Goal: Information Seeking & Learning: Check status

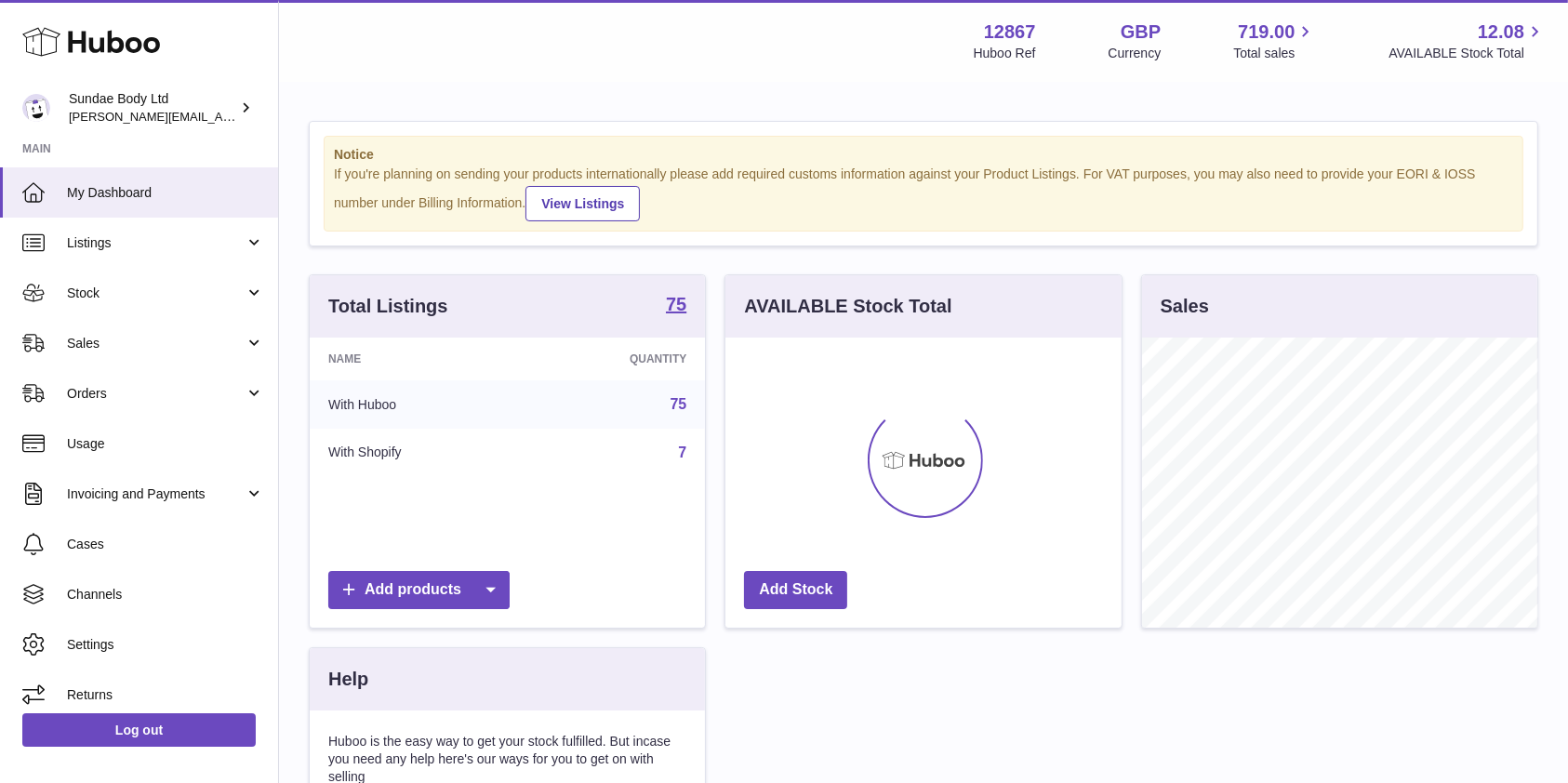
scroll to position [291, 396]
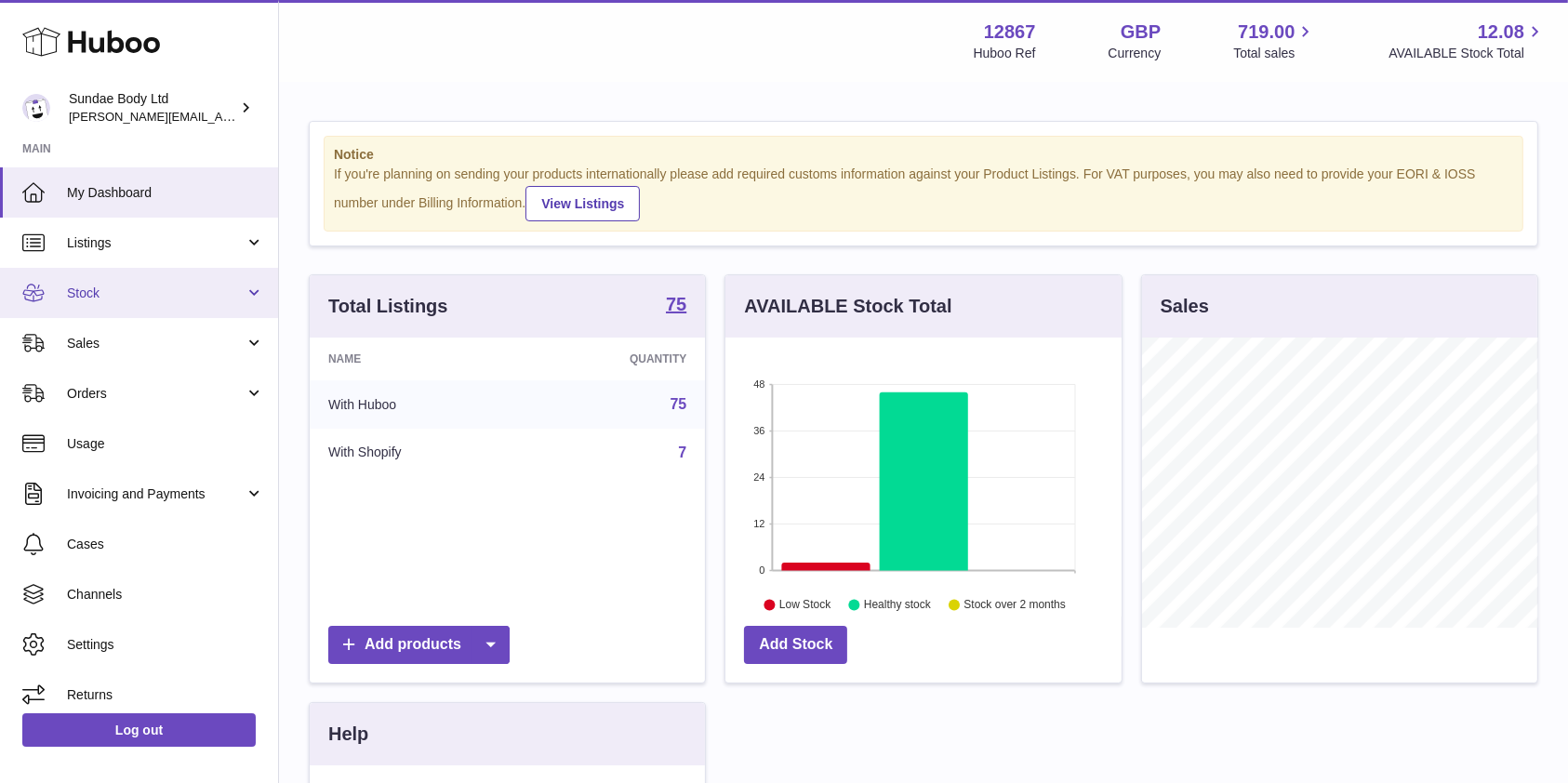
click at [81, 294] on span "Stock" at bounding box center [156, 294] width 178 height 18
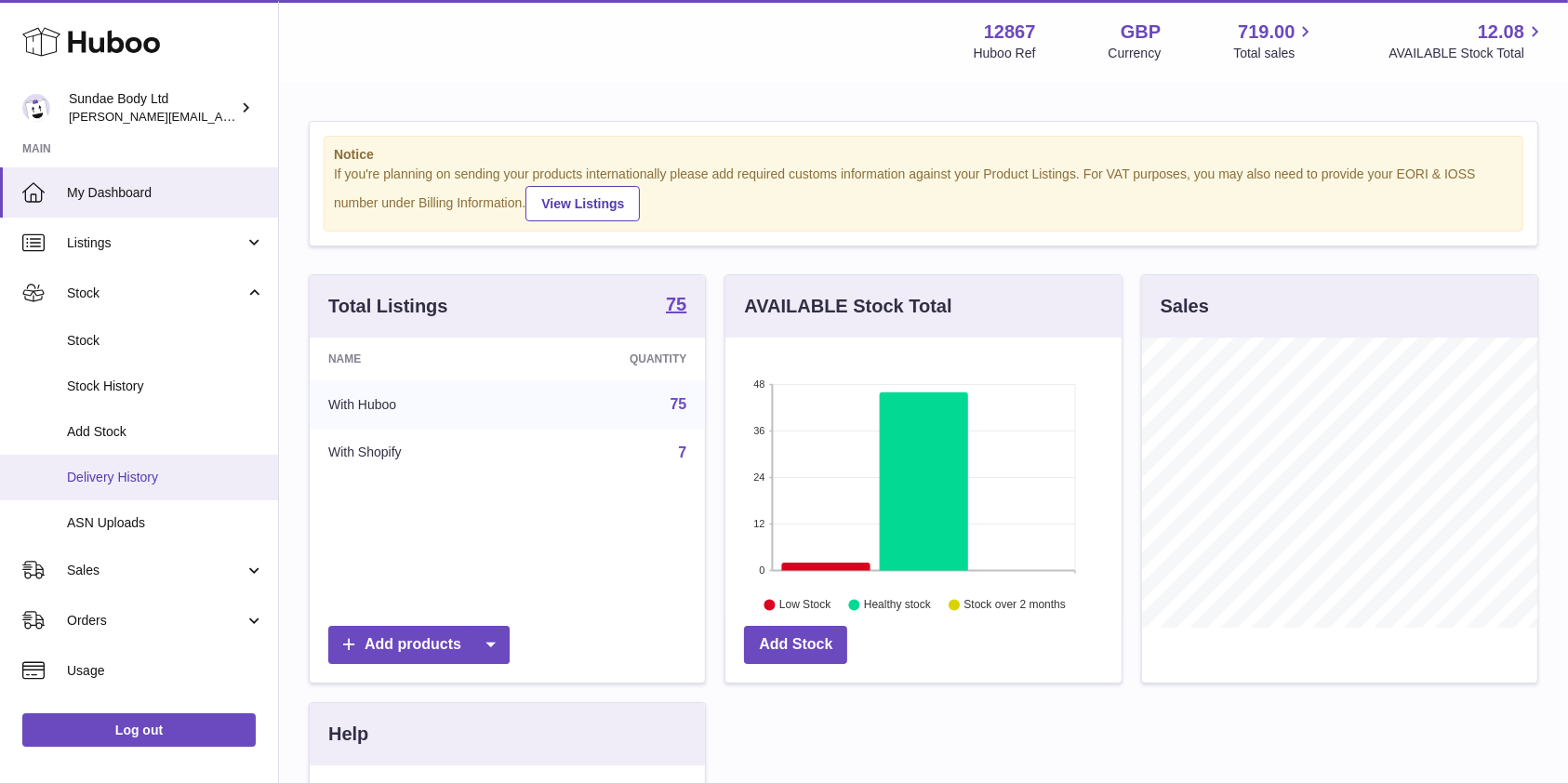
click at [104, 473] on span "Delivery History" at bounding box center [165, 477] width 197 height 18
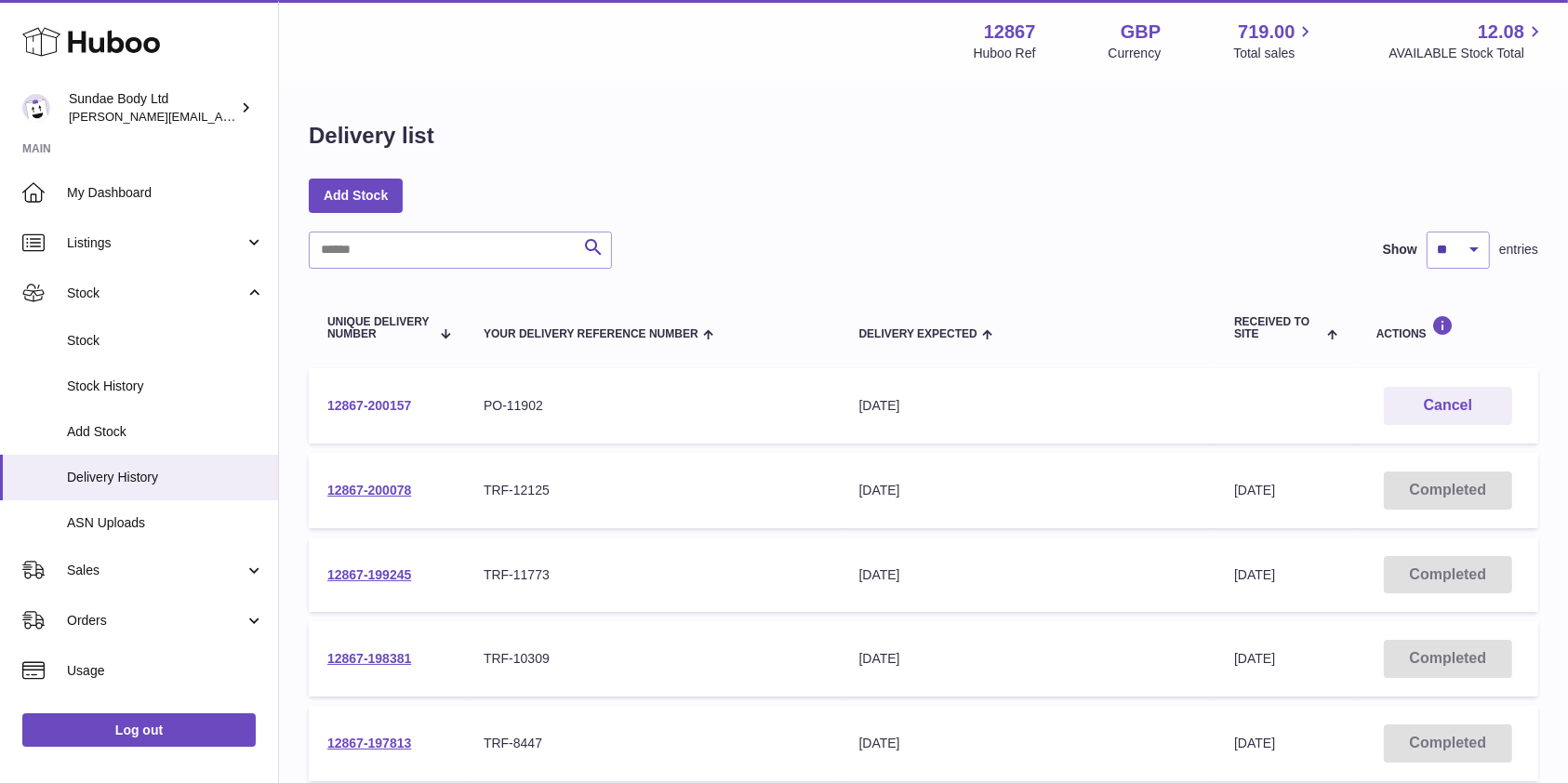
click at [383, 406] on link "12867-200157" at bounding box center [368, 406] width 83 height 15
click at [104, 384] on span "Stock History" at bounding box center [165, 386] width 197 height 18
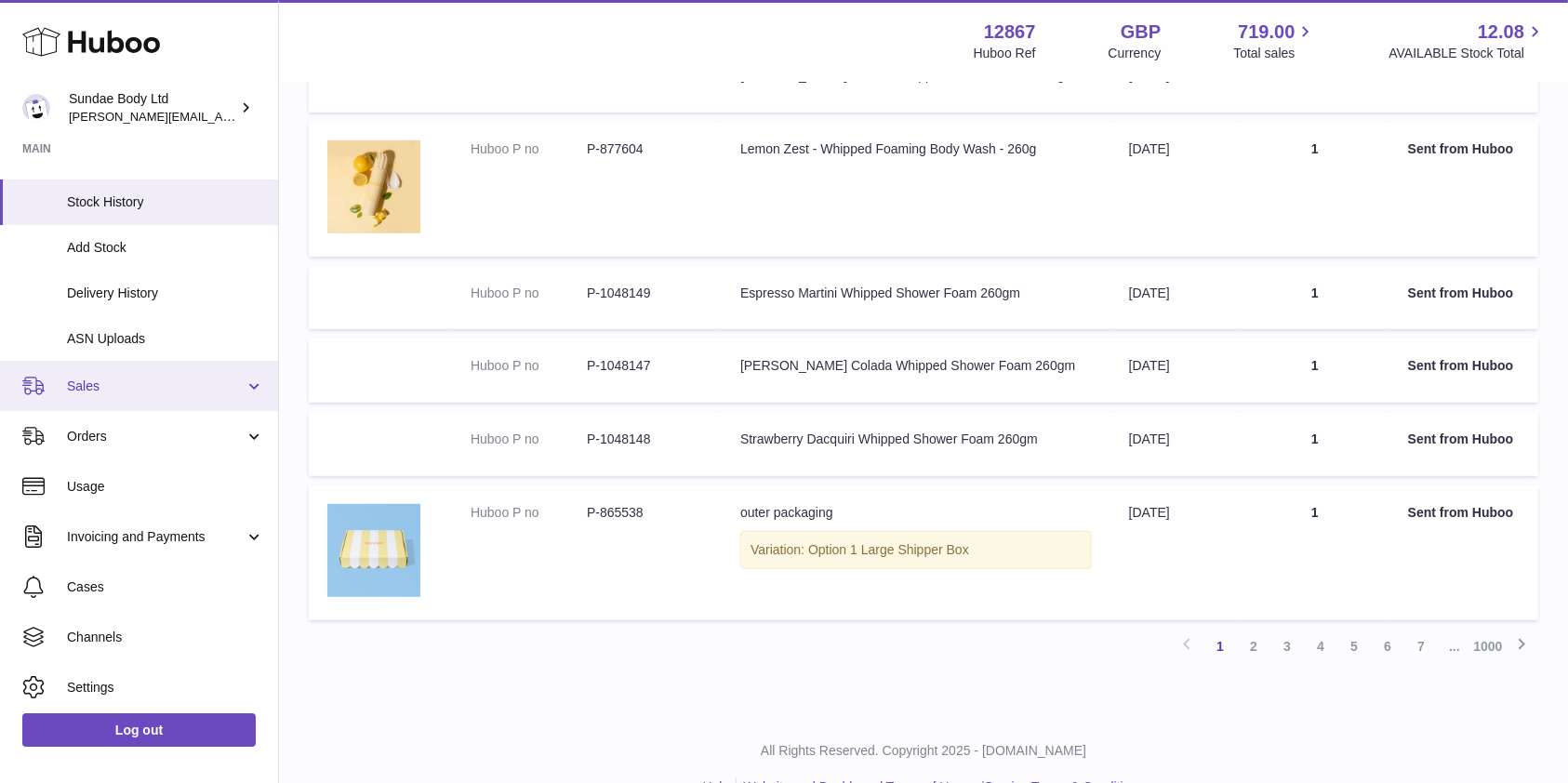
scroll to position [238, 0]
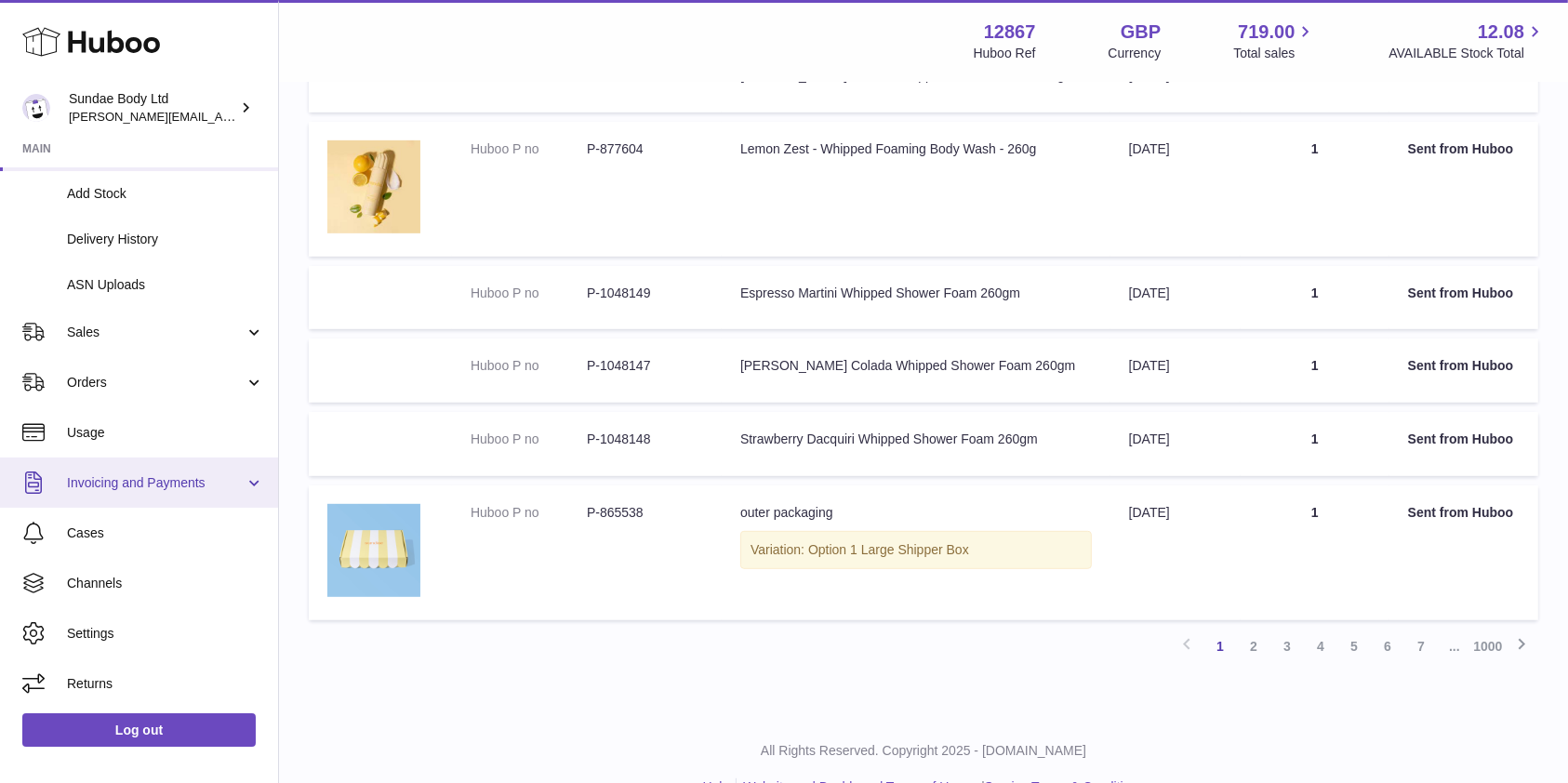
click at [171, 485] on span "Invoicing and Payments" at bounding box center [156, 483] width 178 height 18
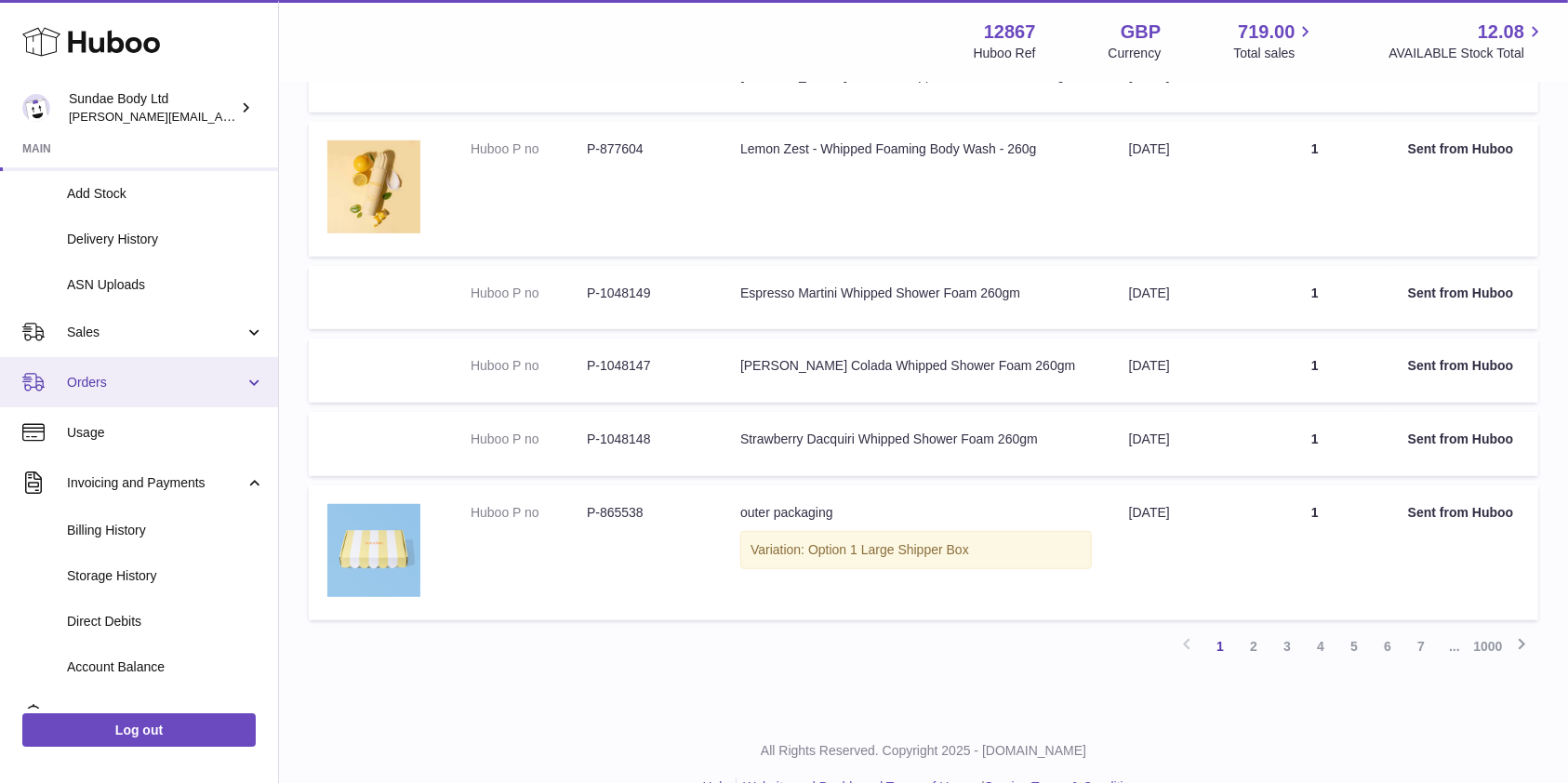
click at [94, 375] on span "Orders" at bounding box center [156, 383] width 178 height 18
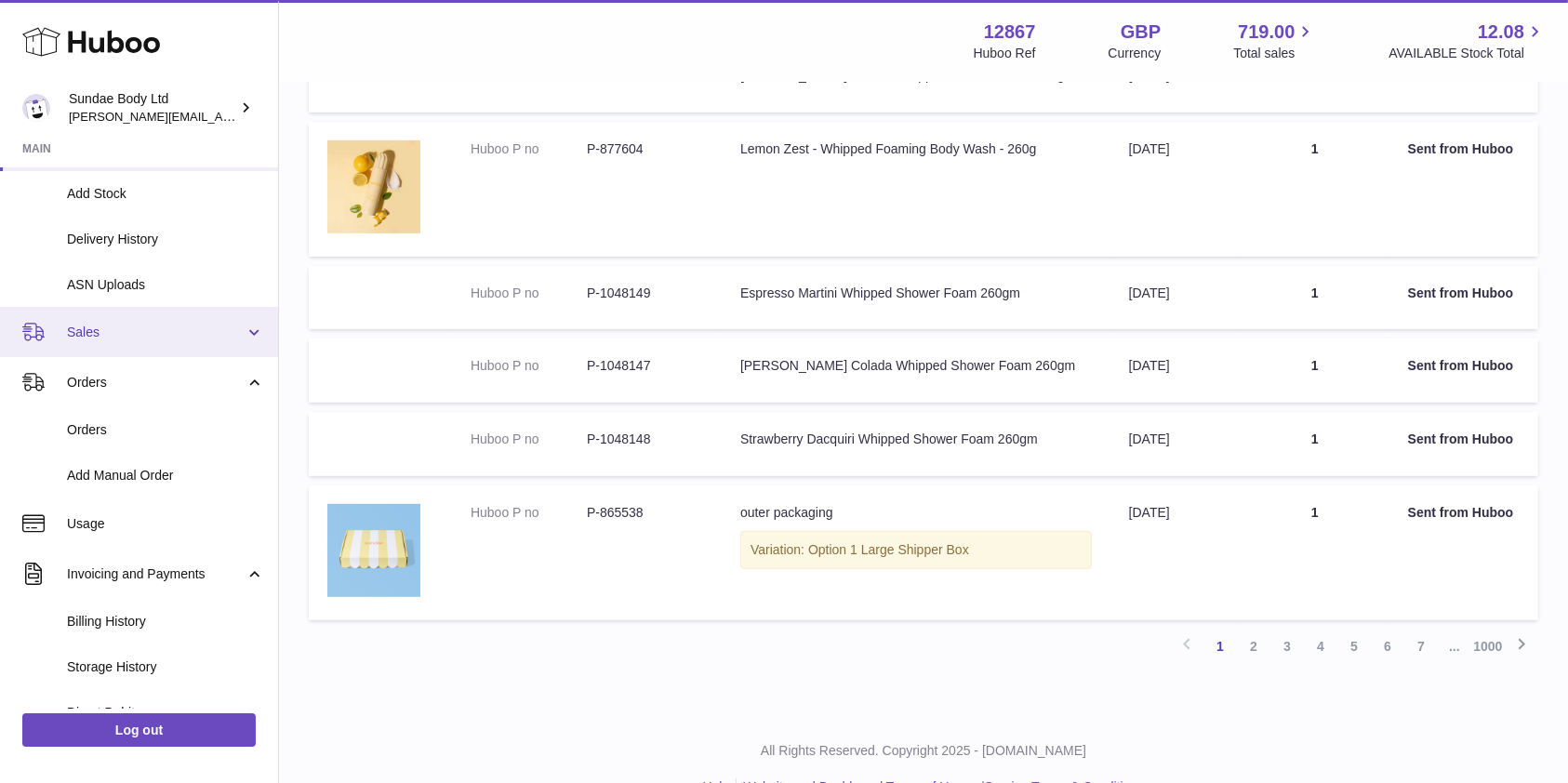
click at [86, 333] on span "Sales" at bounding box center [156, 332] width 178 height 18
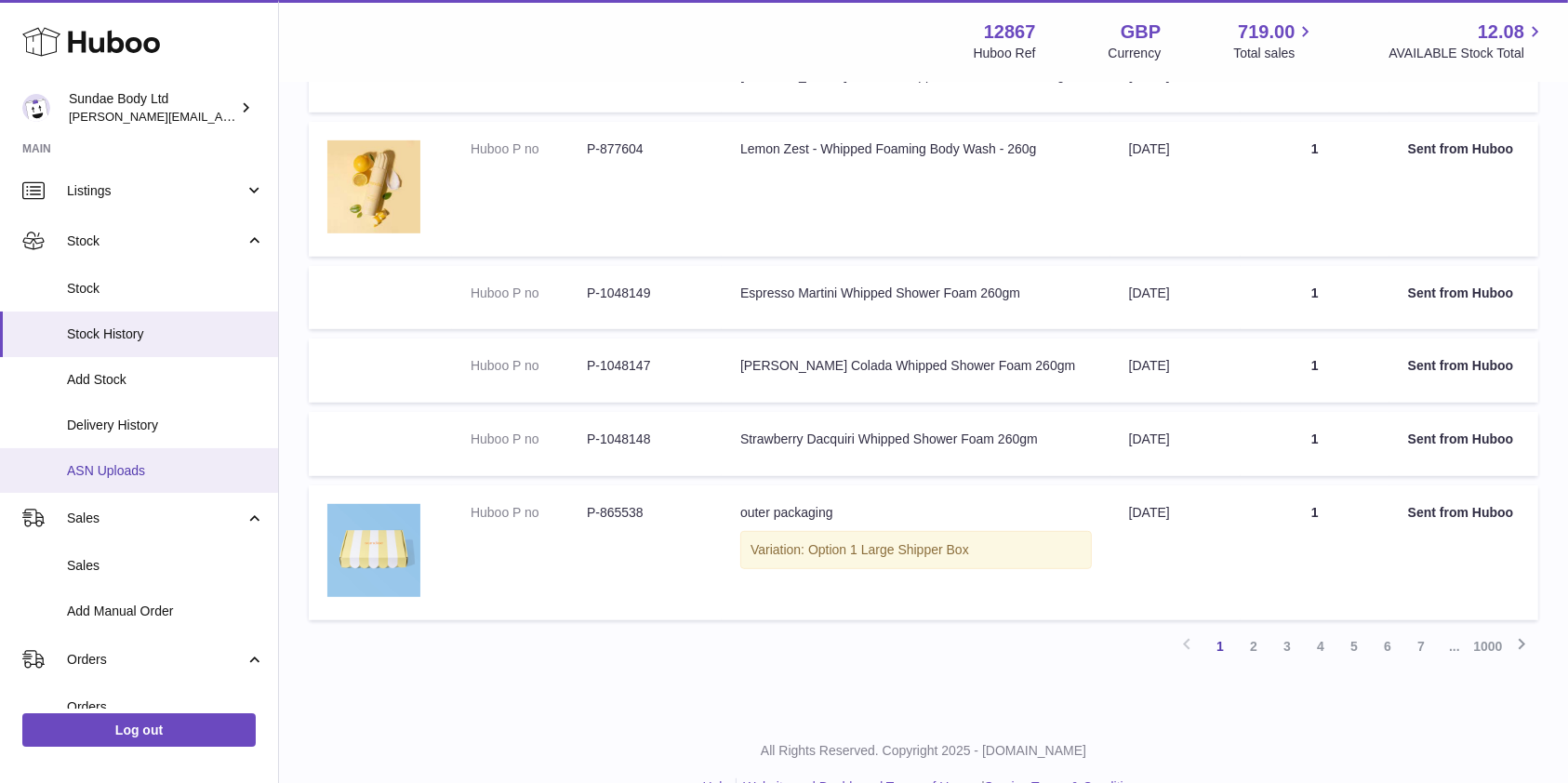
scroll to position [0, 0]
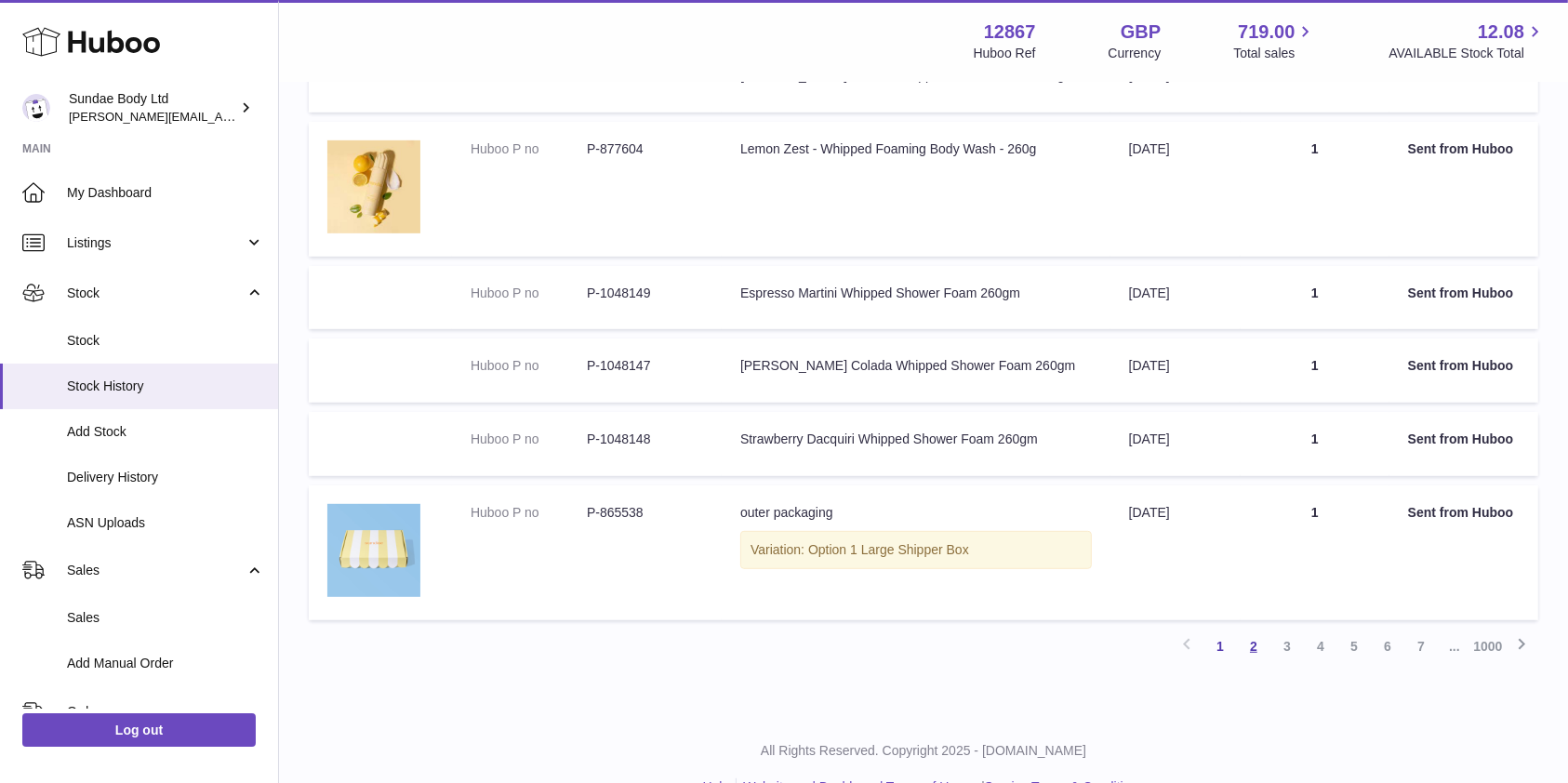
click at [1249, 640] on link "2" at bounding box center [1254, 647] width 34 height 34
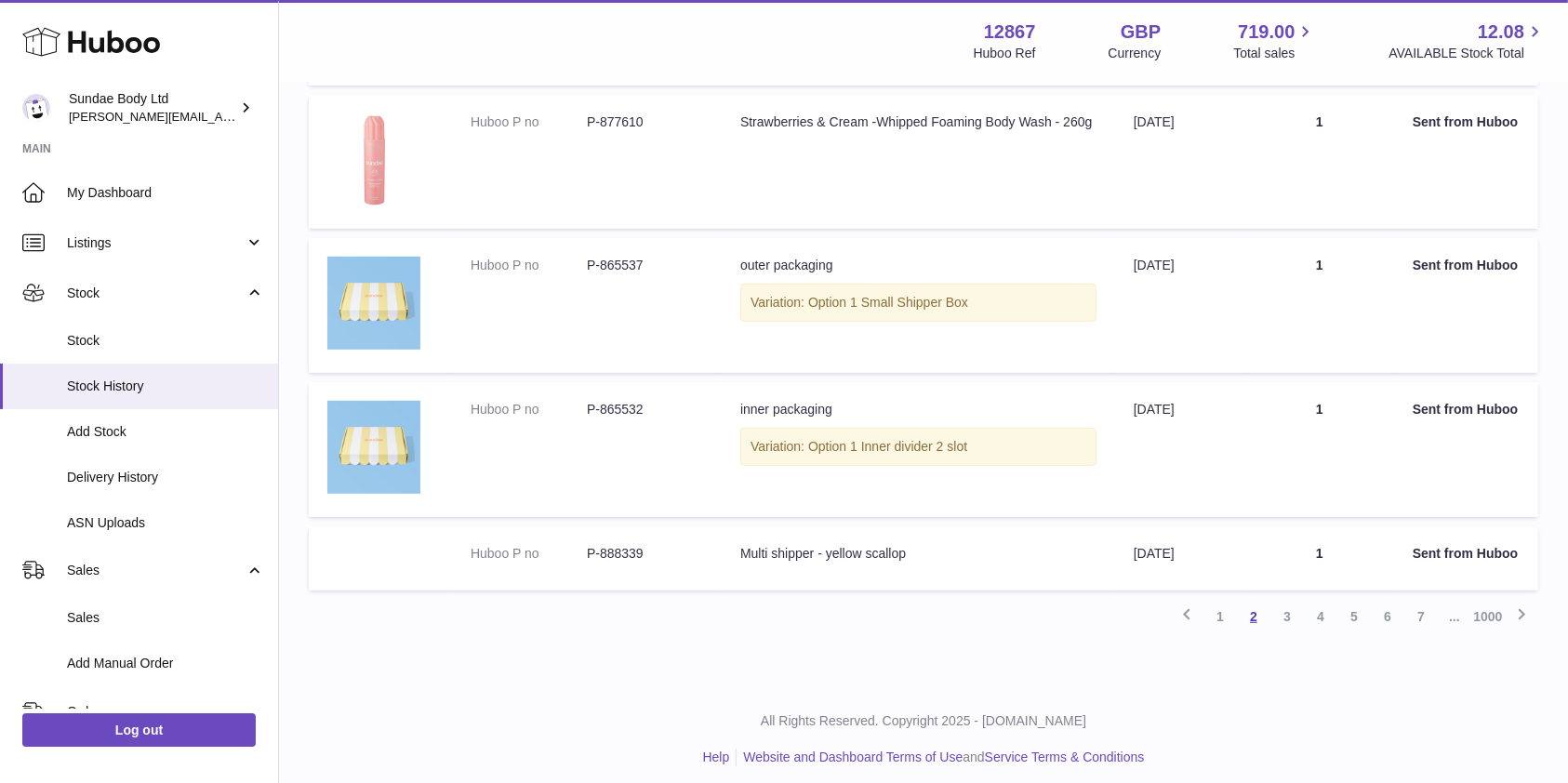
scroll to position [905, 0]
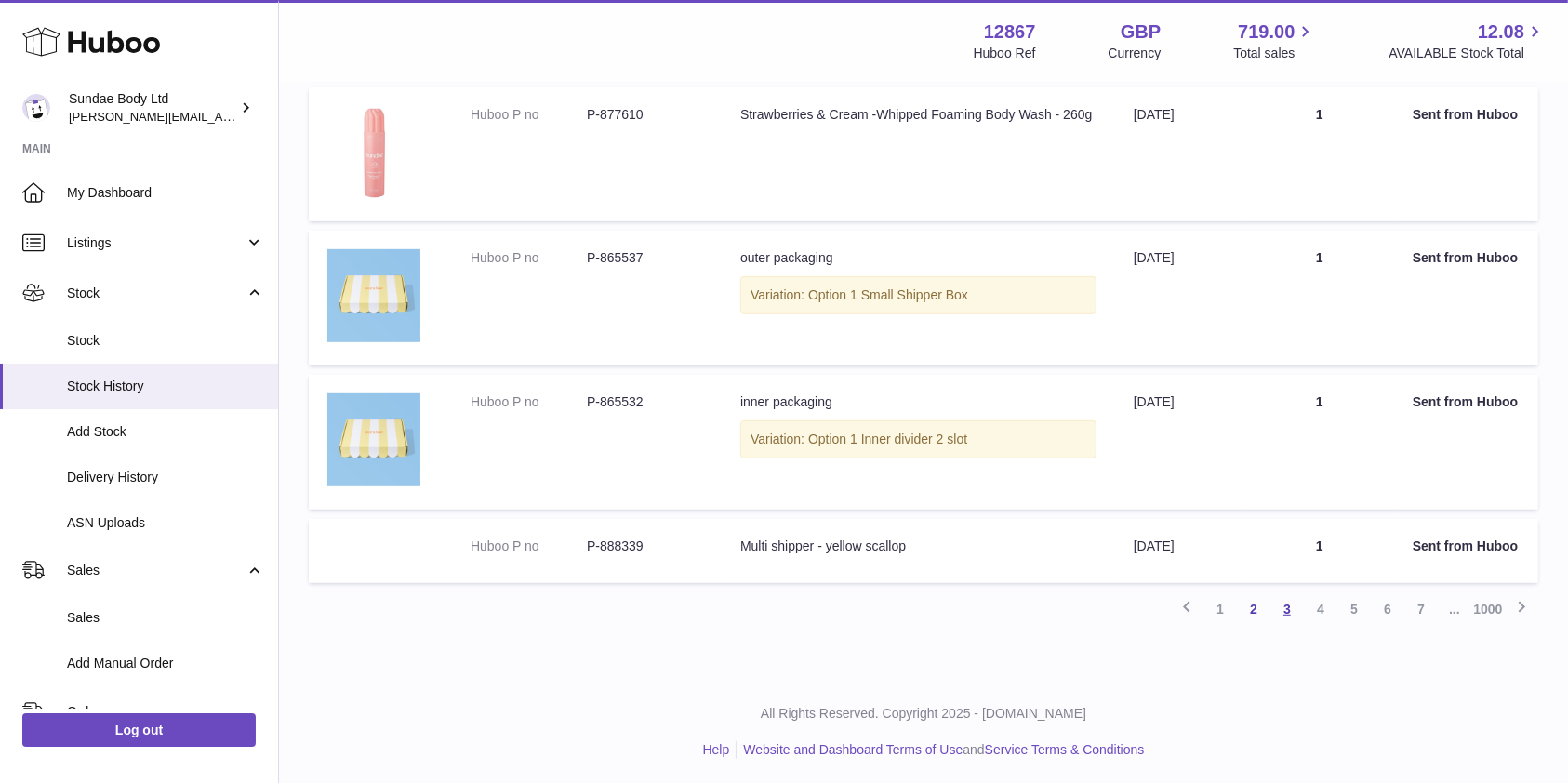
click at [1281, 609] on link "3" at bounding box center [1287, 610] width 34 height 34
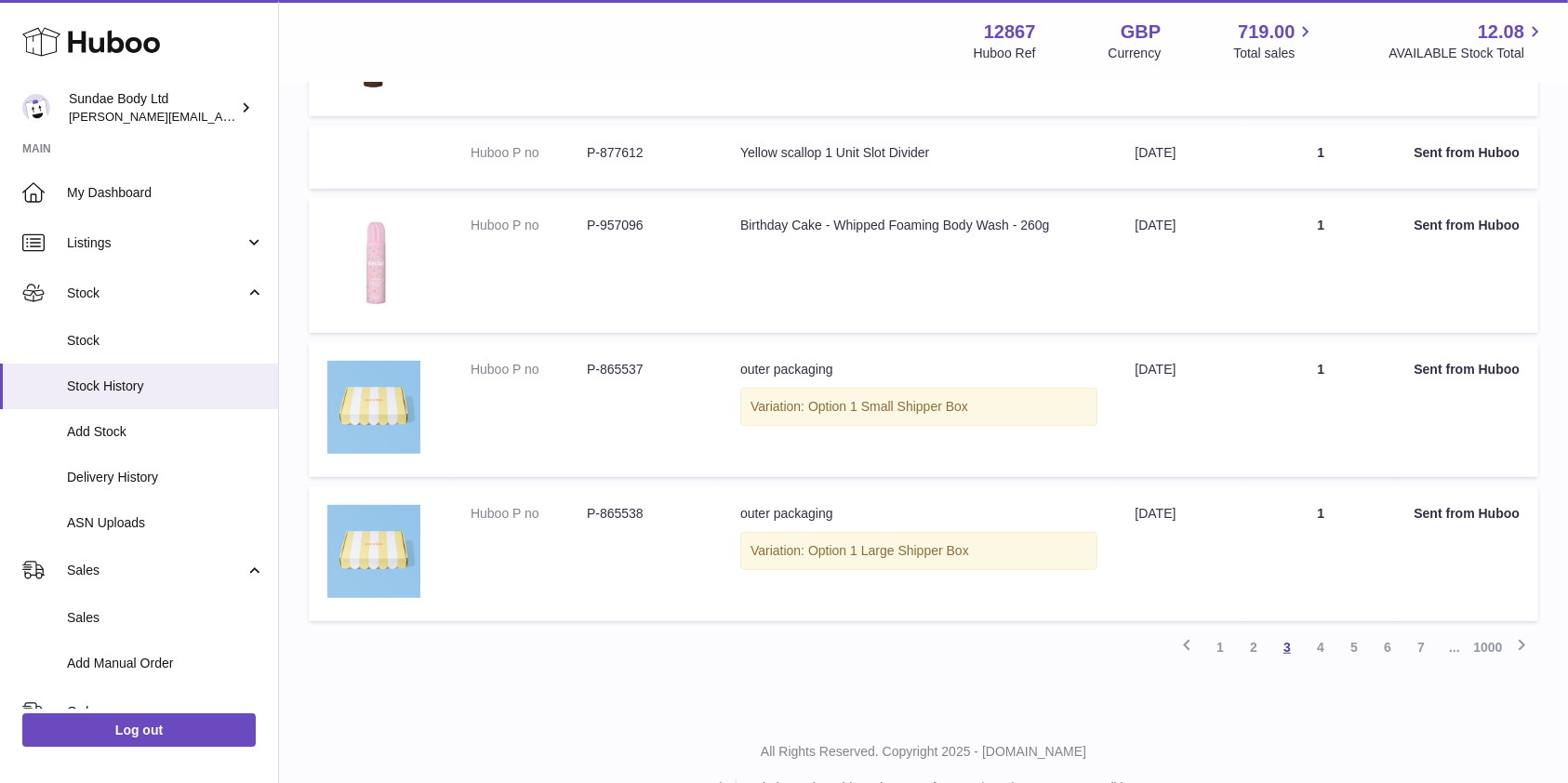
scroll to position [905, 0]
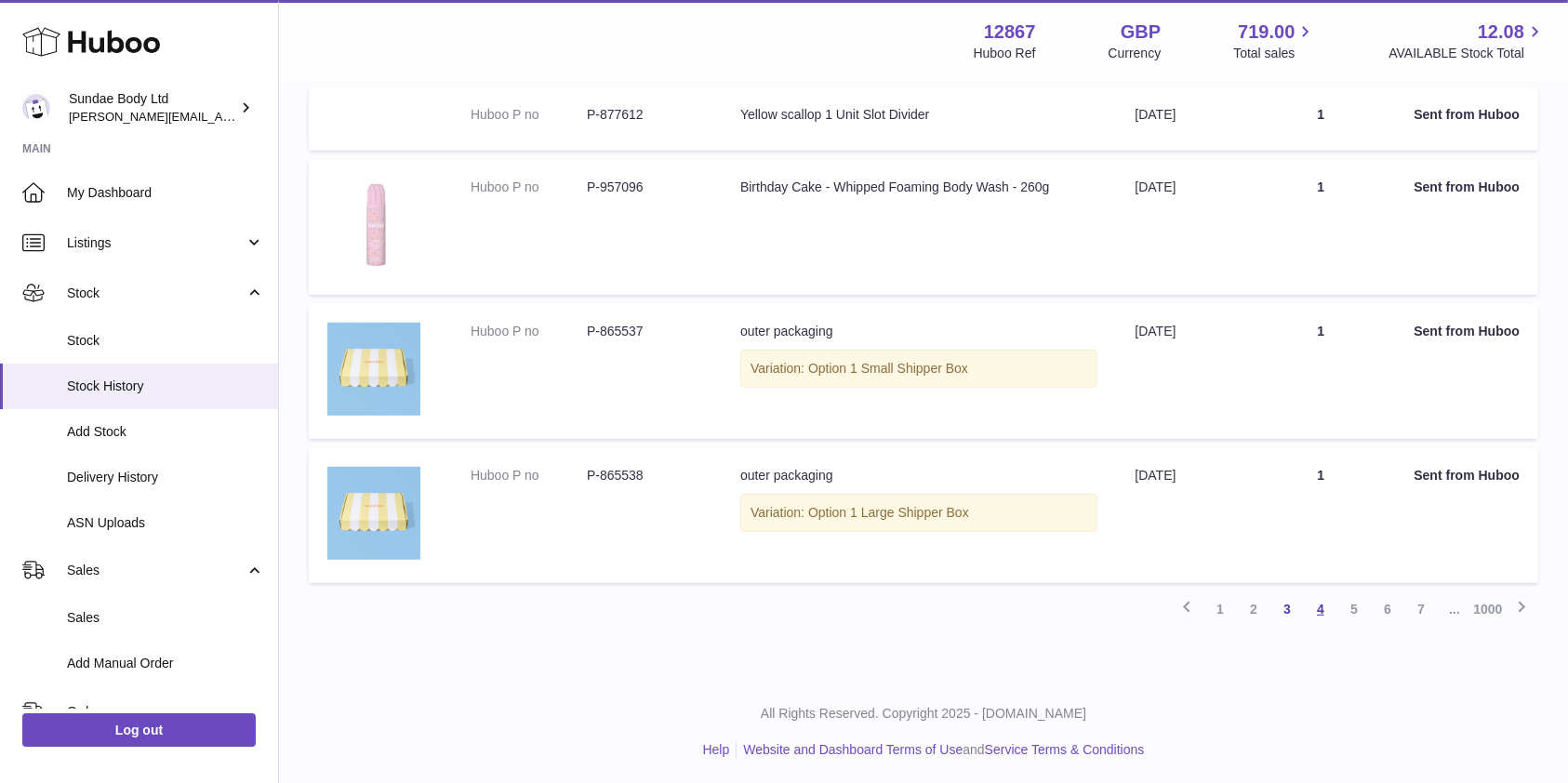
click at [1313, 608] on link "4" at bounding box center [1321, 610] width 34 height 34
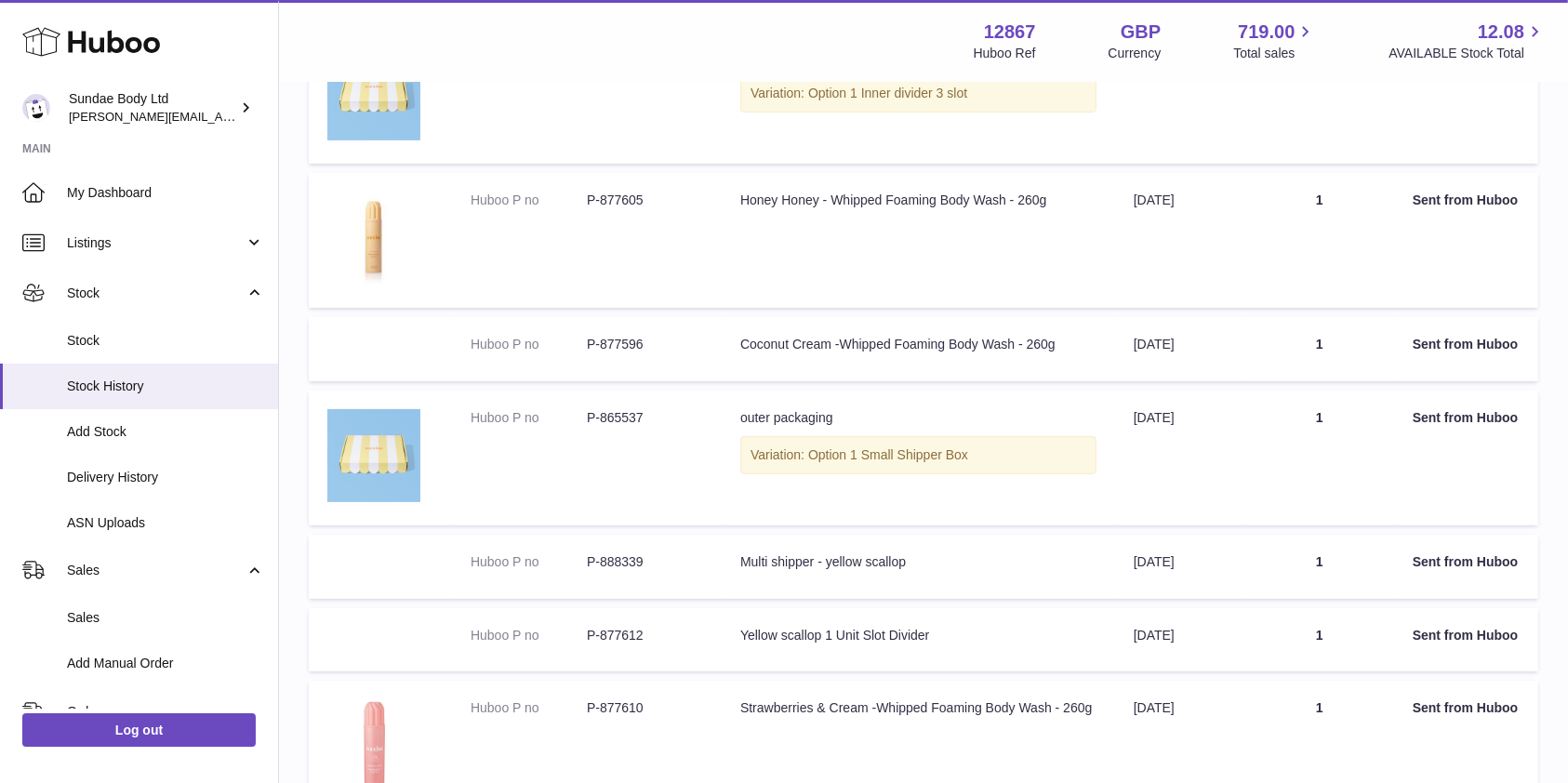
scroll to position [952, 0]
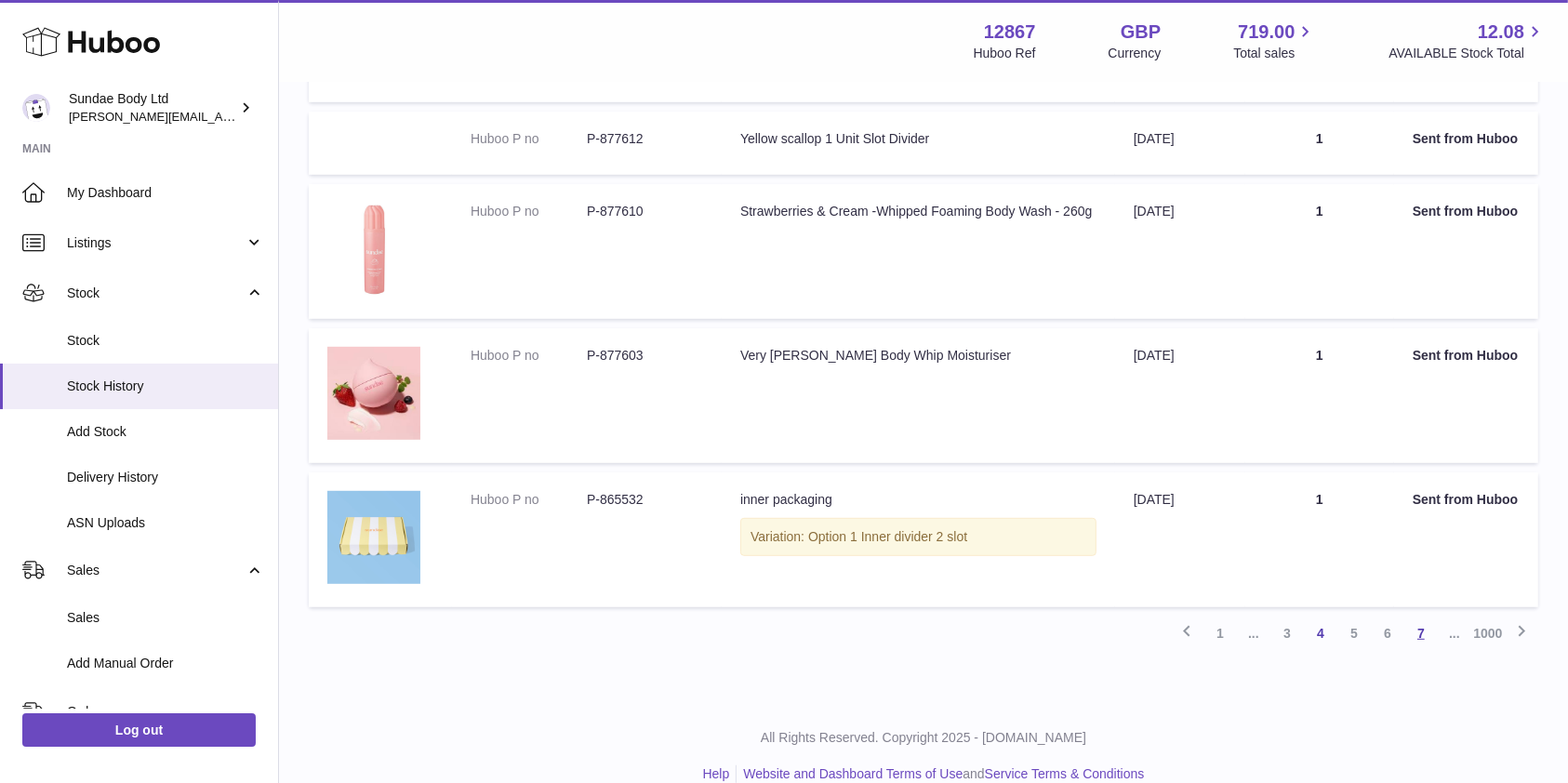
click at [1416, 626] on link "7" at bounding box center [1421, 634] width 34 height 34
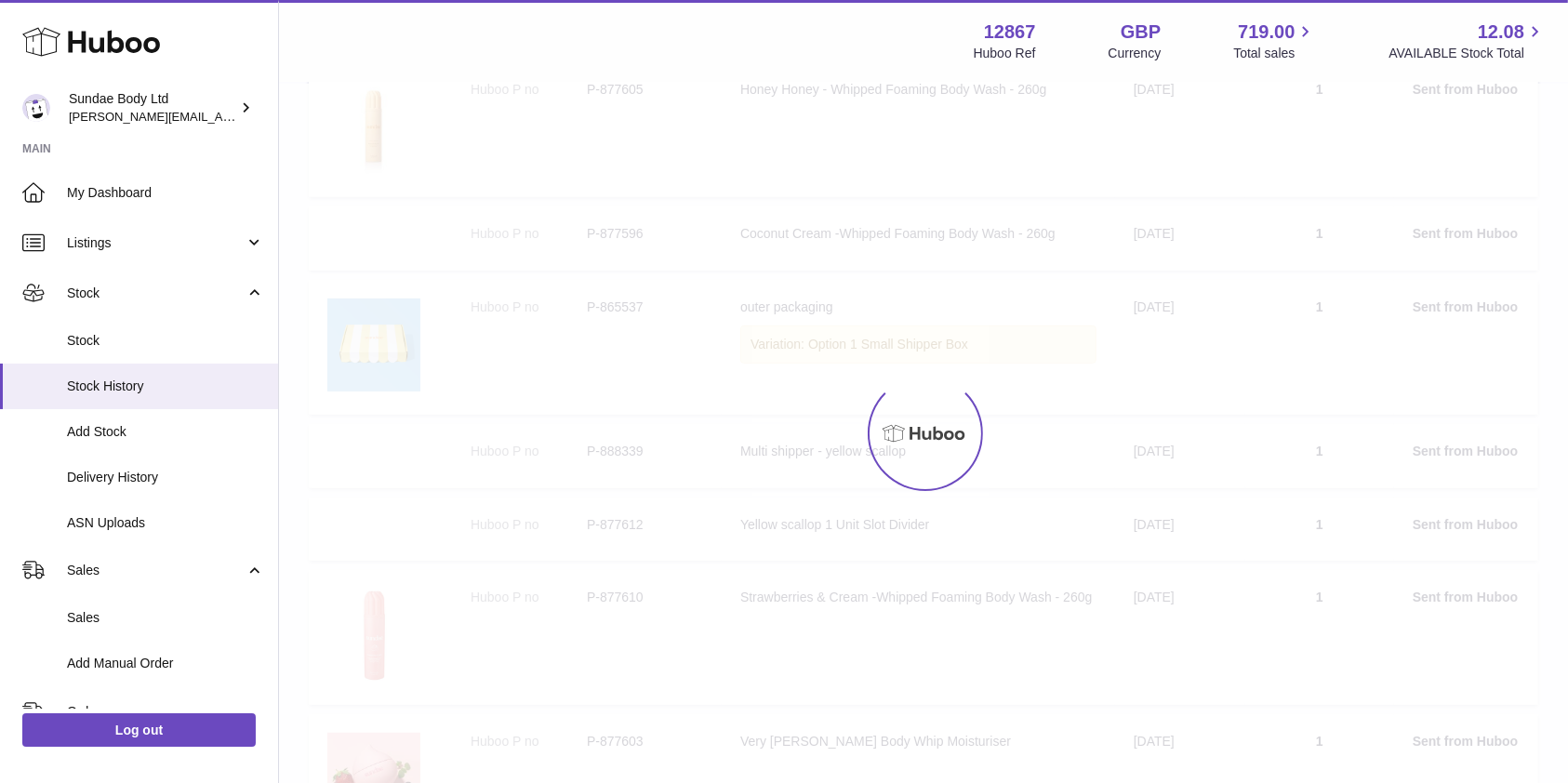
scroll to position [83, 0]
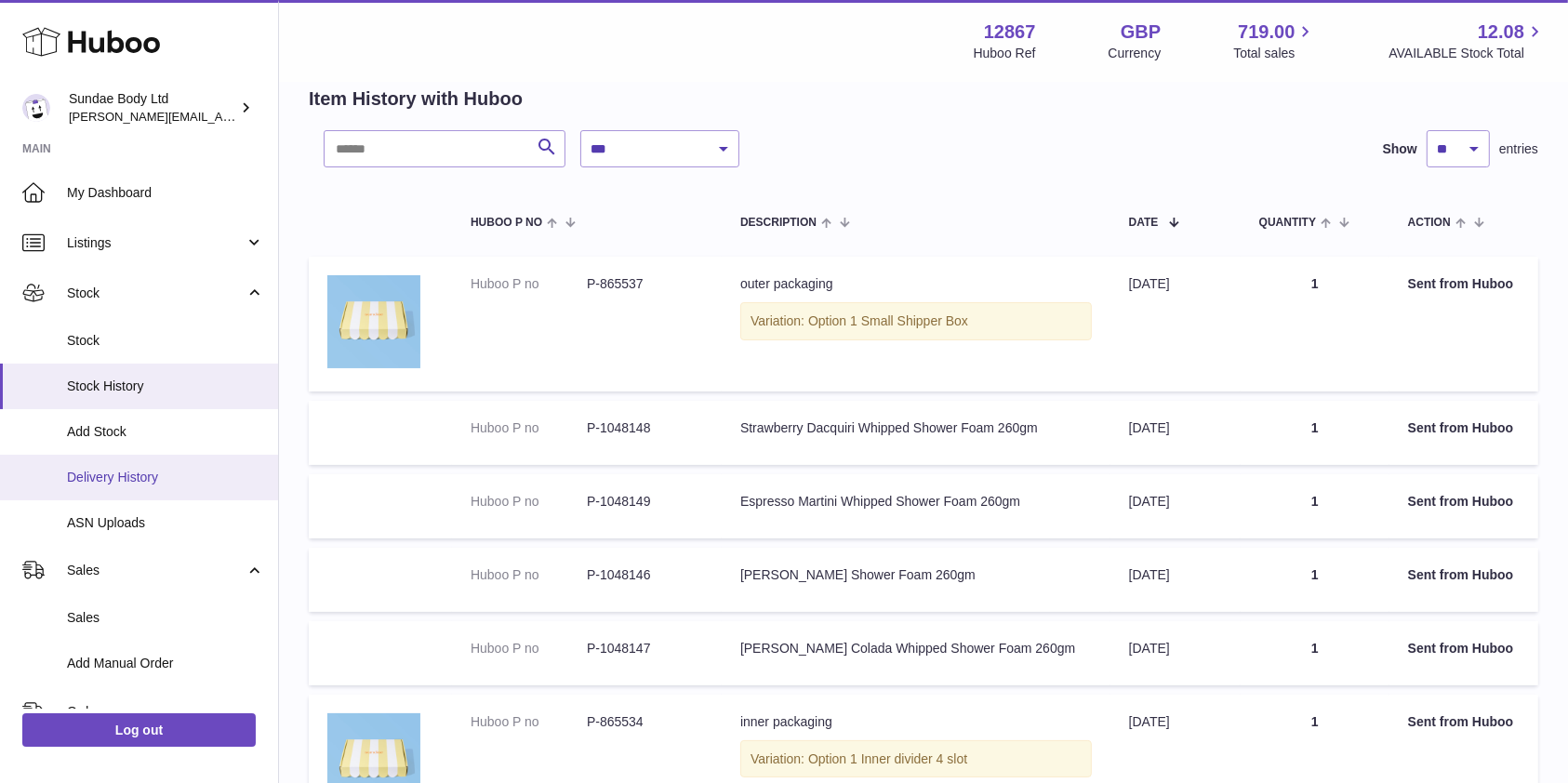
click at [114, 469] on span "Delivery History" at bounding box center [165, 477] width 197 height 18
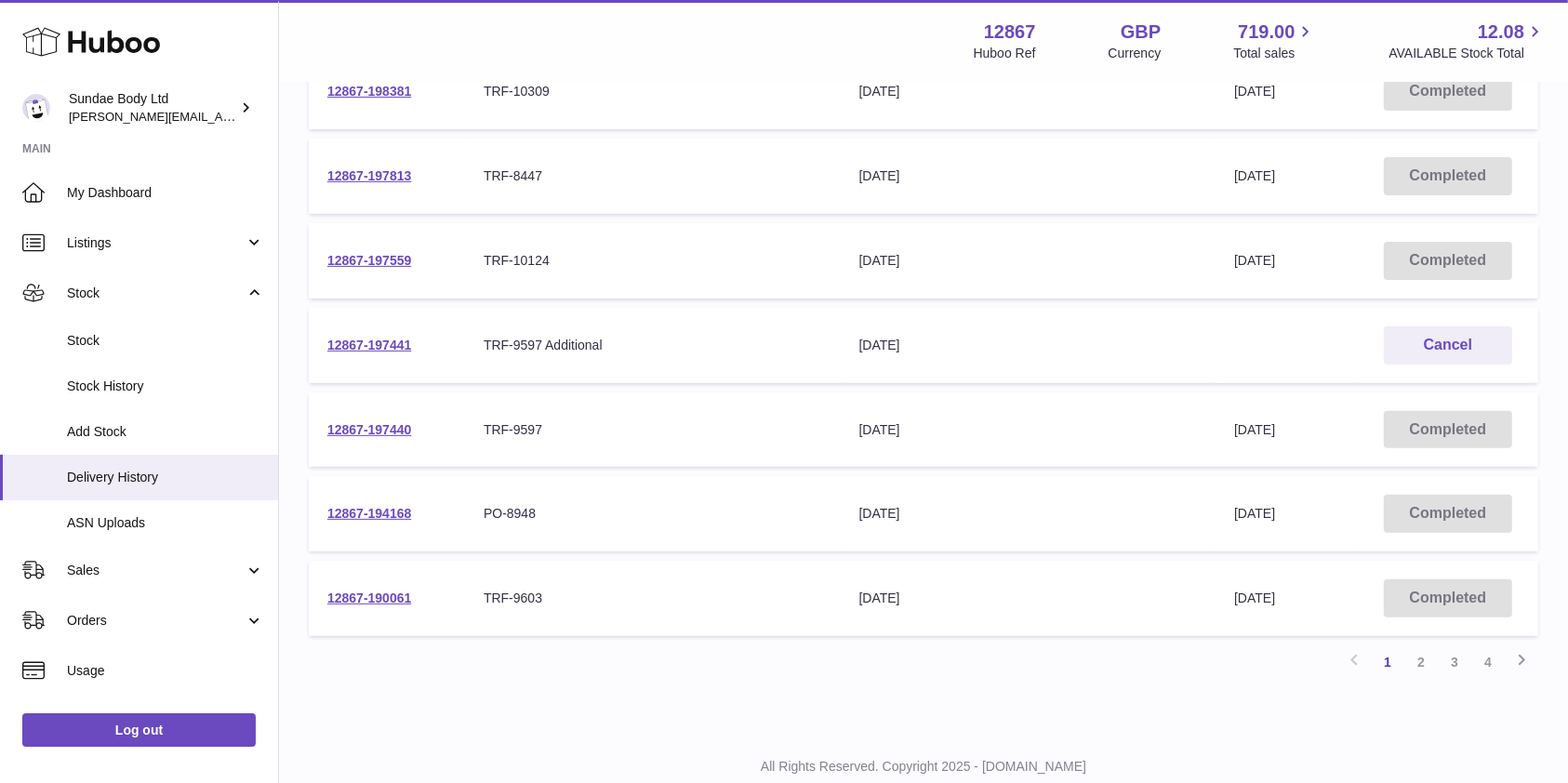
scroll to position [623, 0]
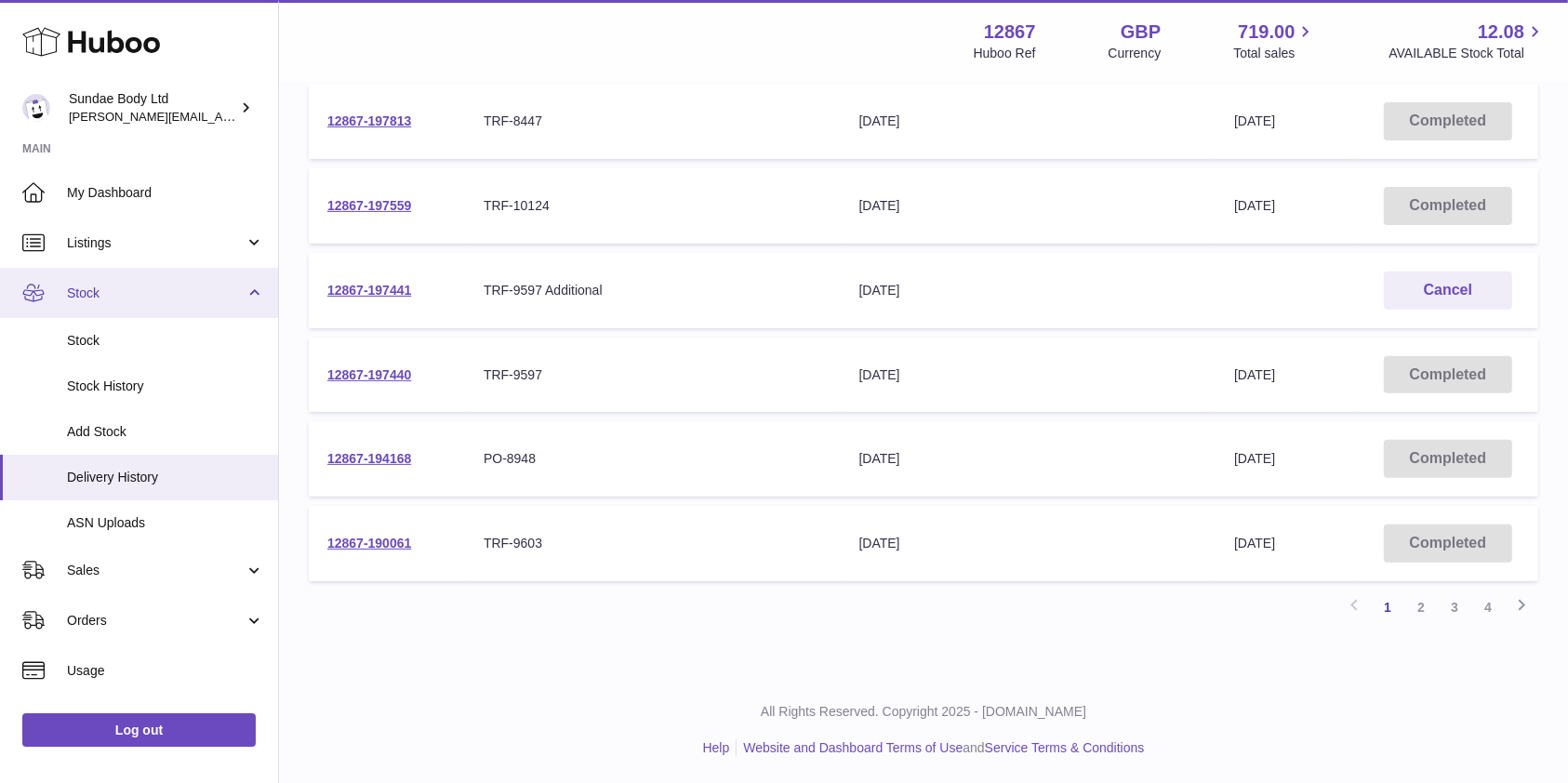
click at [87, 298] on span "Stock" at bounding box center [156, 294] width 178 height 18
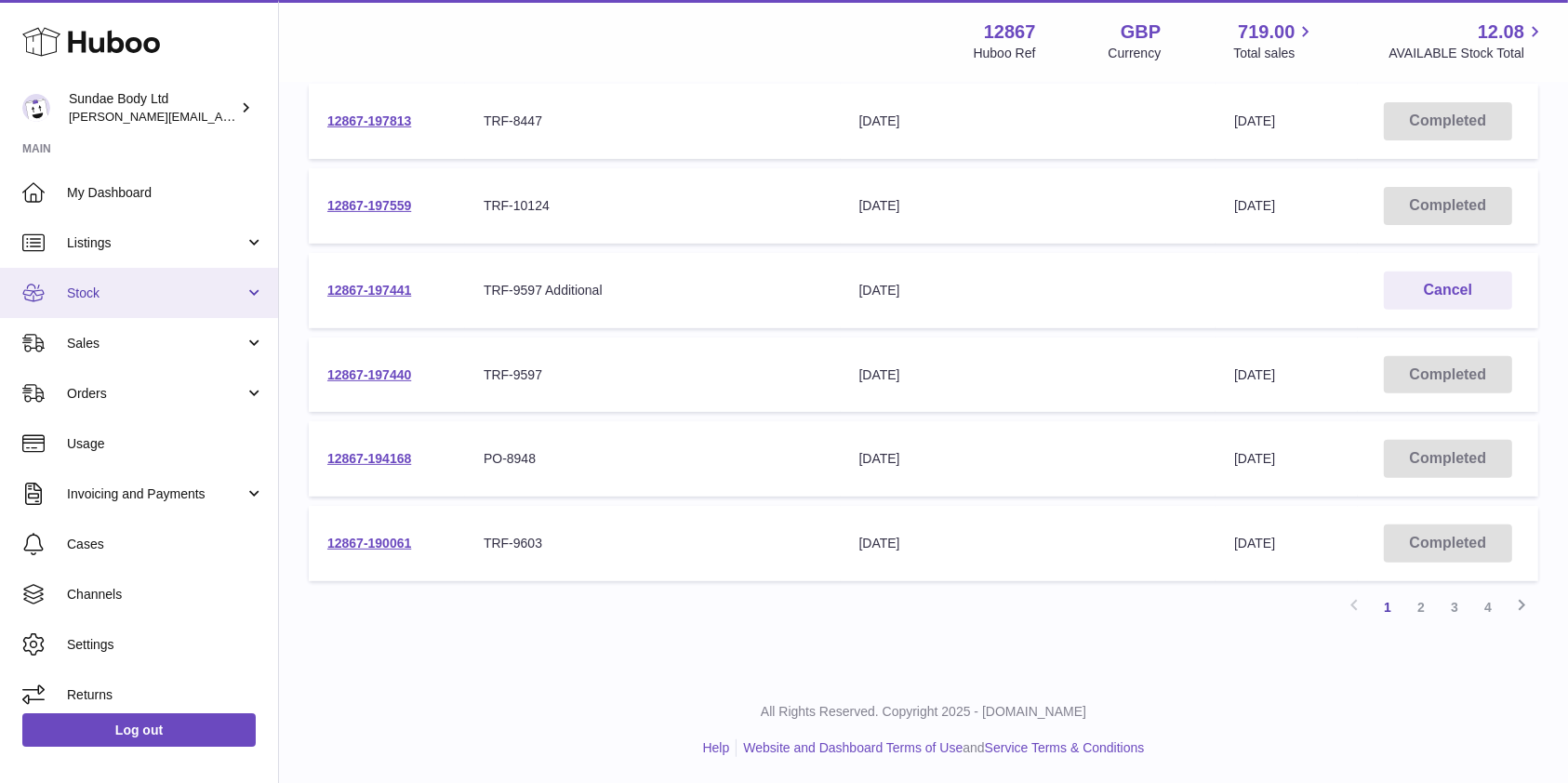
click at [86, 298] on span "Stock" at bounding box center [156, 294] width 178 height 18
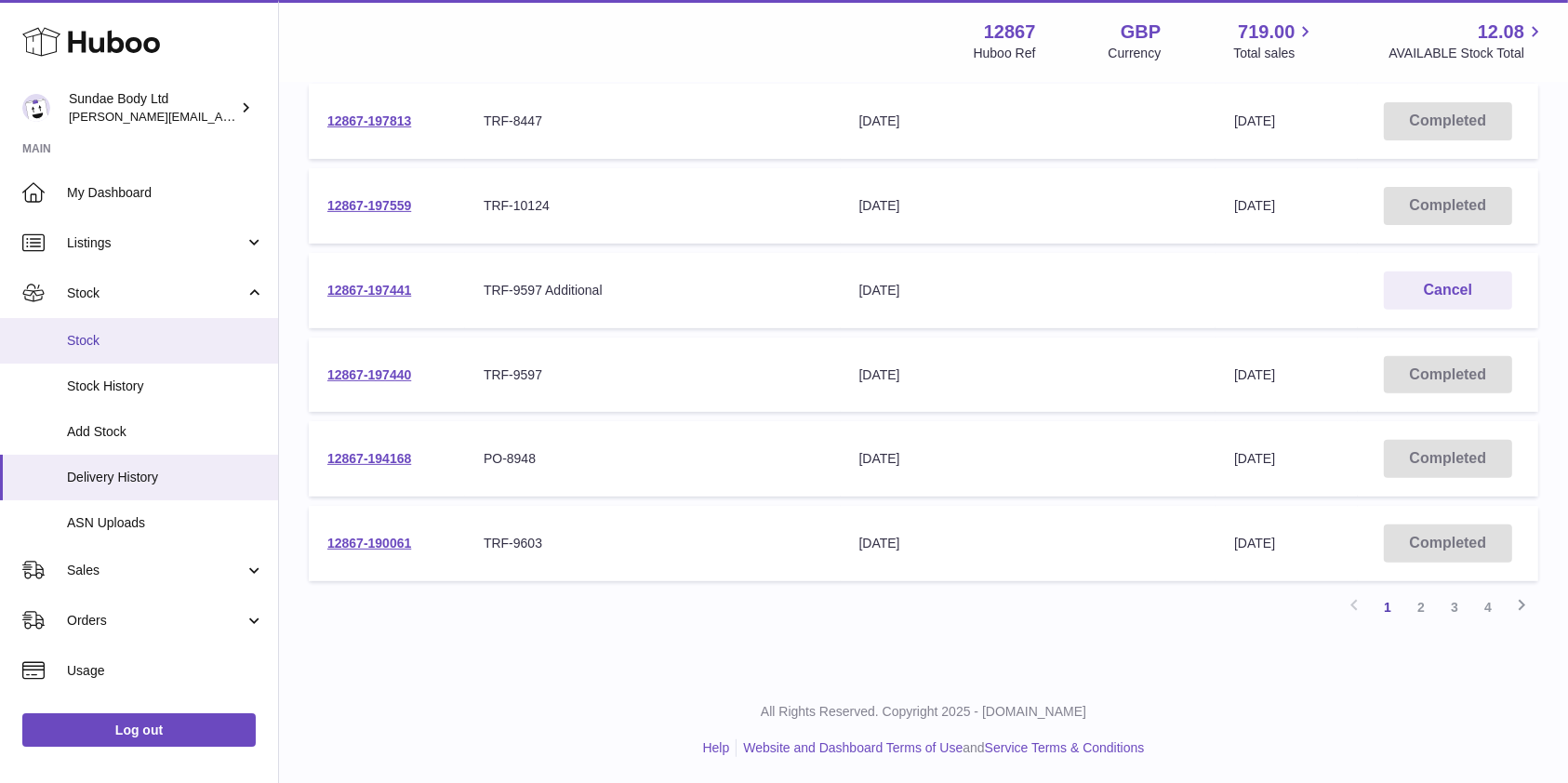
click at [86, 343] on span "Stock" at bounding box center [165, 340] width 197 height 18
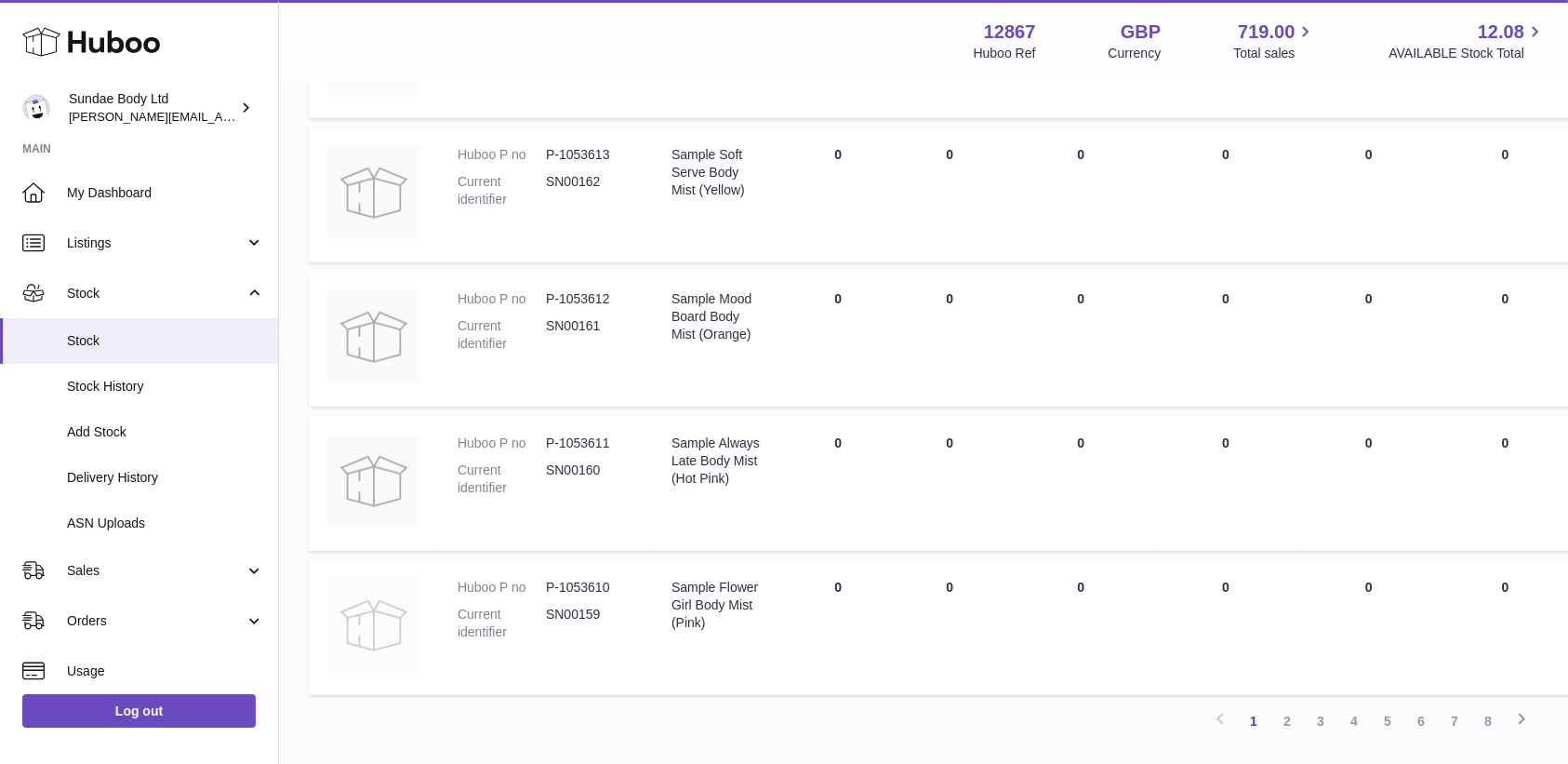
scroll to position [1236, 0]
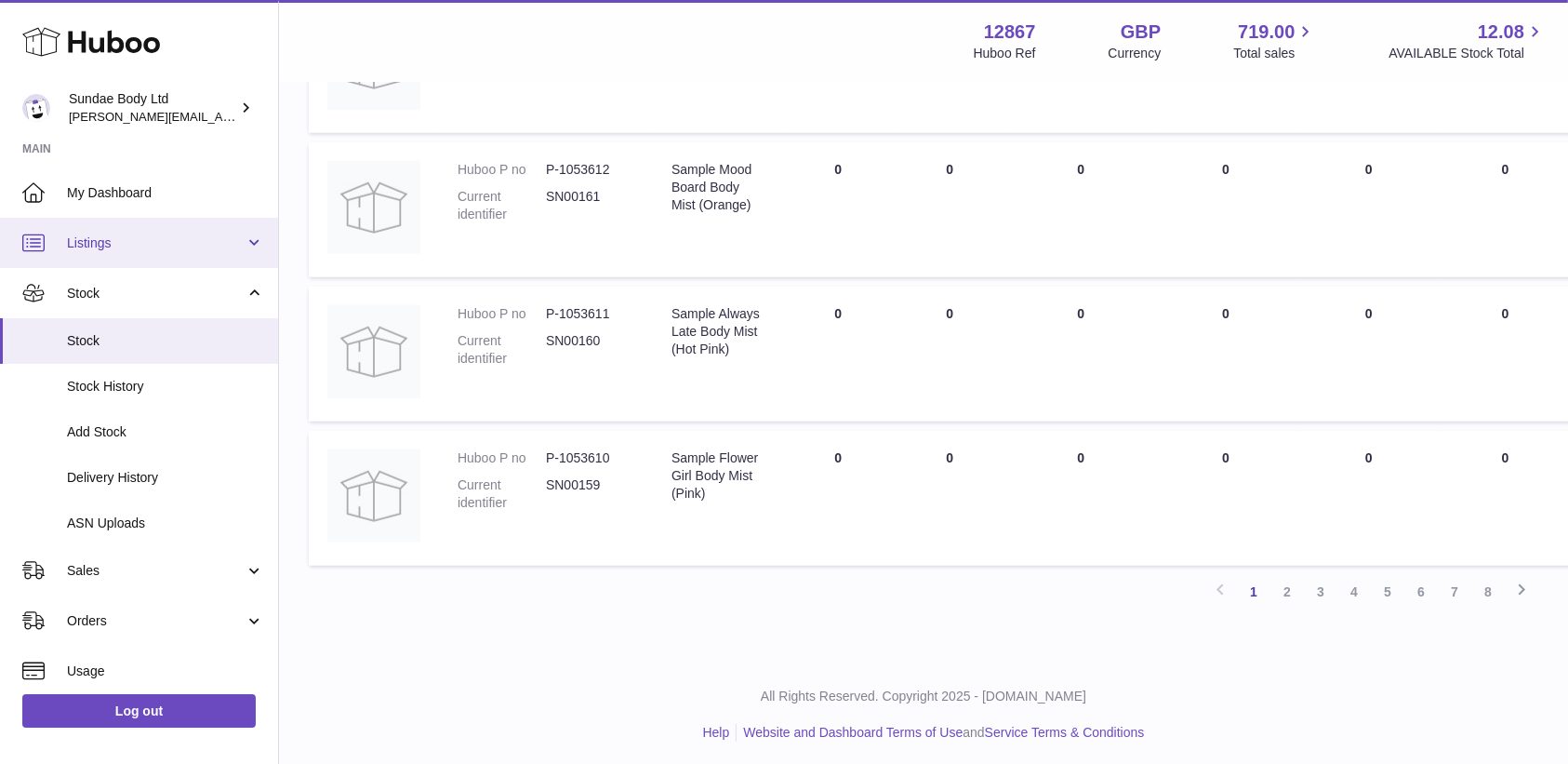
click at [93, 247] on span "Listings" at bounding box center [156, 243] width 178 height 18
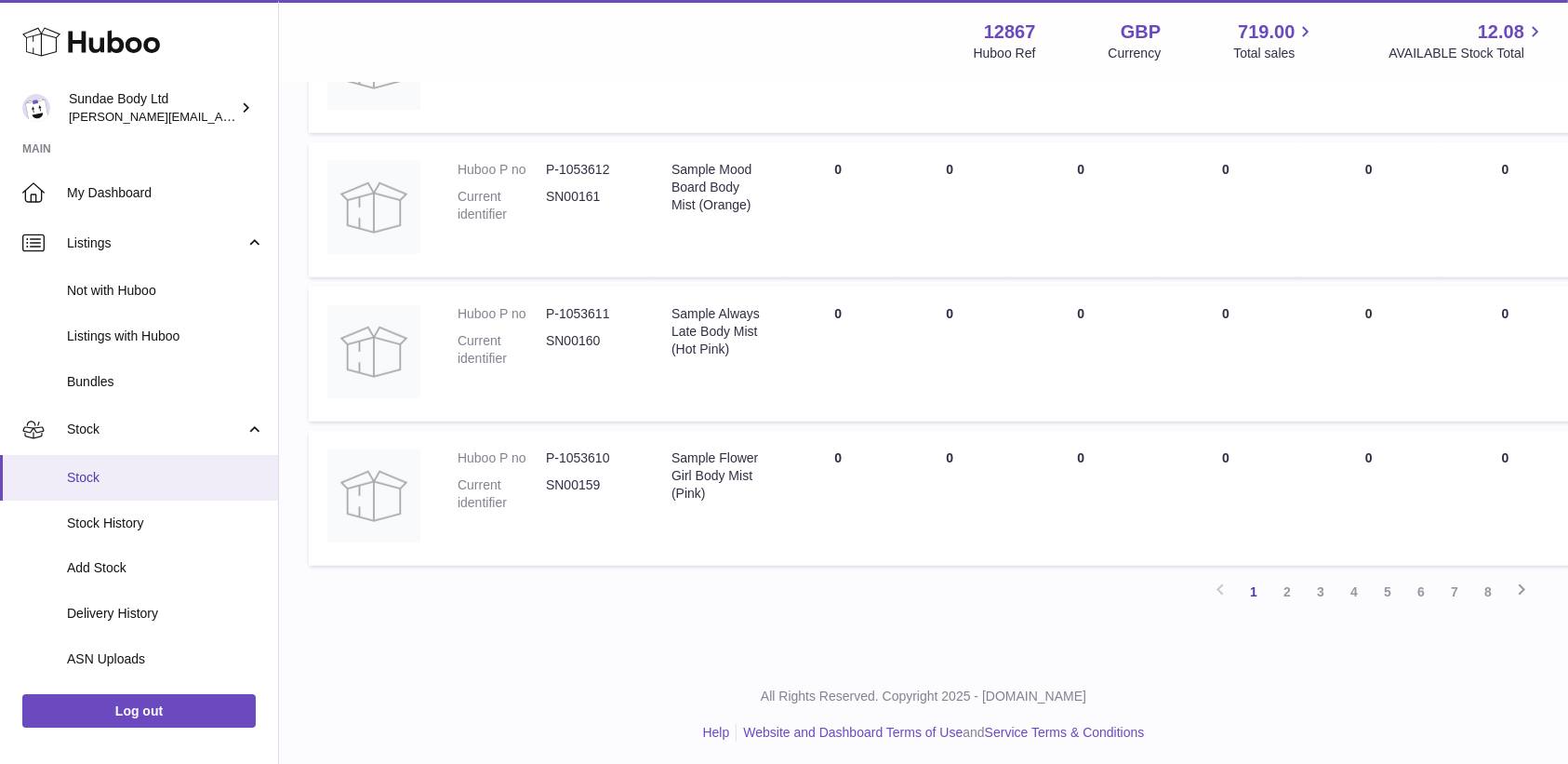
click at [89, 475] on span "Stock" at bounding box center [165, 477] width 197 height 18
click at [79, 484] on span "Stock" at bounding box center [165, 477] width 197 height 18
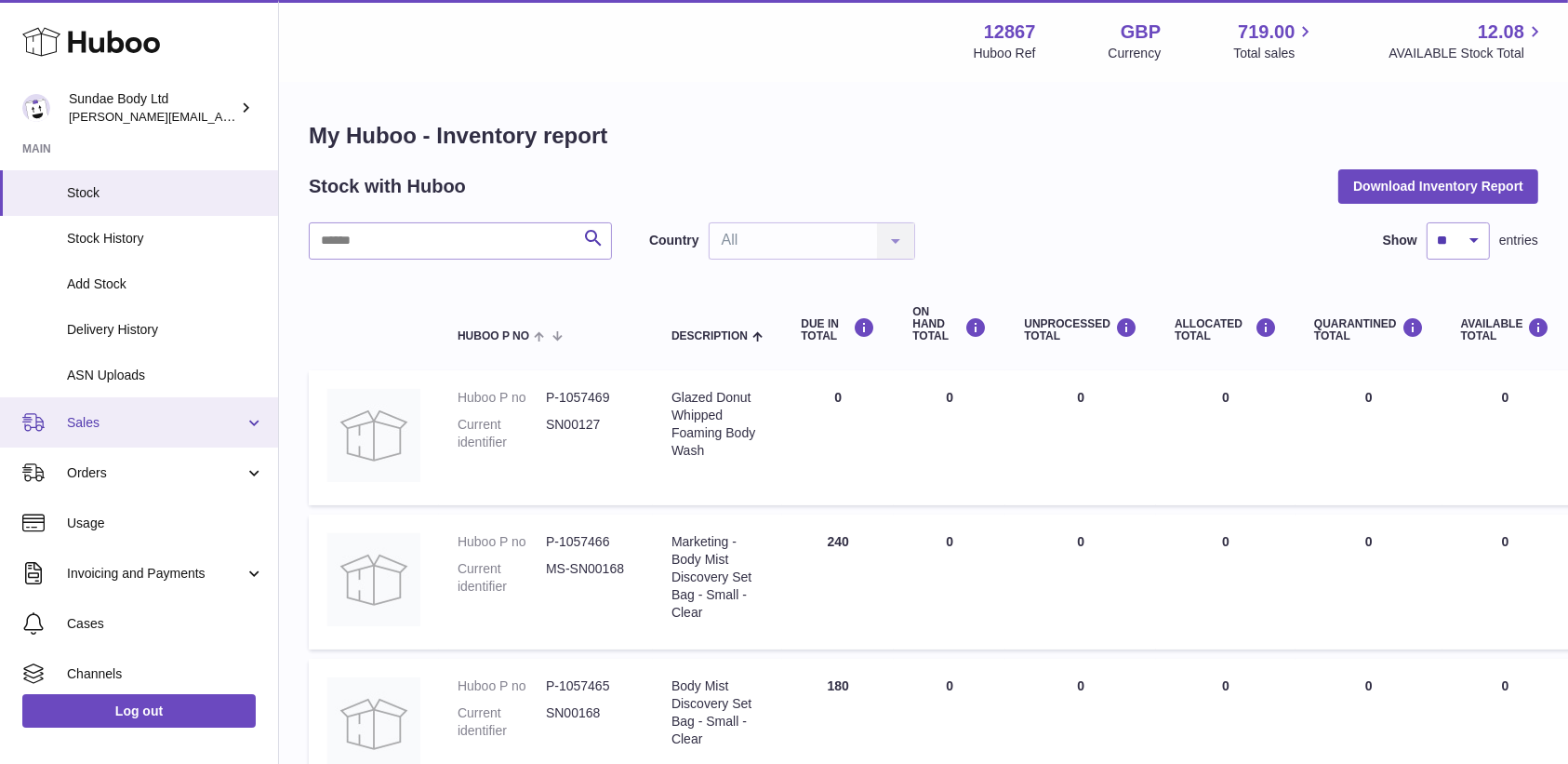
scroll to position [238, 0]
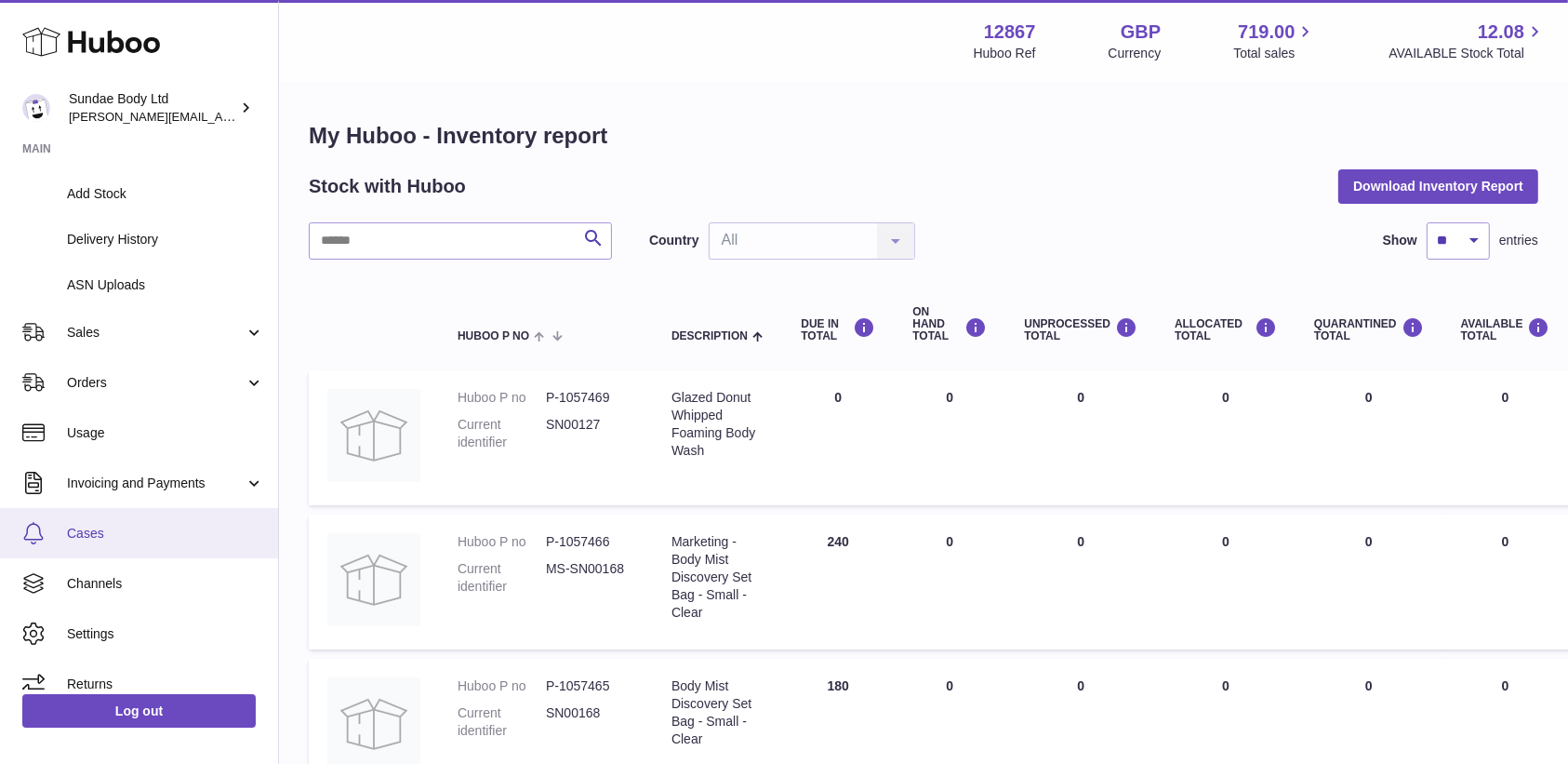
click at [94, 536] on span "Cases" at bounding box center [165, 533] width 197 height 18
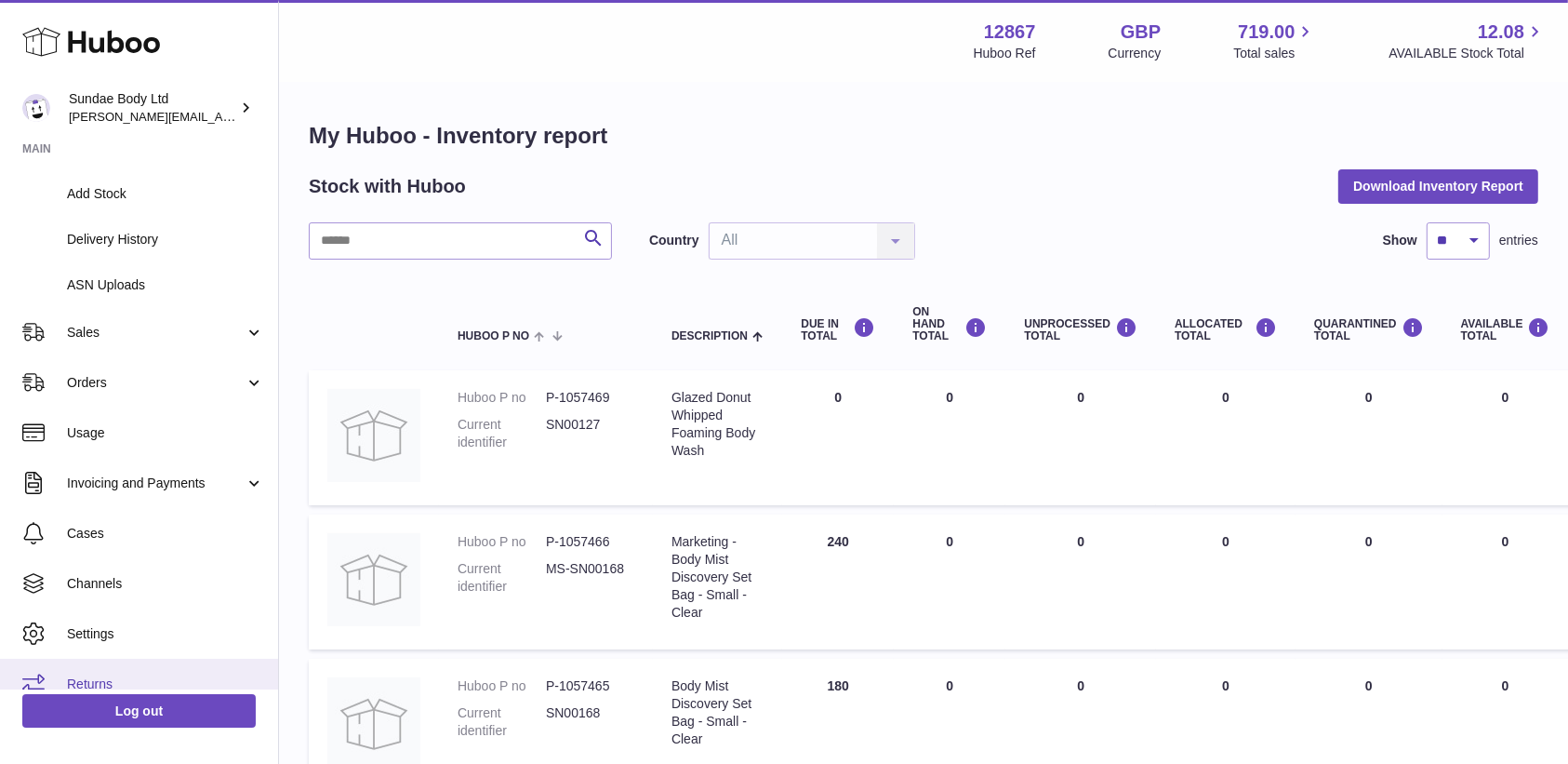
click at [116, 687] on span "Returns" at bounding box center [165, 683] width 197 height 18
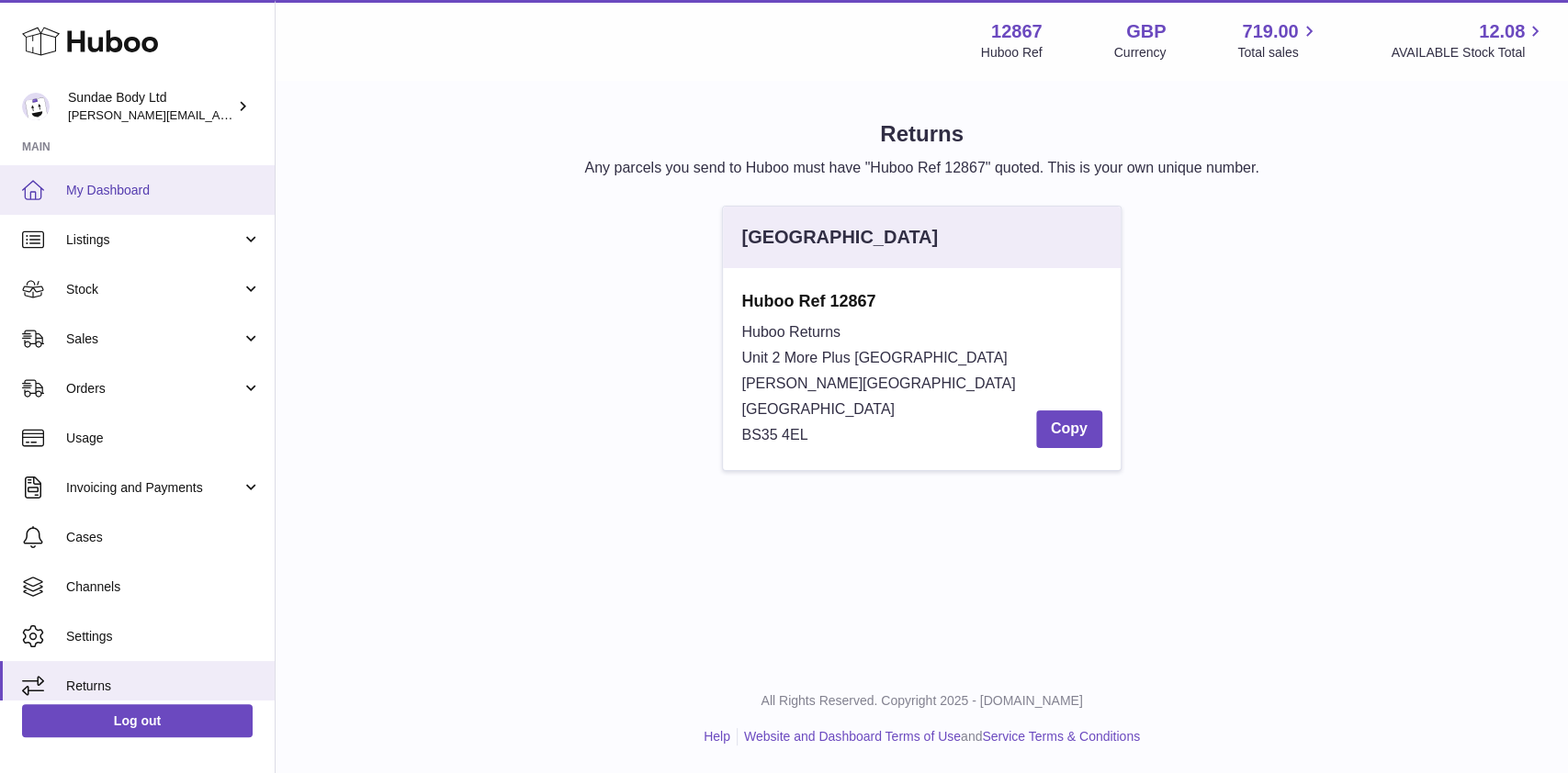
click at [114, 193] on span "My Dashboard" at bounding box center [163, 190] width 194 height 18
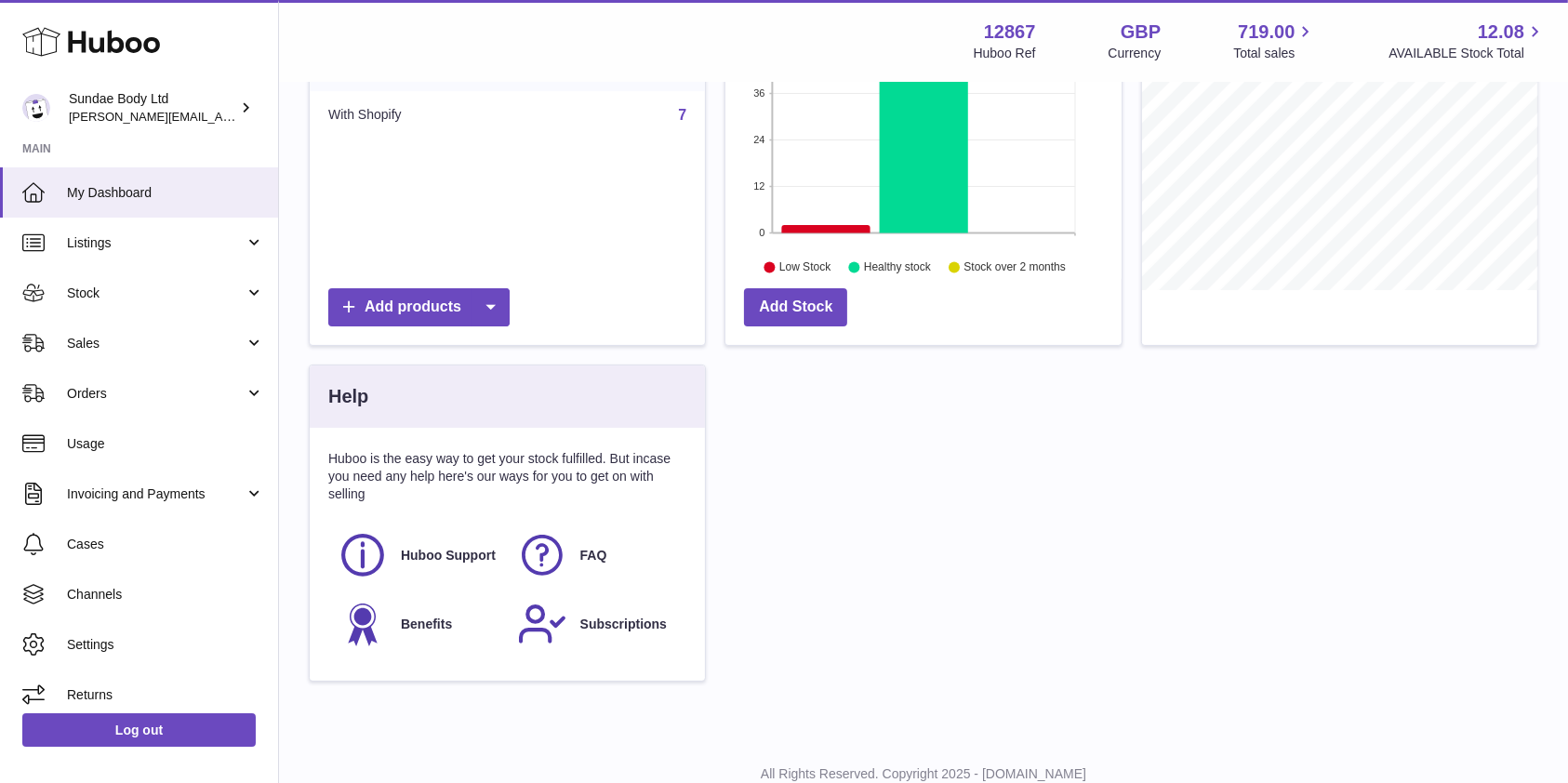
scroll to position [372, 0]
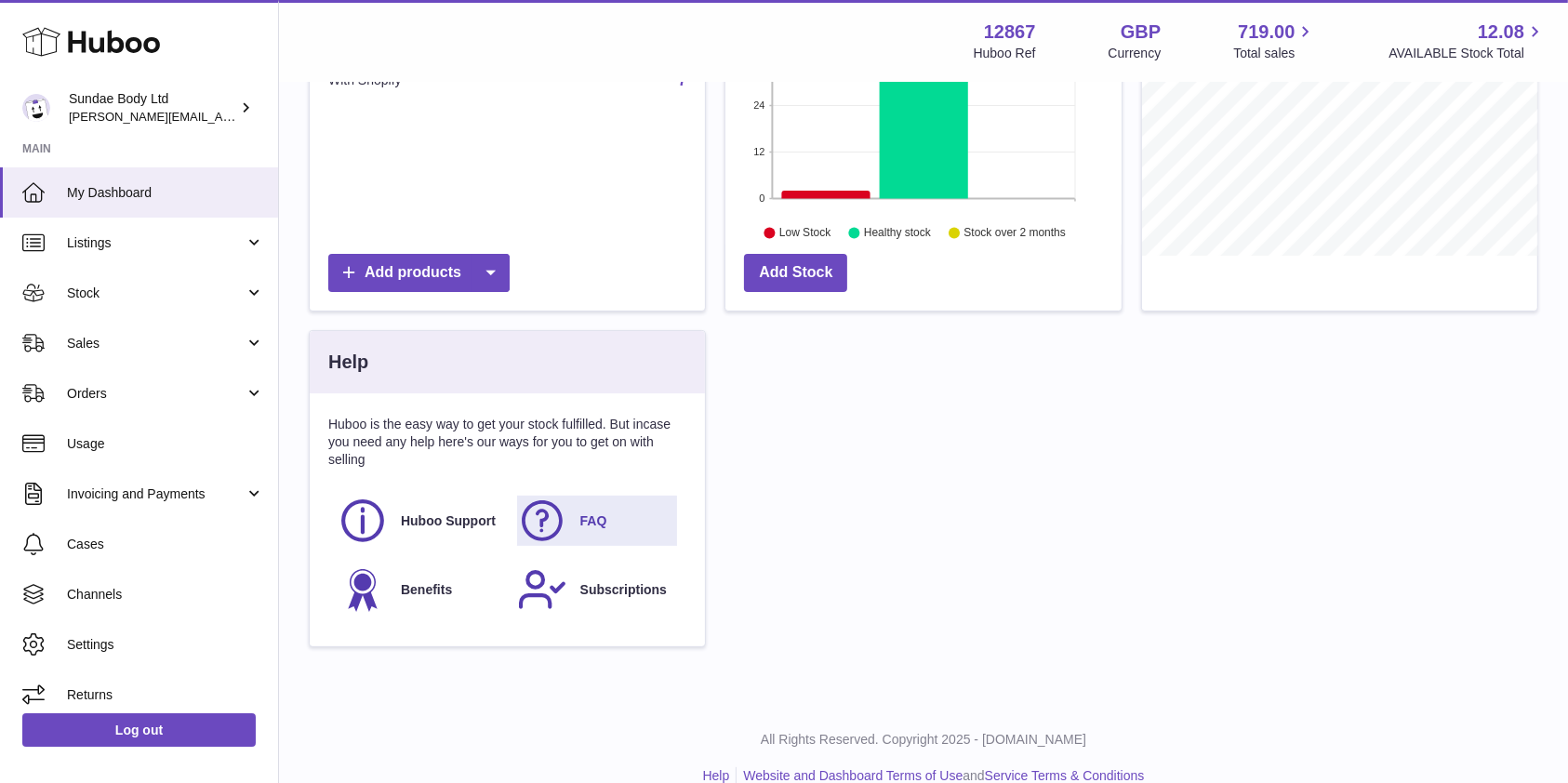
click at [577, 507] on link "FAQ" at bounding box center [598, 521] width 161 height 51
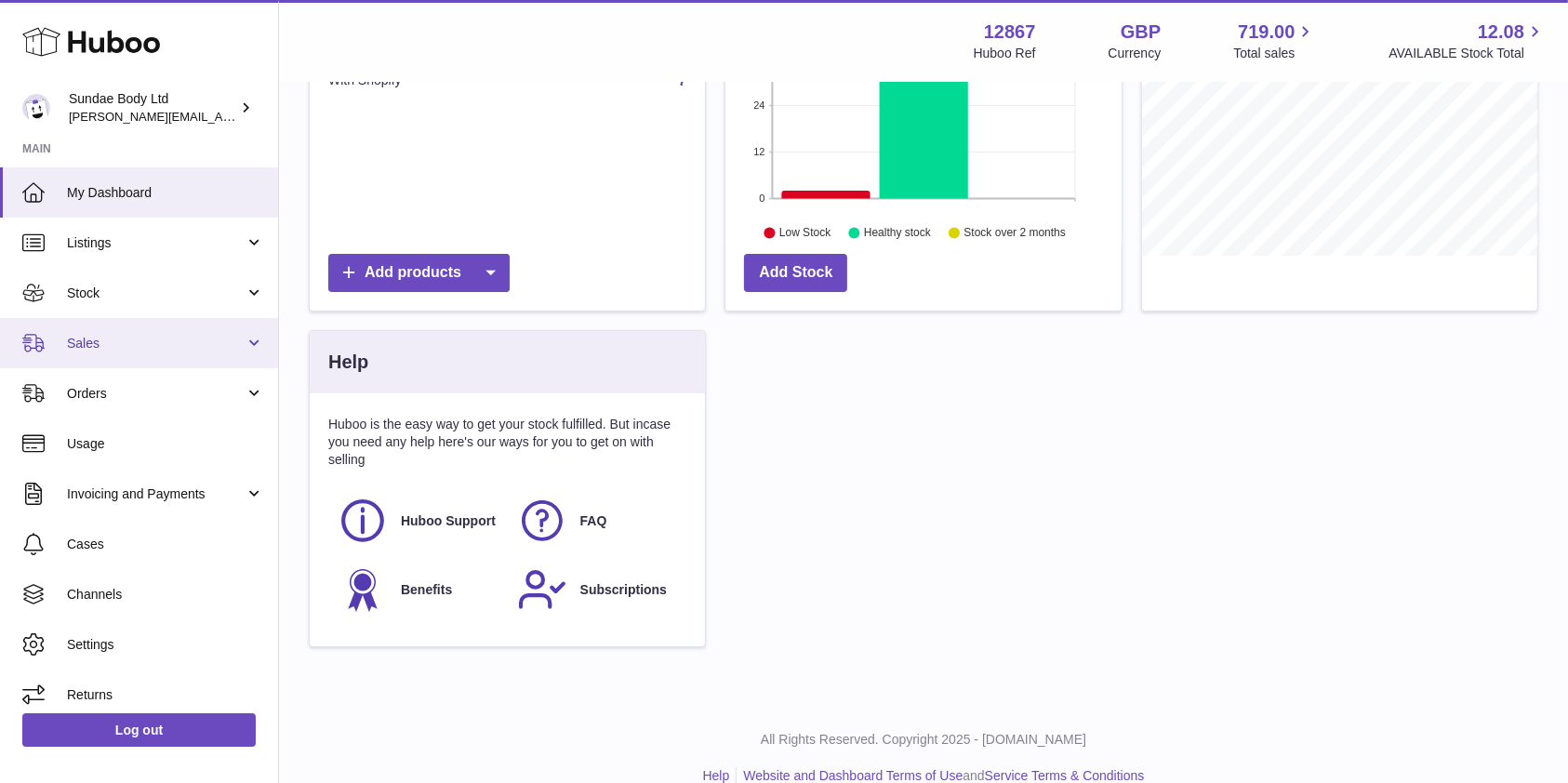
click at [88, 335] on span "Sales" at bounding box center [156, 343] width 178 height 18
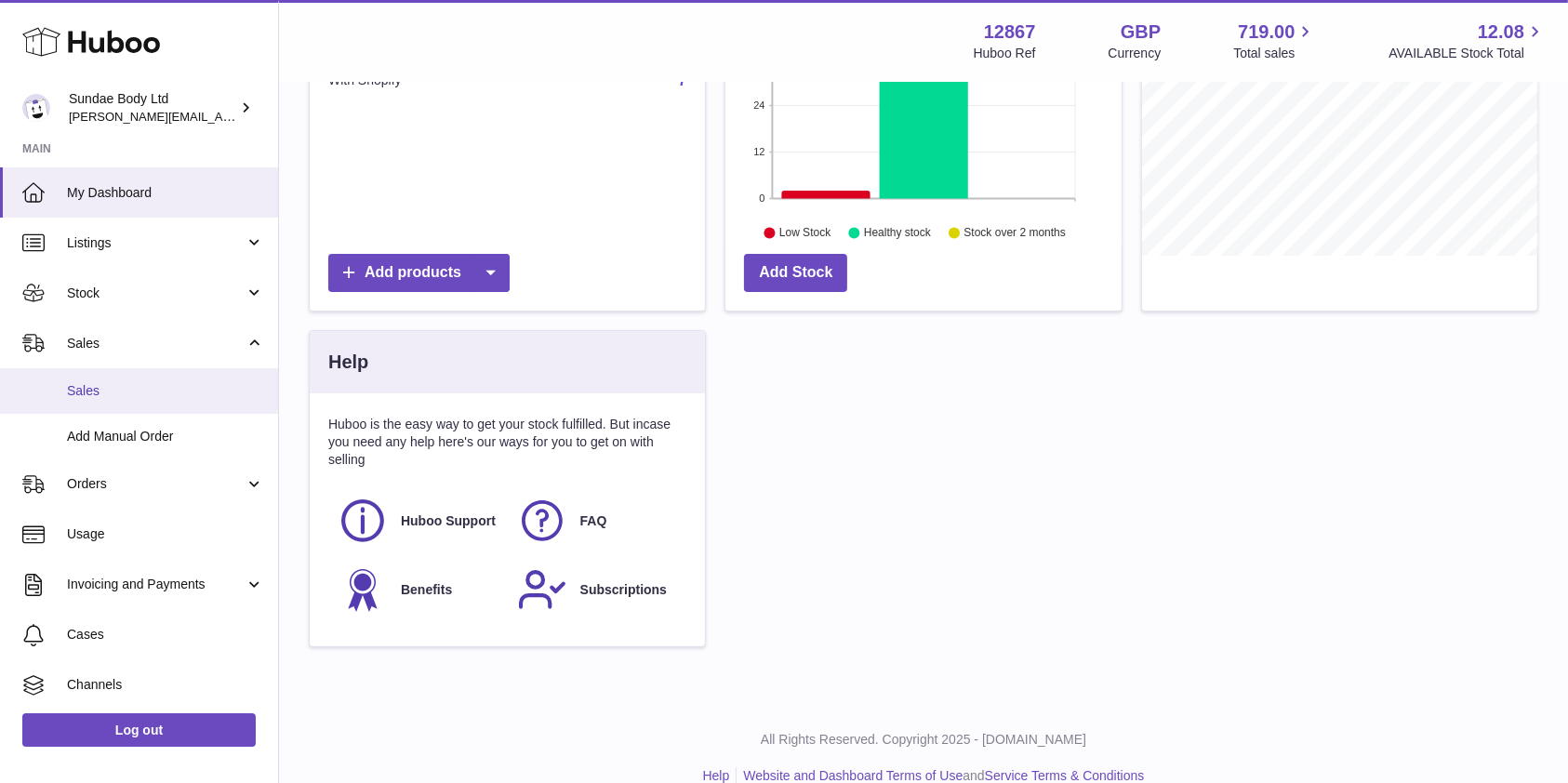
click at [99, 395] on span "Sales" at bounding box center [165, 391] width 197 height 18
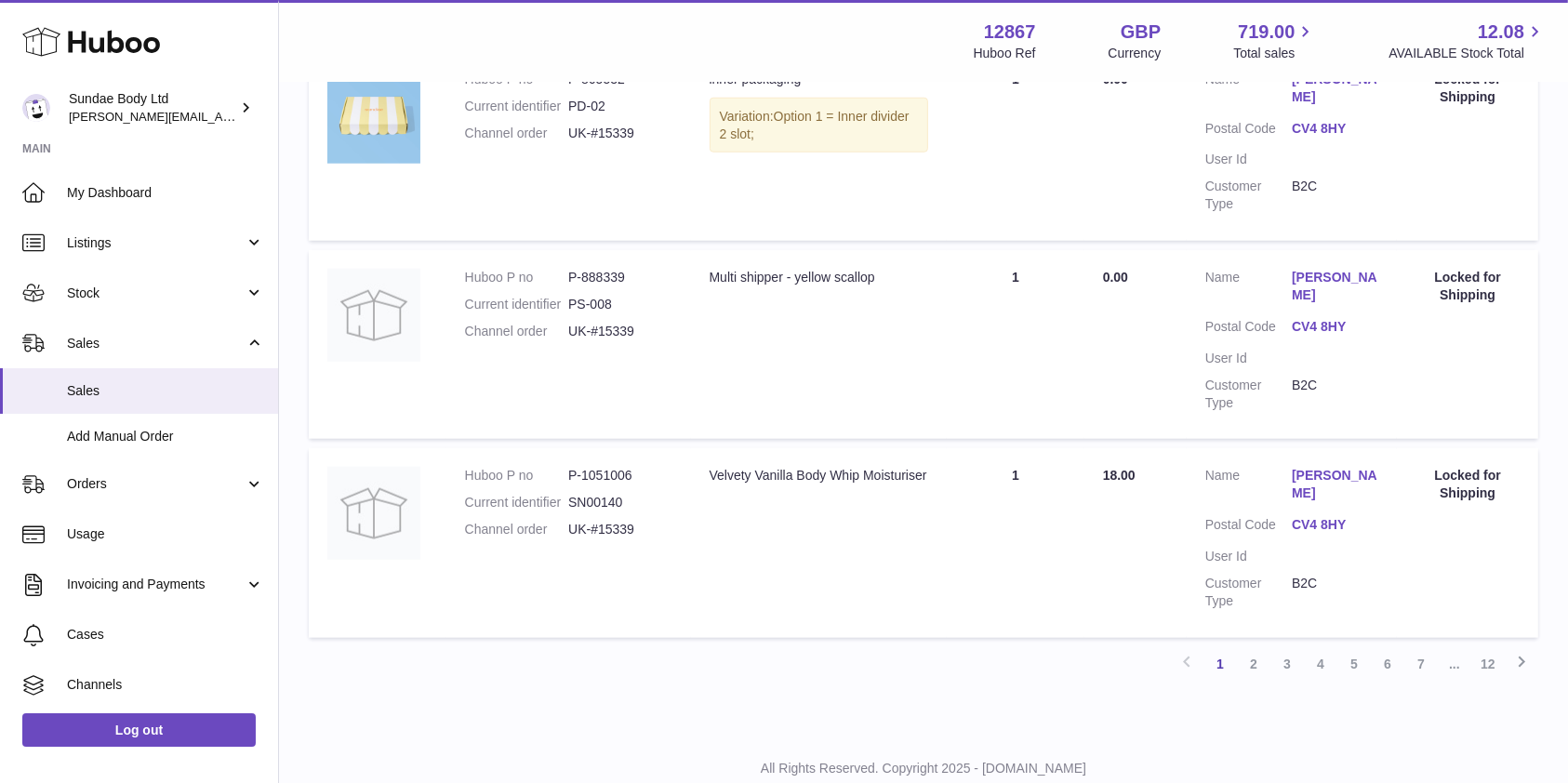
scroll to position [1860, 0]
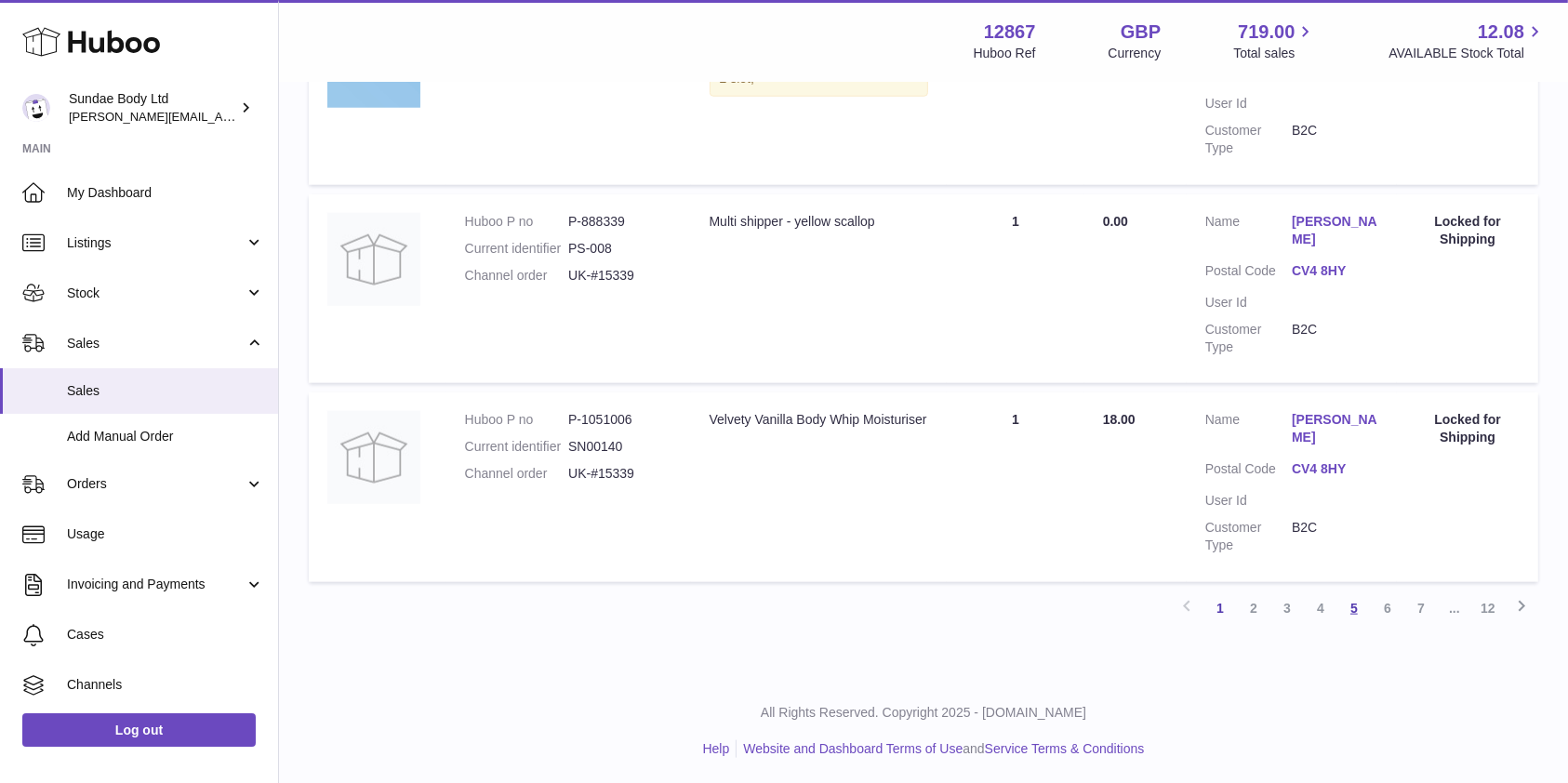
click at [1351, 599] on link "5" at bounding box center [1354, 609] width 34 height 34
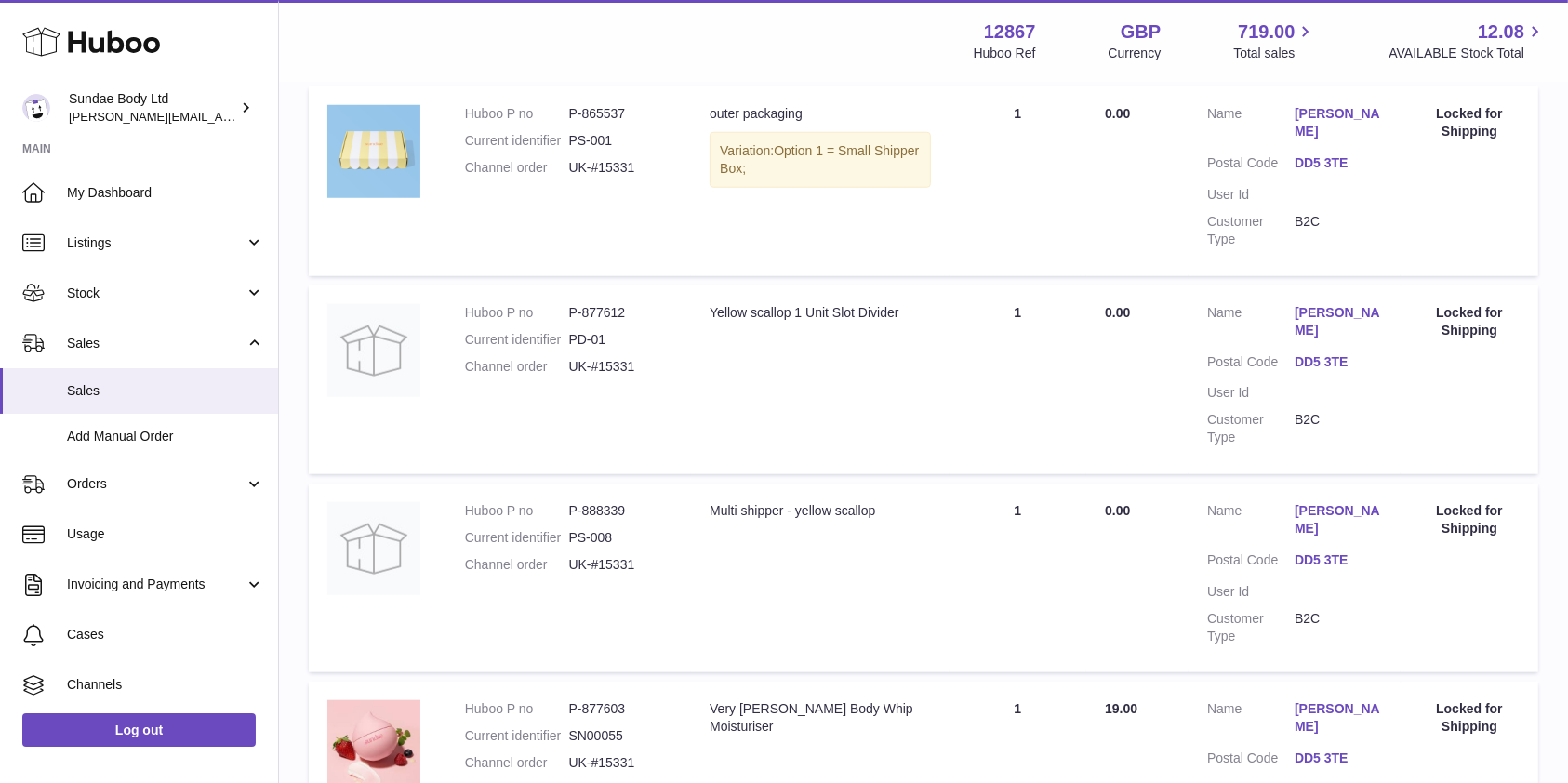
scroll to position [1845, 0]
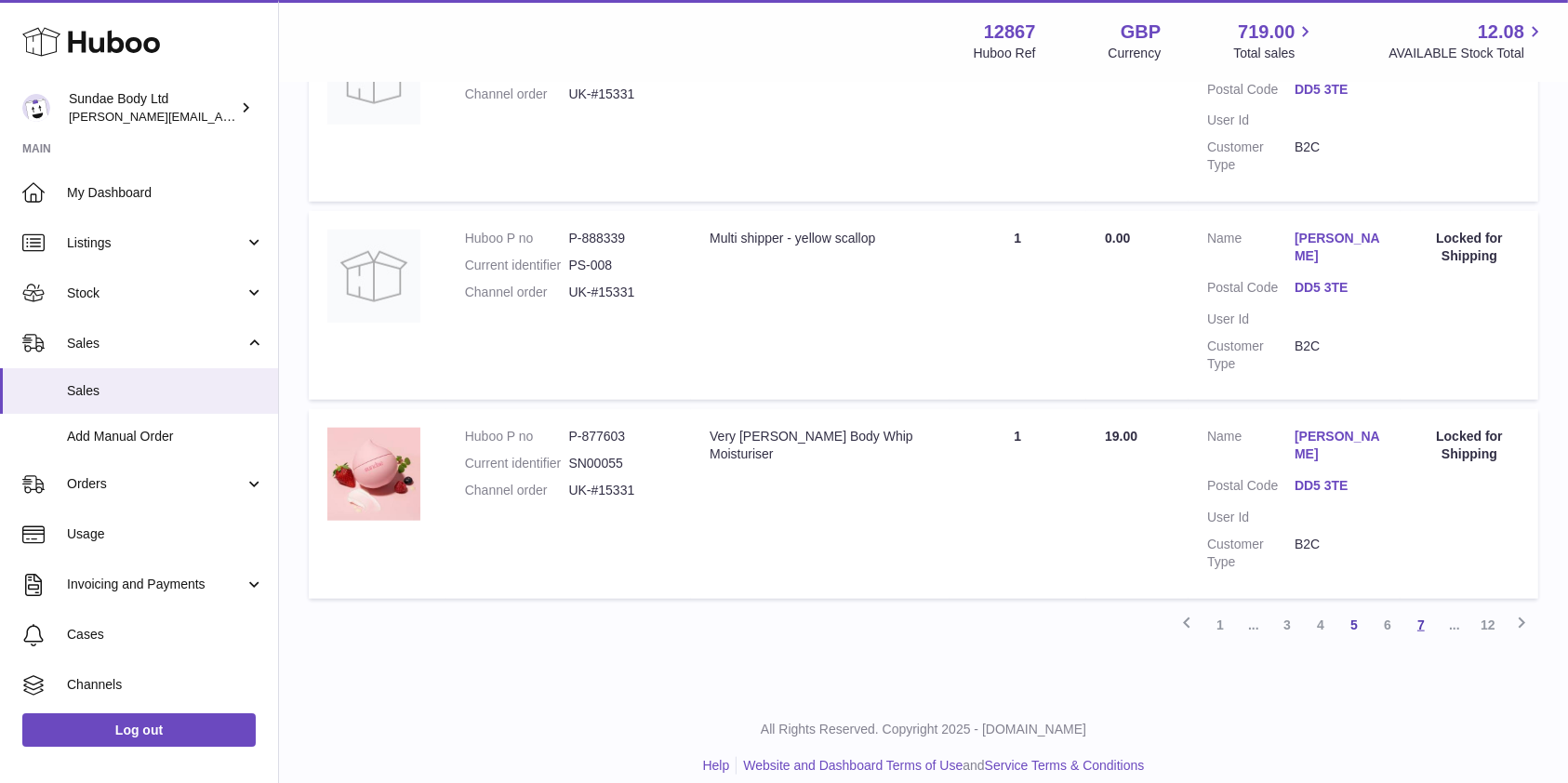
click at [1422, 609] on link "7" at bounding box center [1421, 625] width 34 height 34
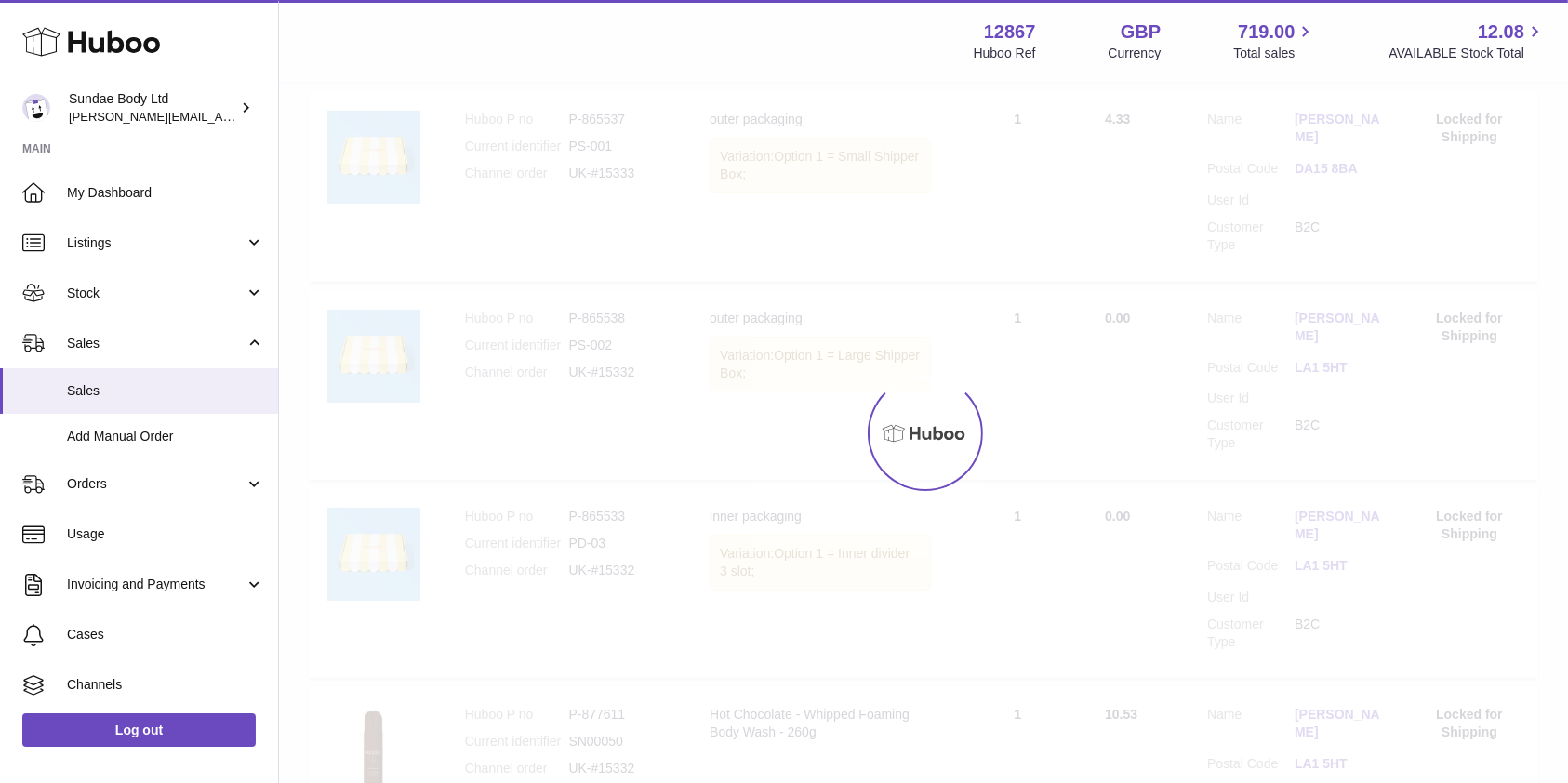
scroll to position [83, 0]
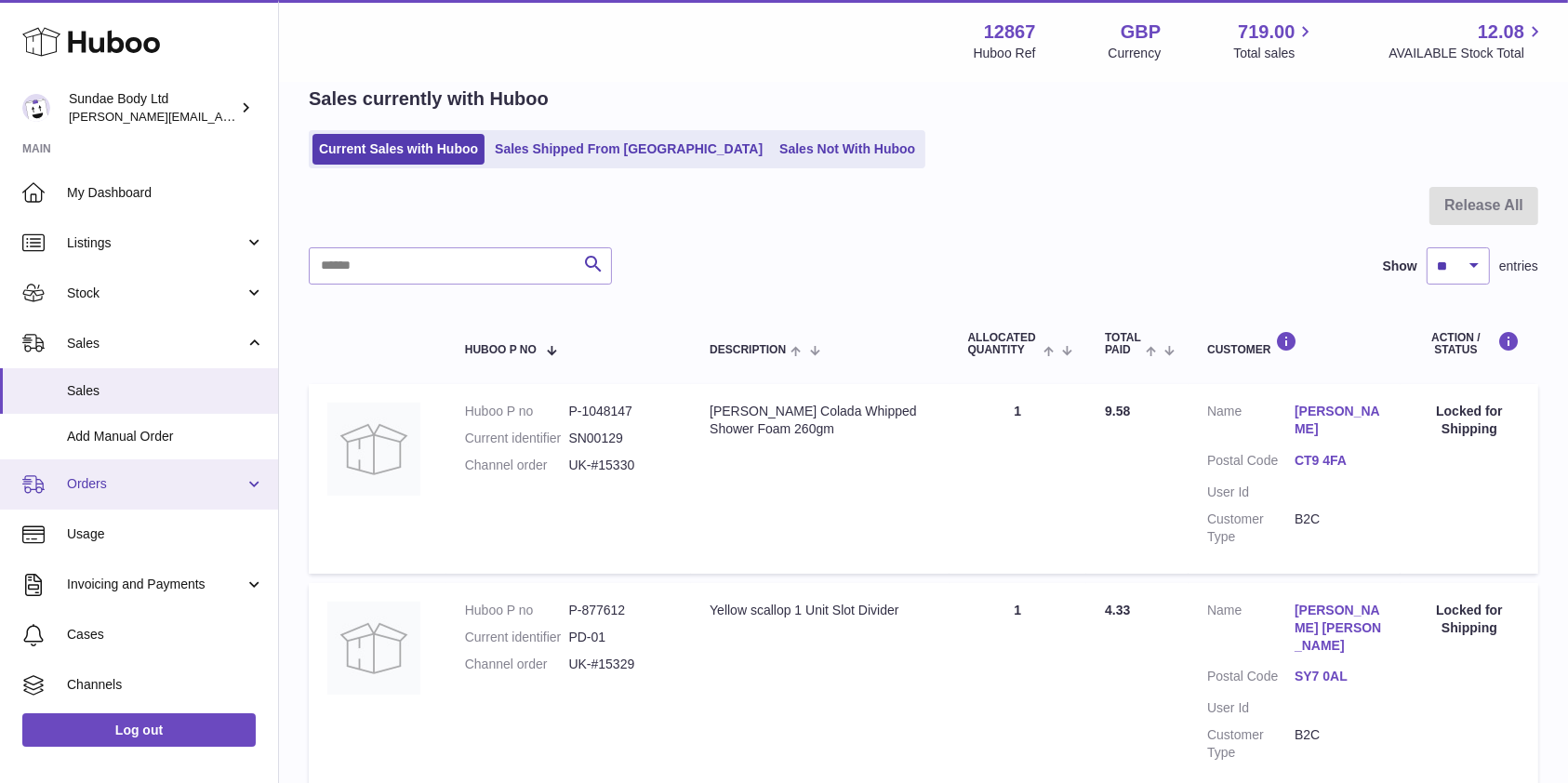
click at [93, 476] on span "Orders" at bounding box center [156, 484] width 178 height 18
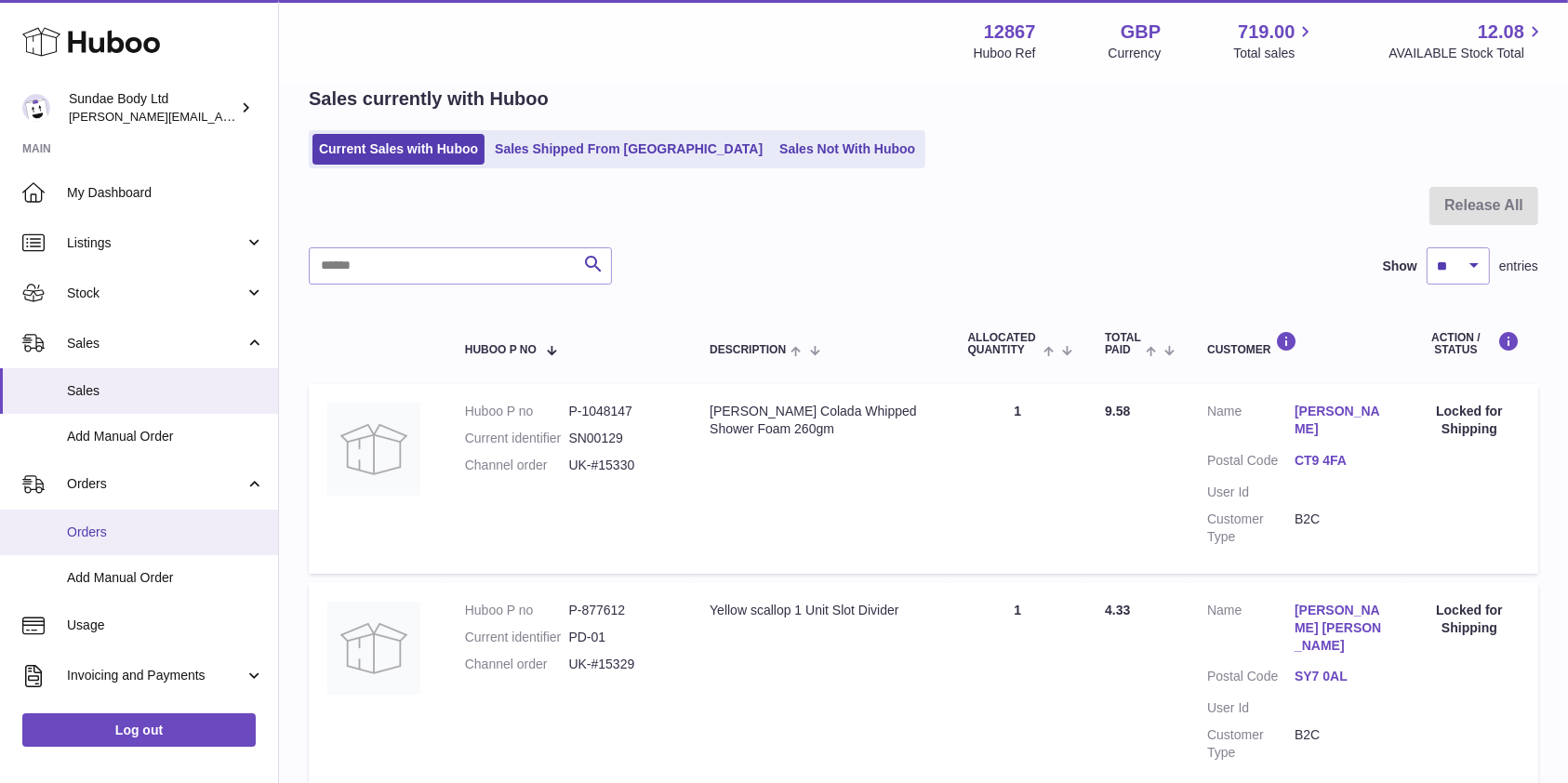
click at [85, 525] on span "Orders" at bounding box center [165, 533] width 197 height 18
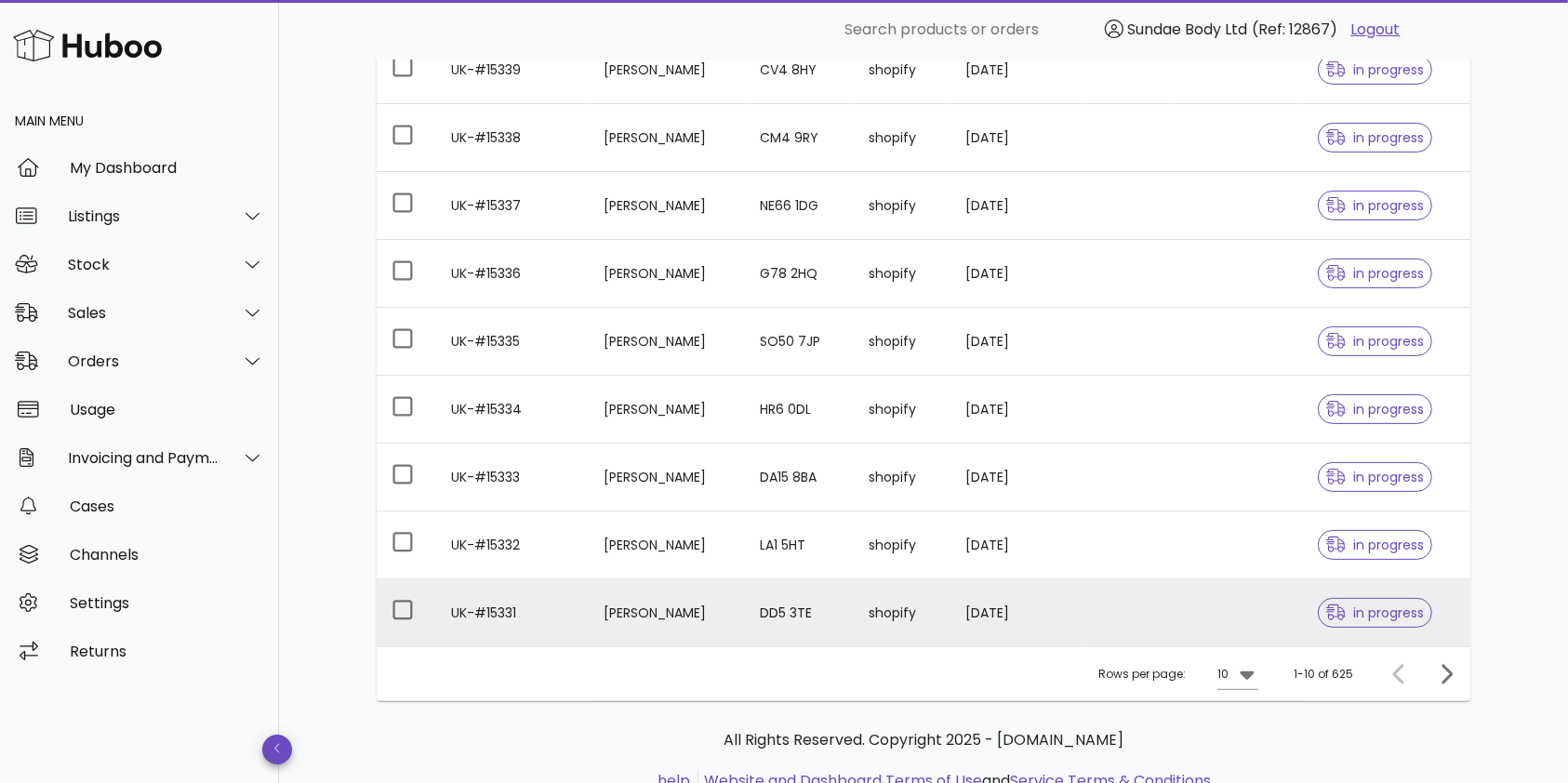
scroll to position [439, 0]
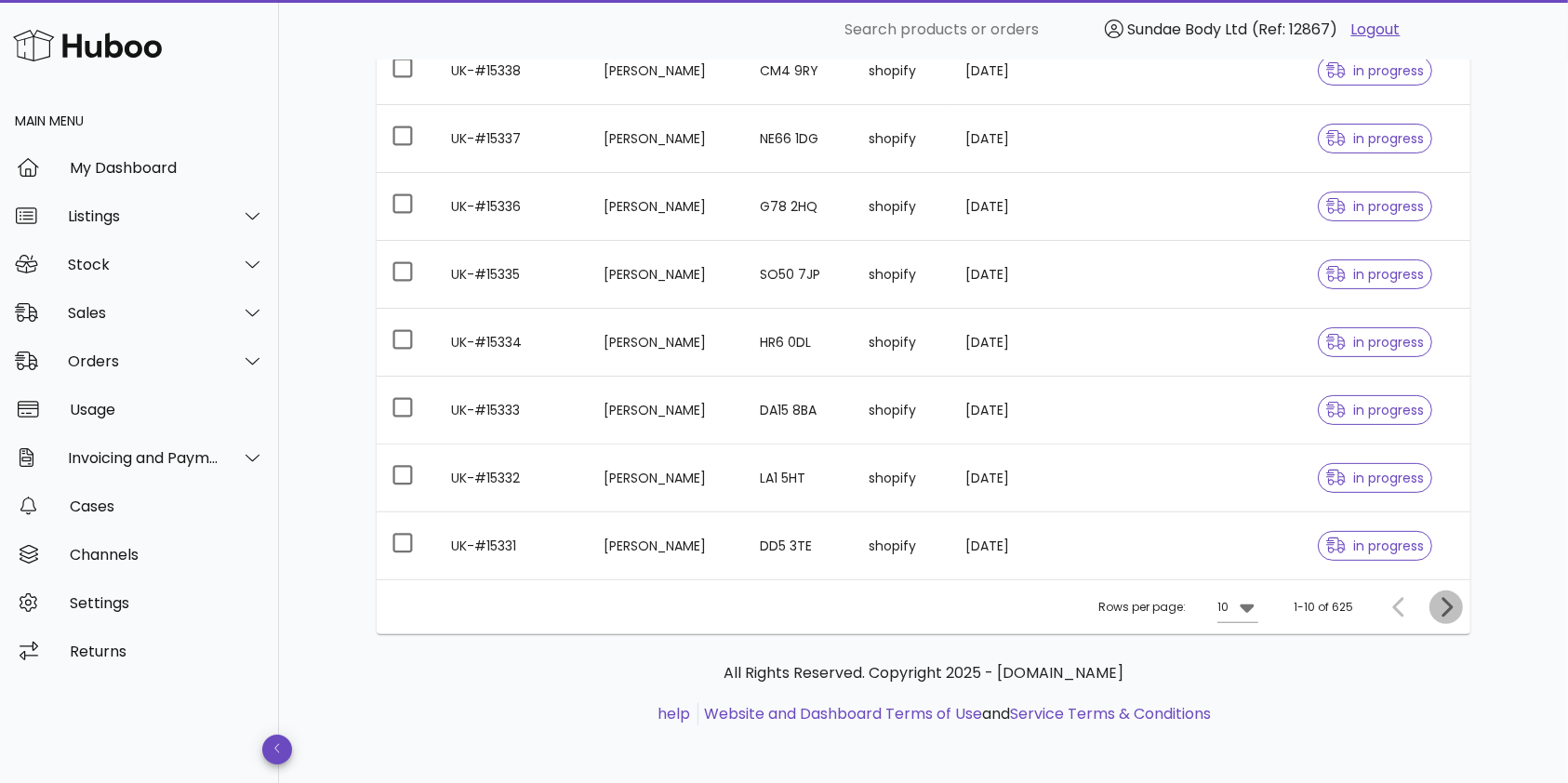
click at [1441, 609] on icon "Next page" at bounding box center [1446, 608] width 22 height 23
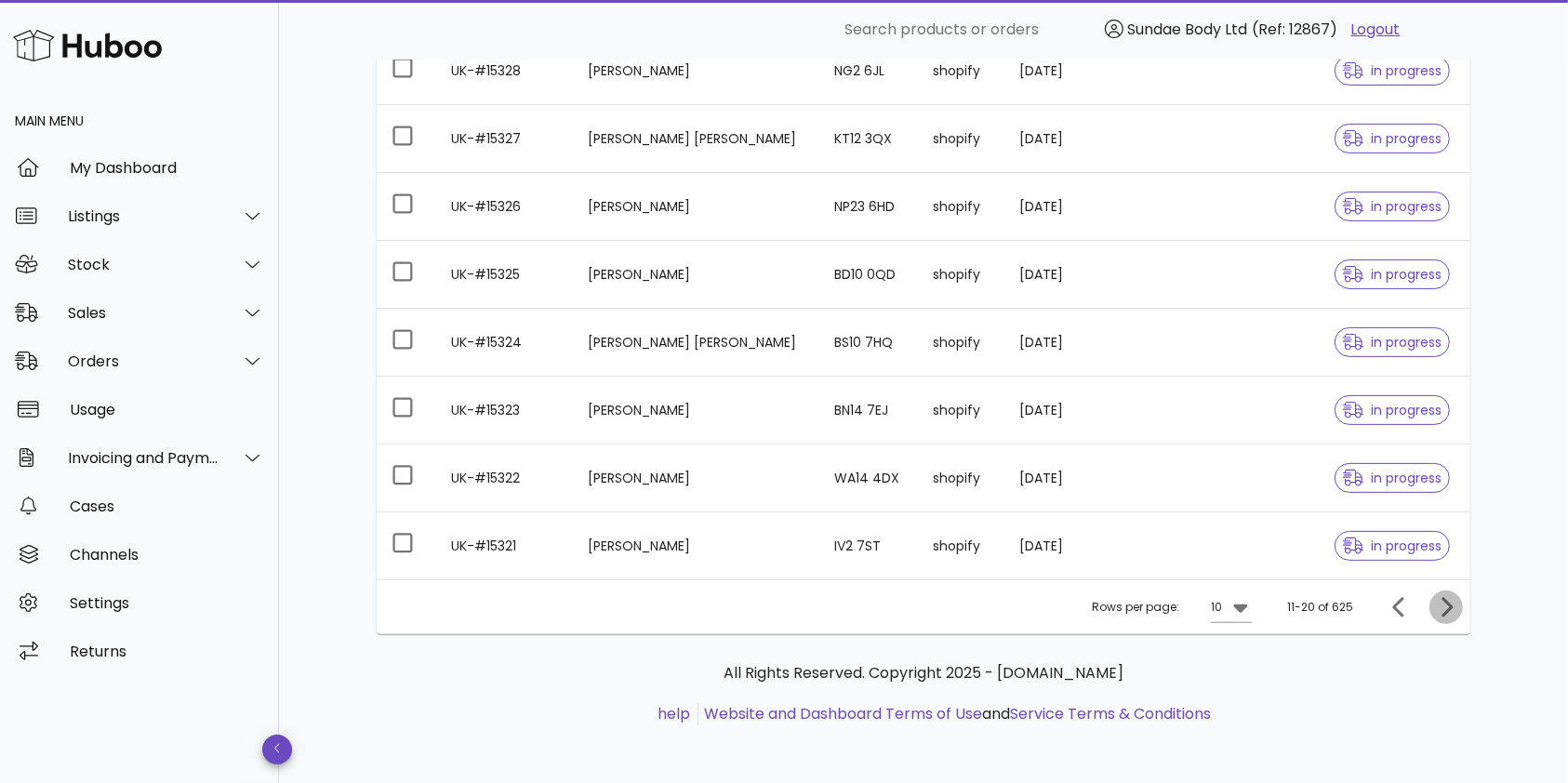
click at [1441, 609] on icon "Next page" at bounding box center [1446, 608] width 22 height 23
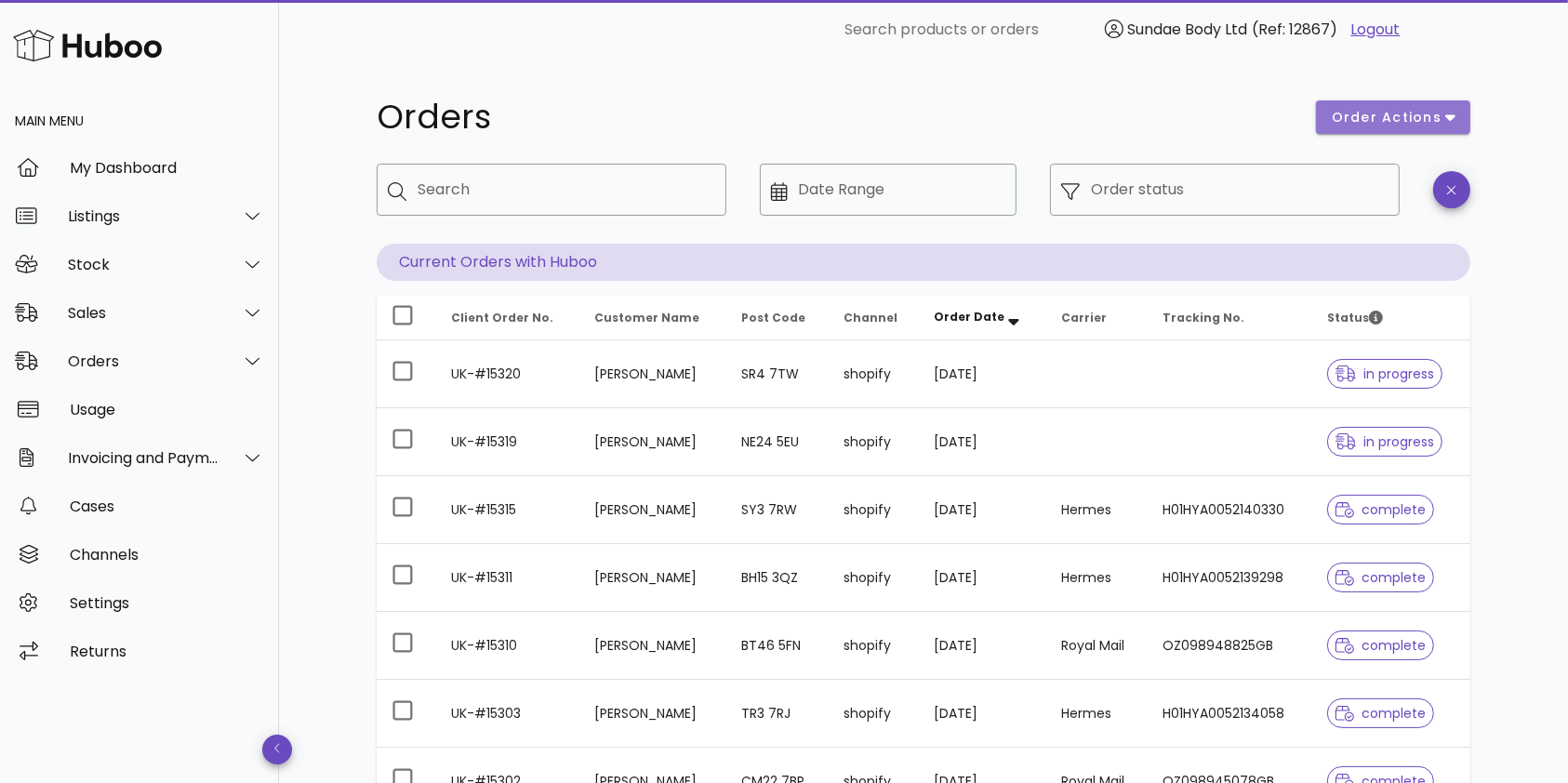
click at [1434, 115] on span "order actions" at bounding box center [1386, 117] width 112 height 20
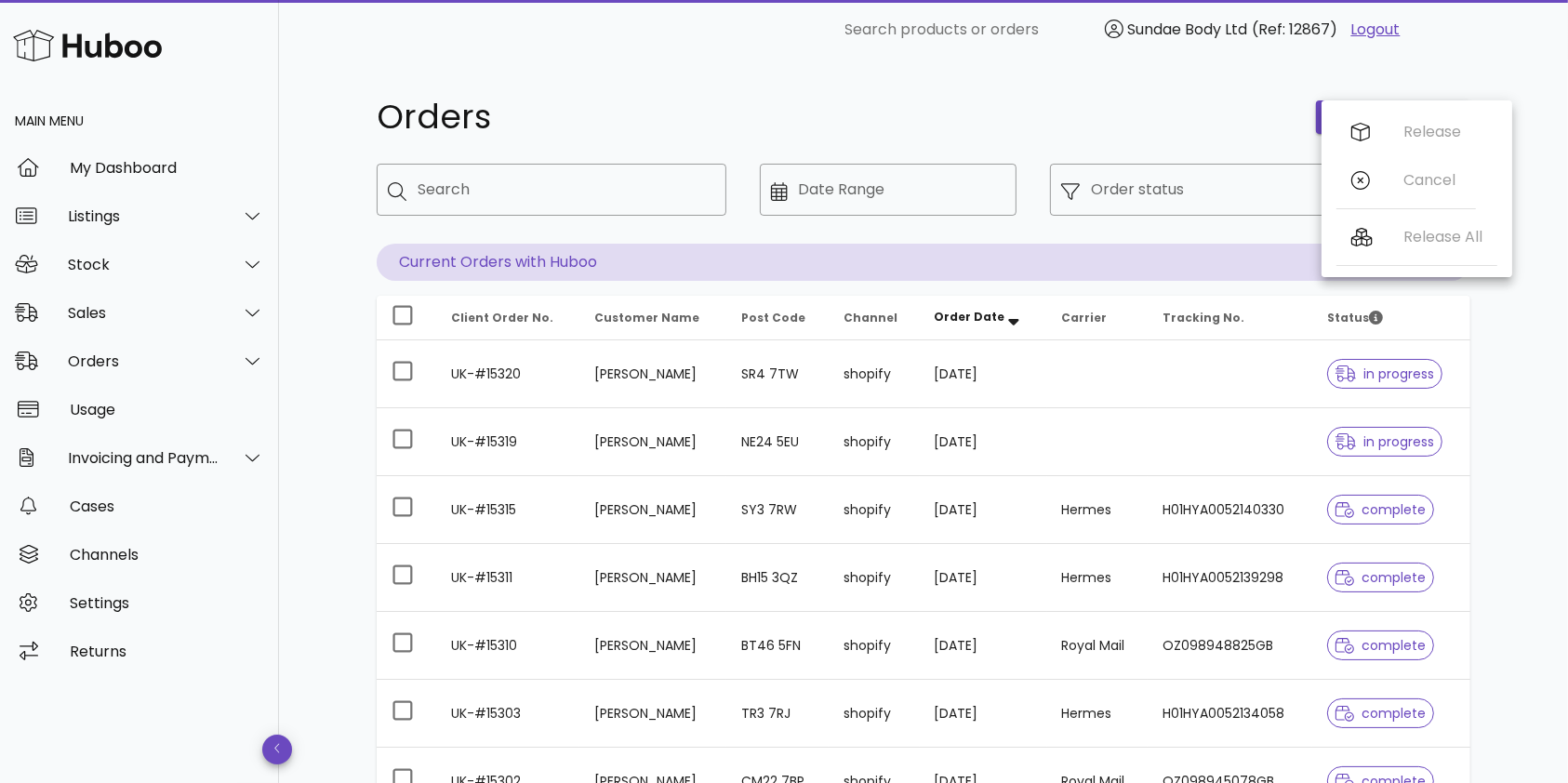
click at [1172, 117] on h1 "Orders" at bounding box center [835, 117] width 917 height 34
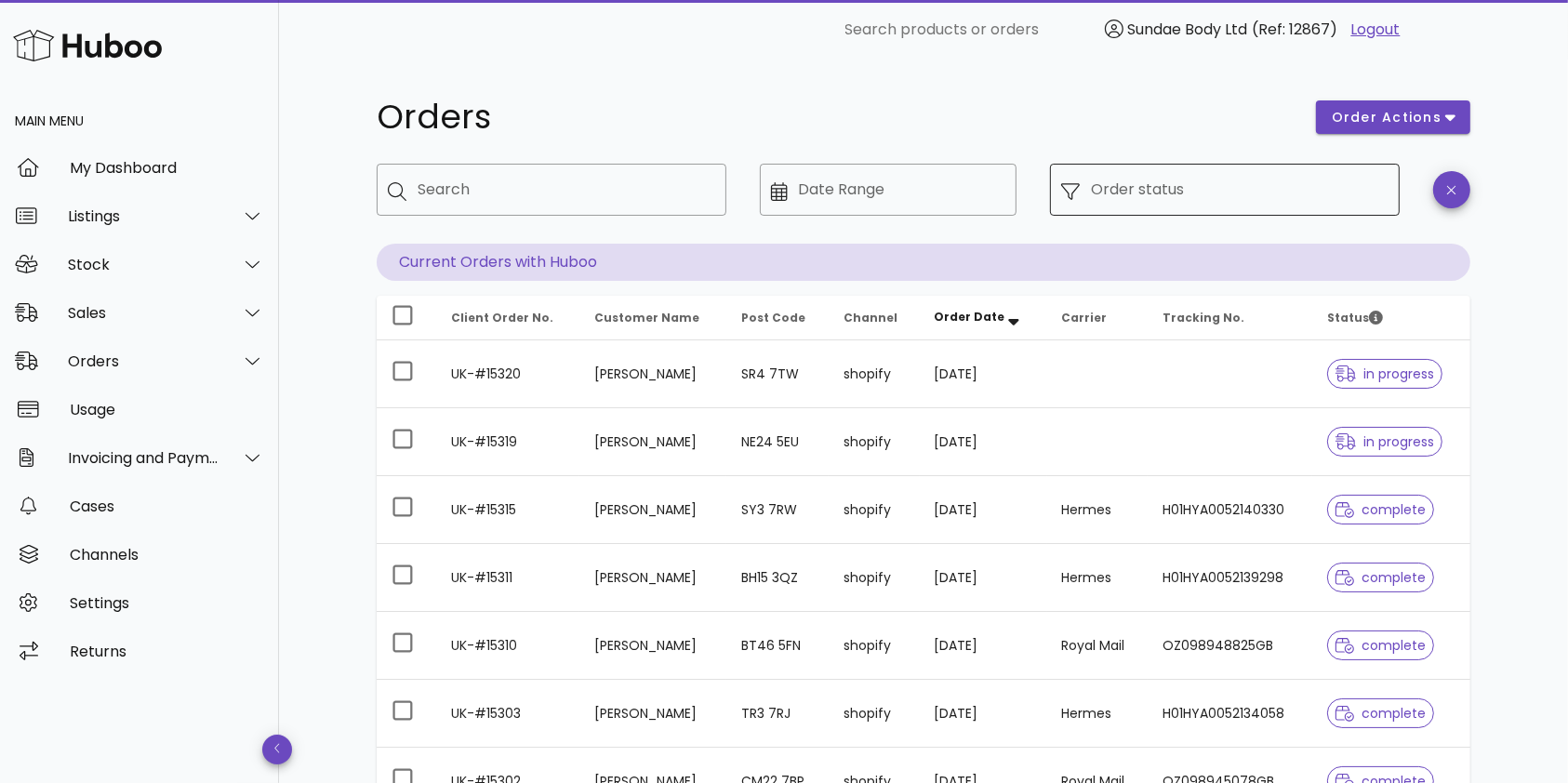
click at [1198, 181] on input "Order status" at bounding box center [1240, 190] width 298 height 30
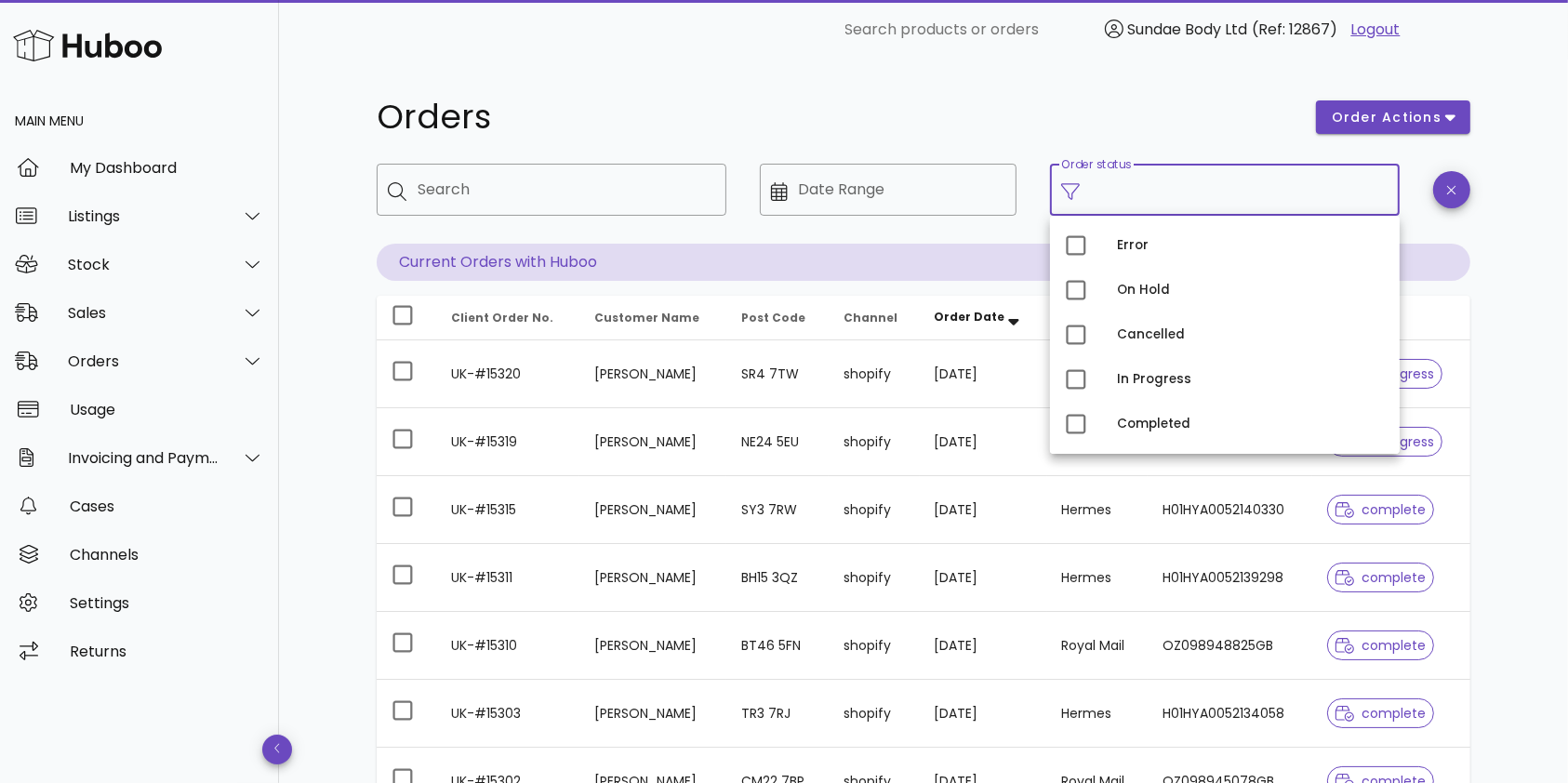
click at [1150, 121] on h1 "Orders" at bounding box center [835, 117] width 917 height 34
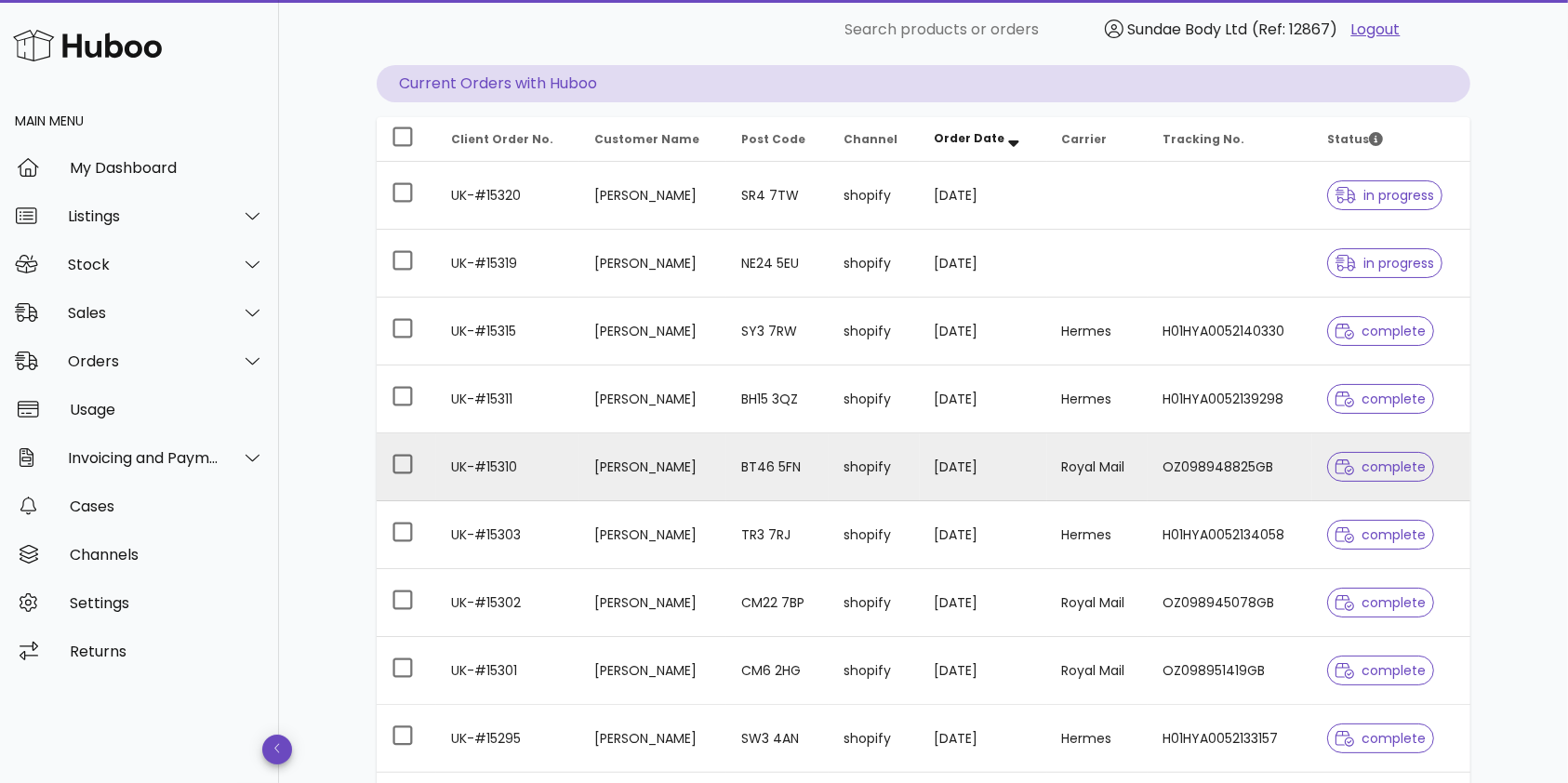
scroll to position [439, 0]
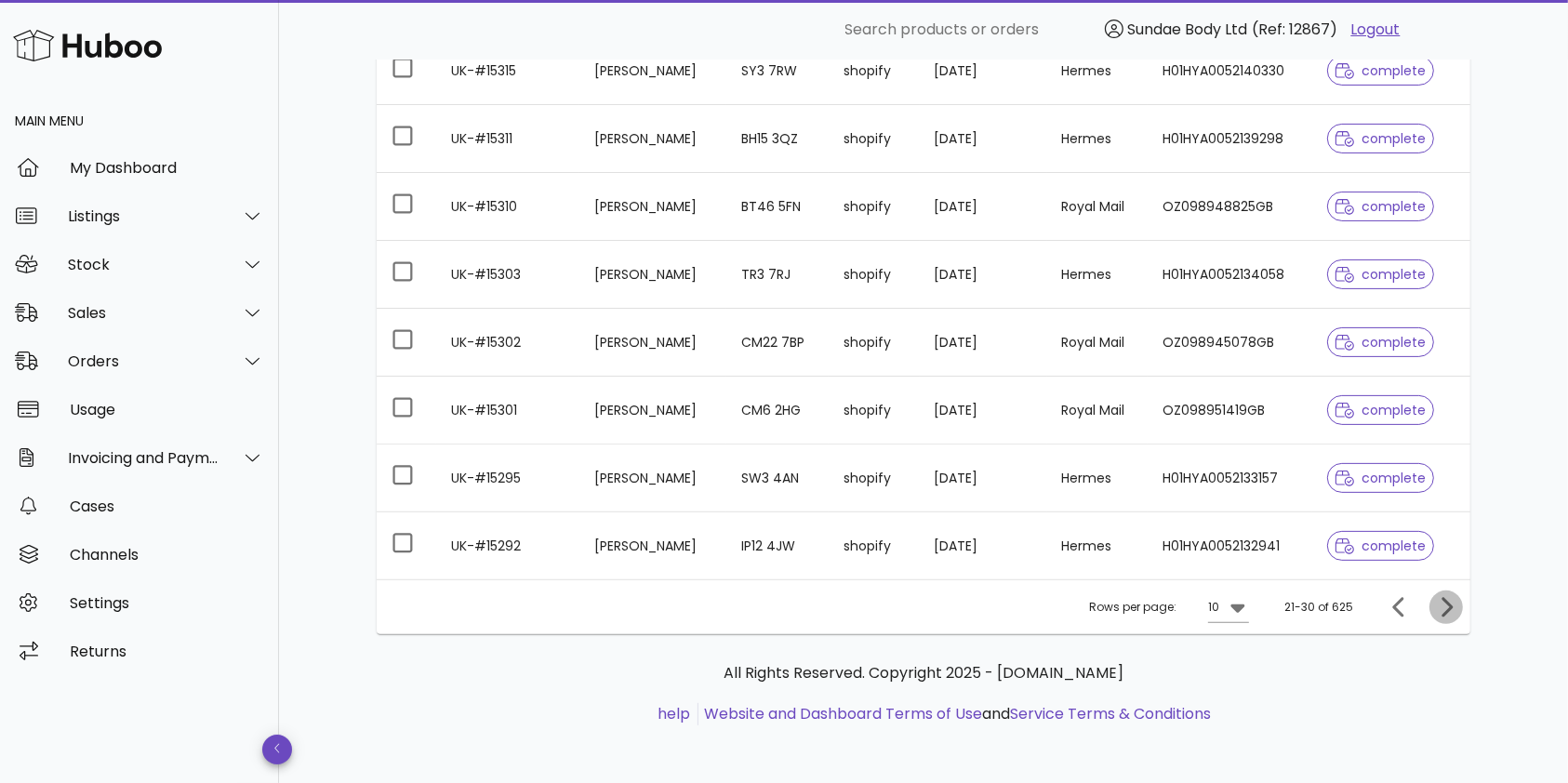
click at [1441, 601] on icon "Next page" at bounding box center [1446, 608] width 22 height 23
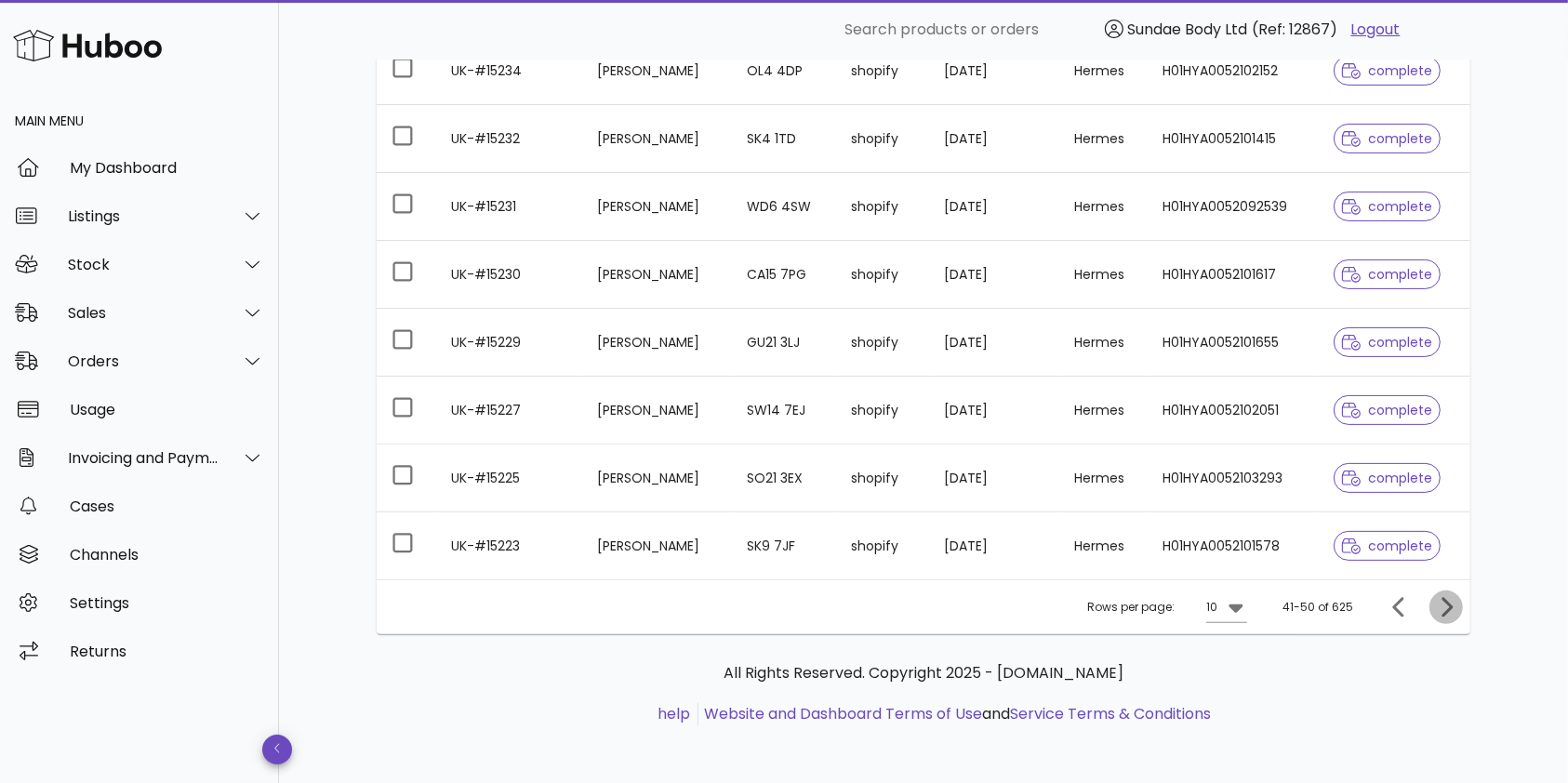
click at [1441, 601] on icon "Next page" at bounding box center [1446, 608] width 22 height 23
click at [88, 358] on div "Orders" at bounding box center [143, 361] width 152 height 18
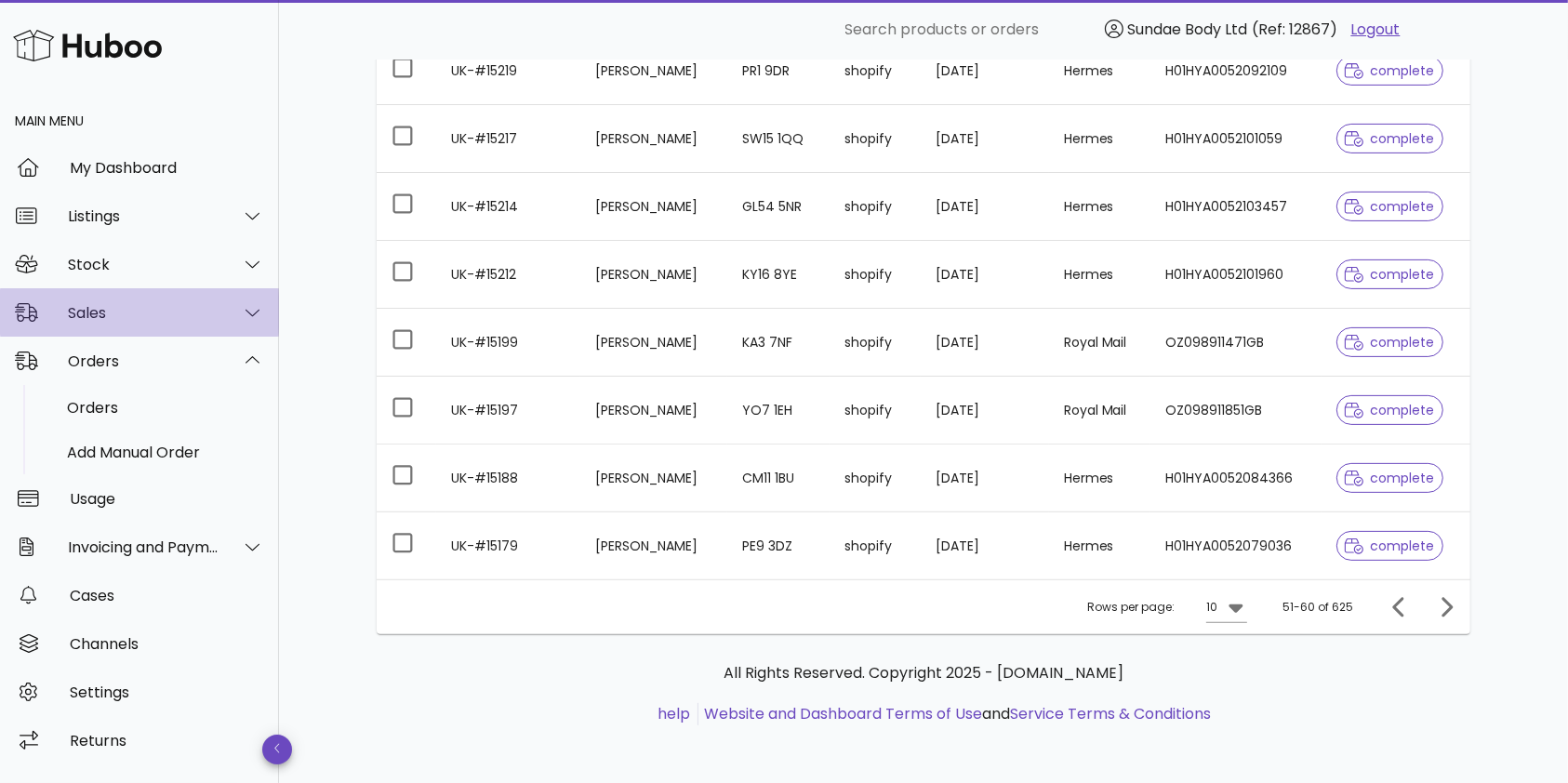
click at [80, 306] on div "Sales" at bounding box center [143, 312] width 152 height 18
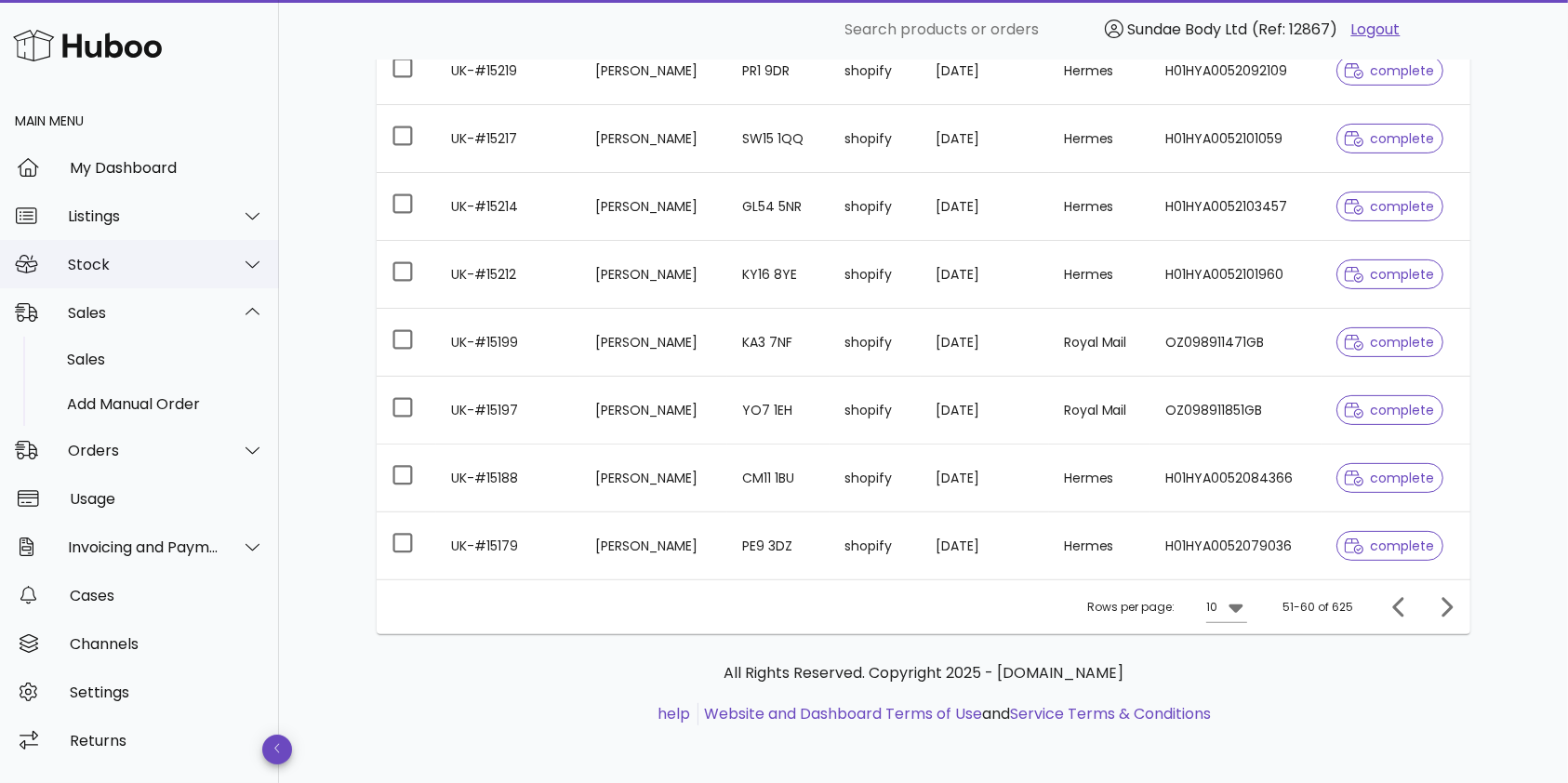
click at [77, 263] on div "Stock" at bounding box center [143, 264] width 152 height 18
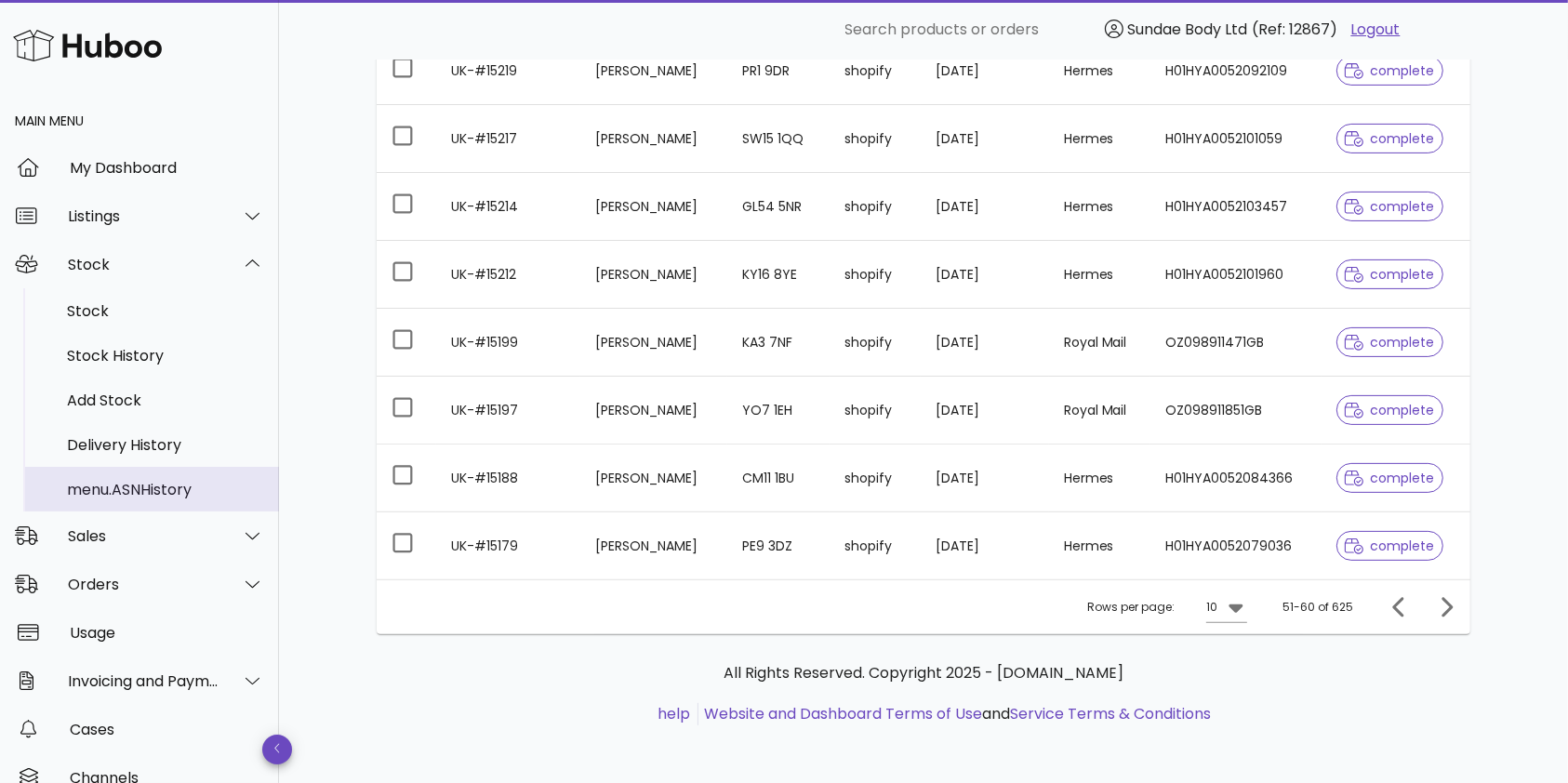
click at [143, 489] on div "menu.ASNHistory" at bounding box center [165, 489] width 197 height 18
click at [1247, 606] on icon at bounding box center [1236, 608] width 22 height 23
click at [1227, 707] on div "50" at bounding box center [1233, 710] width 19 height 18
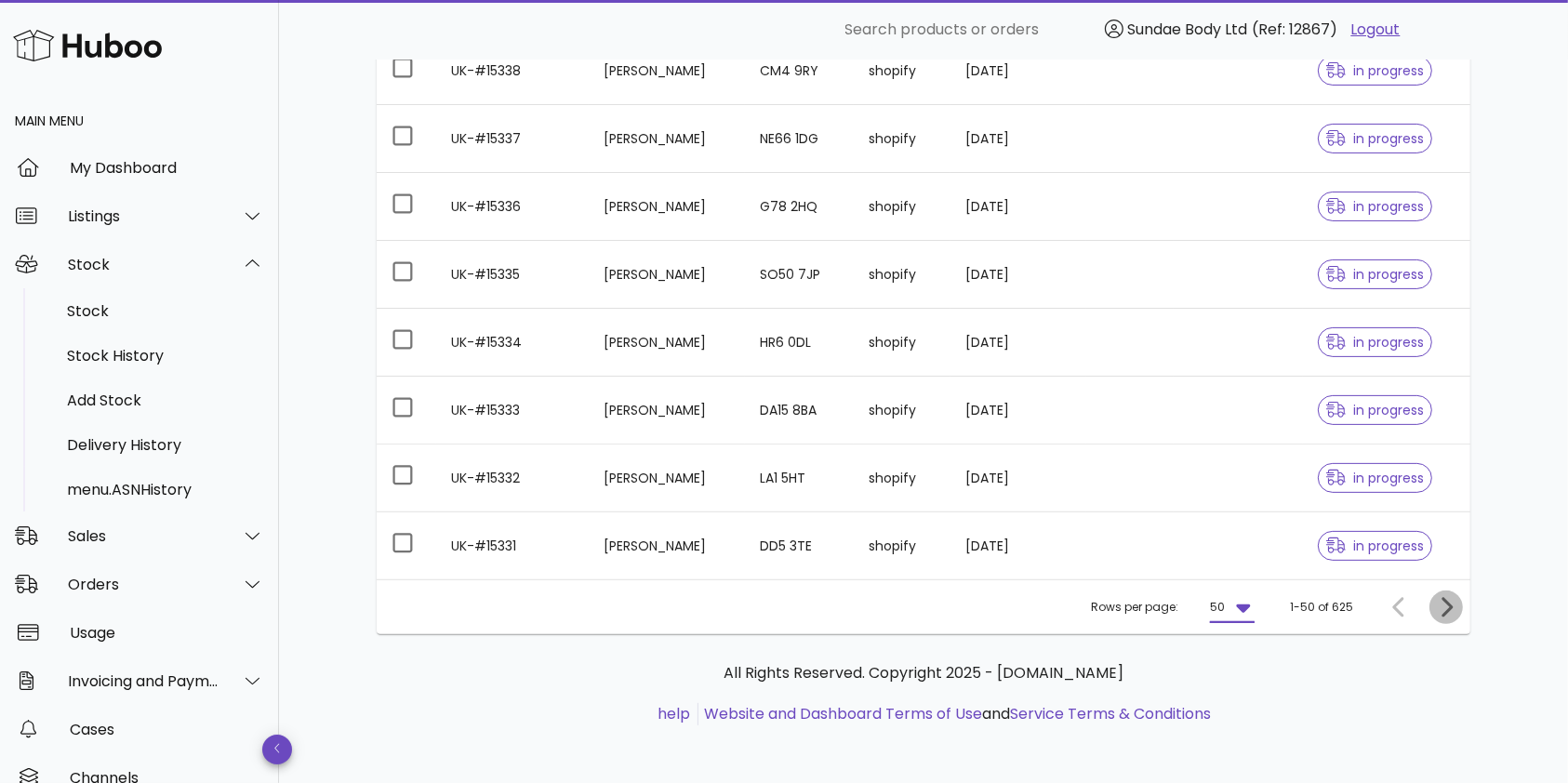
click at [1450, 607] on icon "Next page" at bounding box center [1447, 607] width 11 height 20
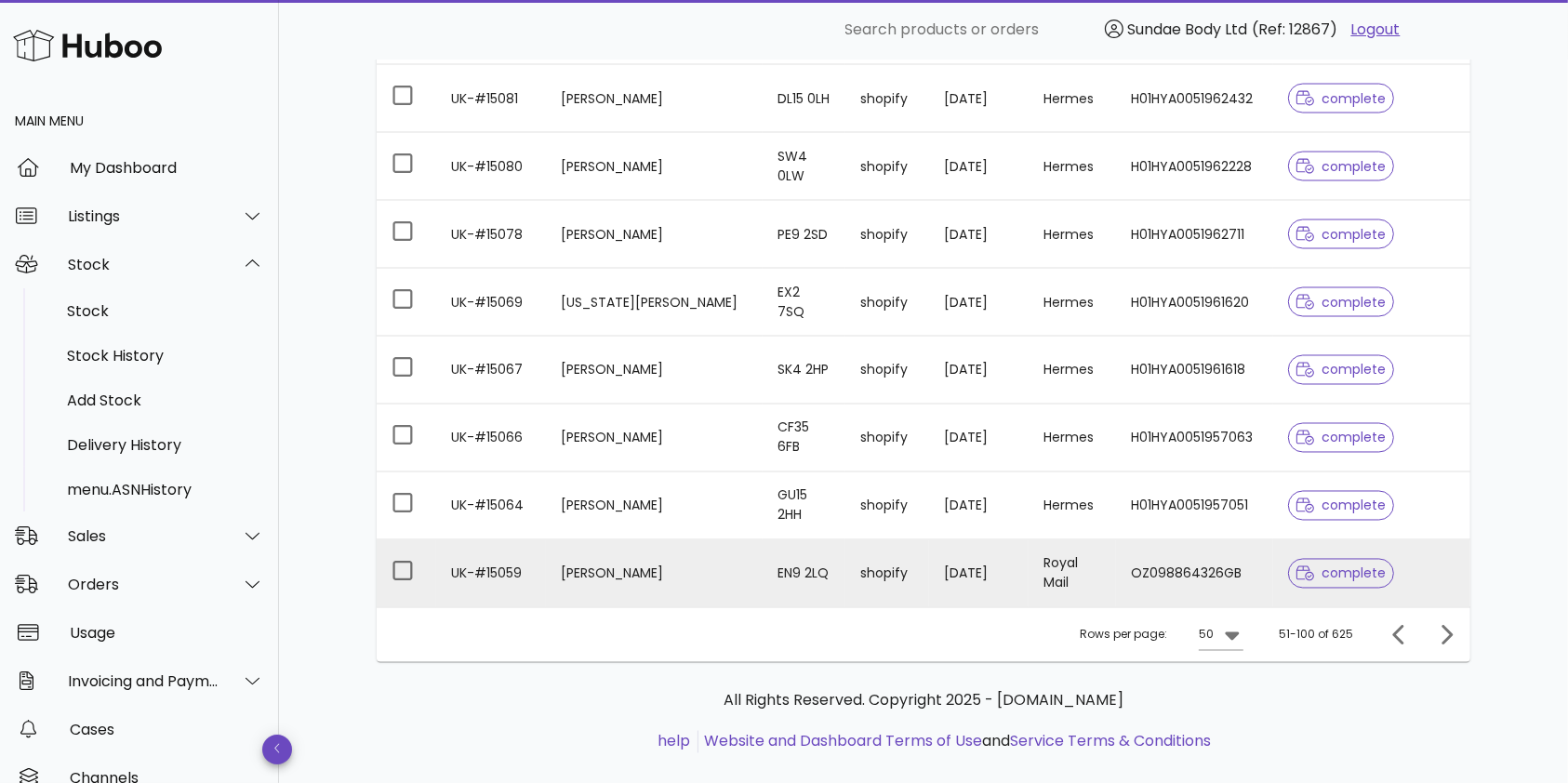
scroll to position [3219, 0]
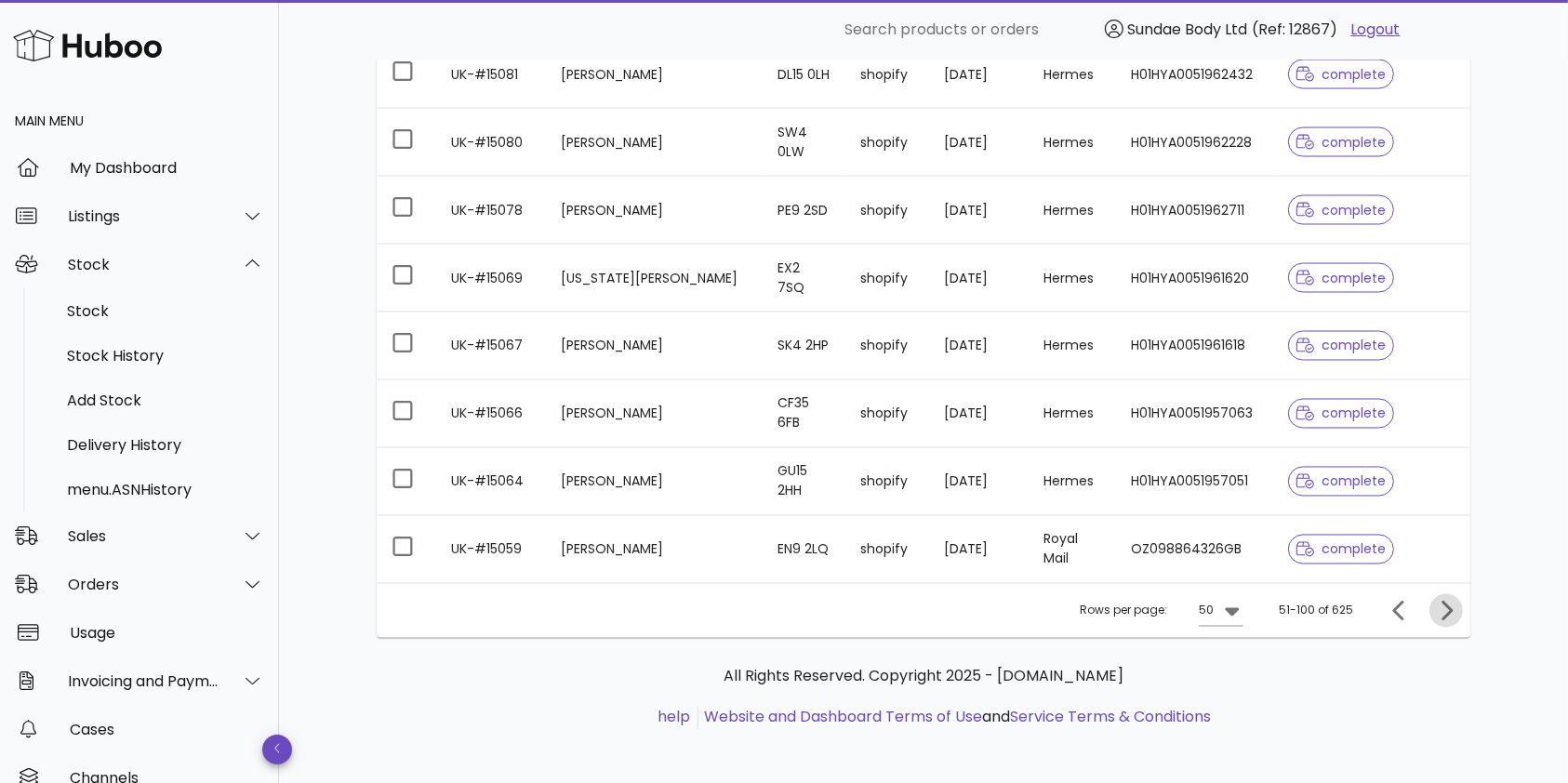
click at [1449, 606] on icon "Next page" at bounding box center [1446, 611] width 22 height 23
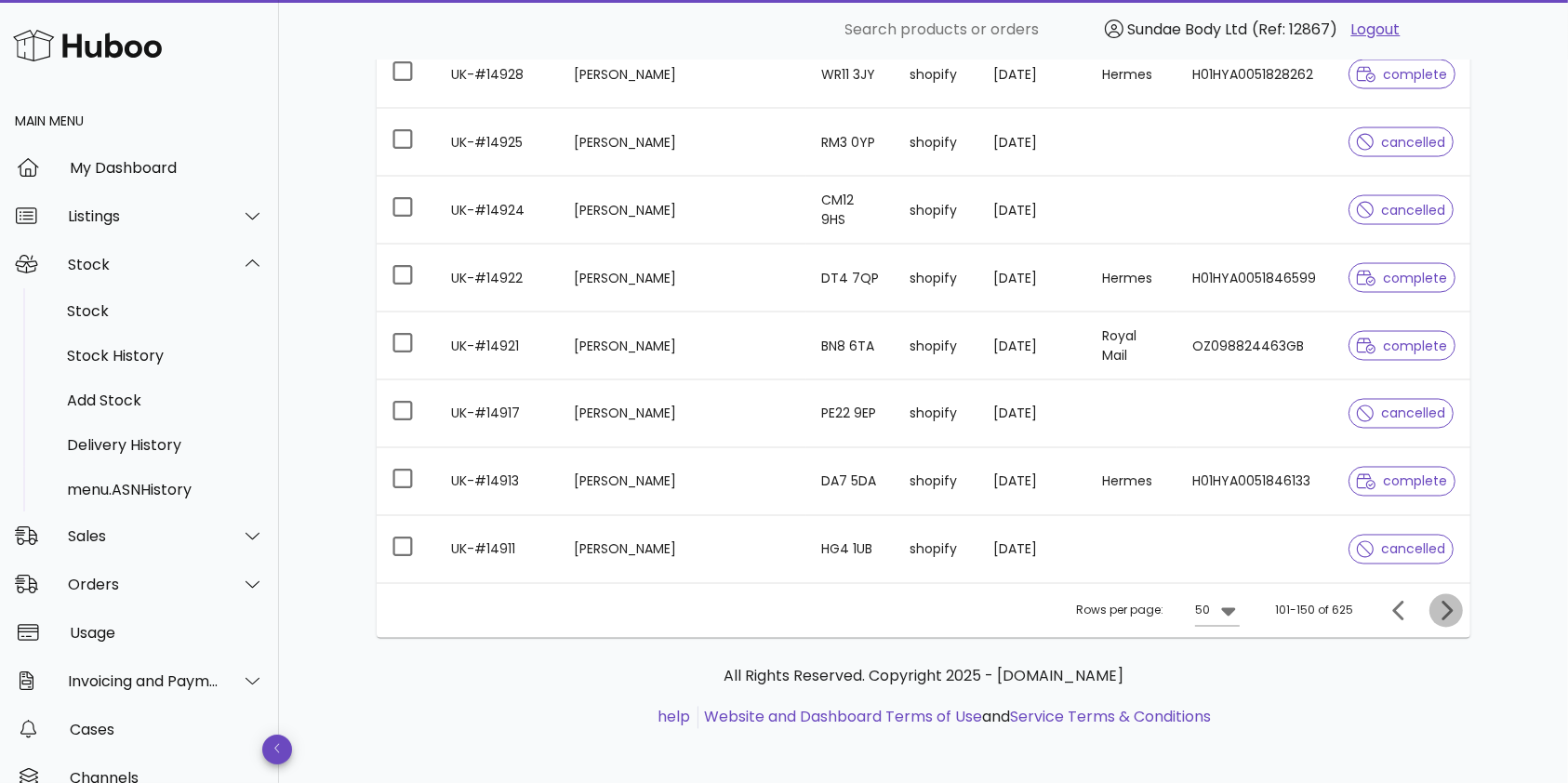
click at [1449, 606] on icon "Next page" at bounding box center [1446, 611] width 22 height 23
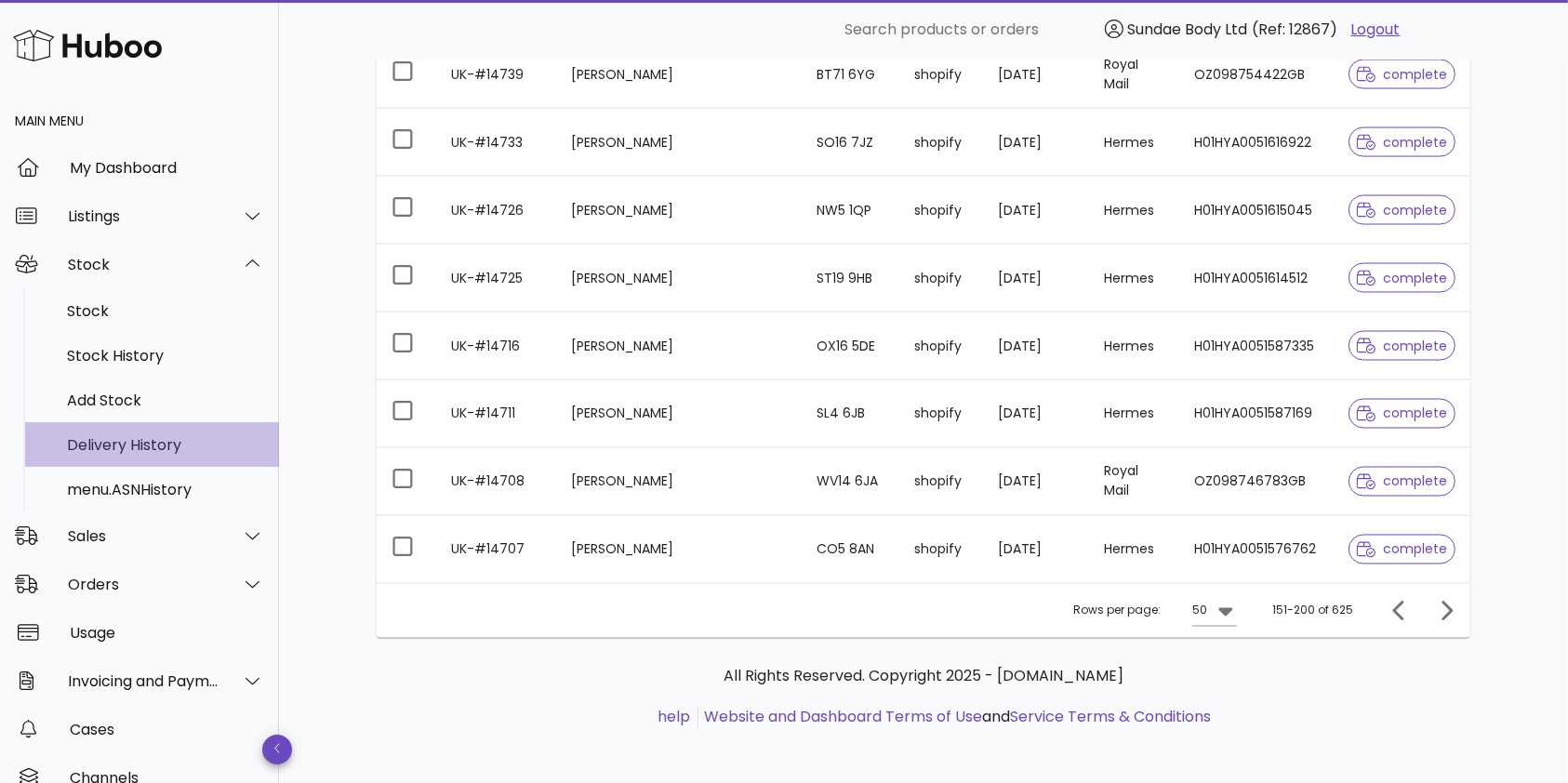
click at [127, 442] on div "Delivery History" at bounding box center [165, 444] width 197 height 18
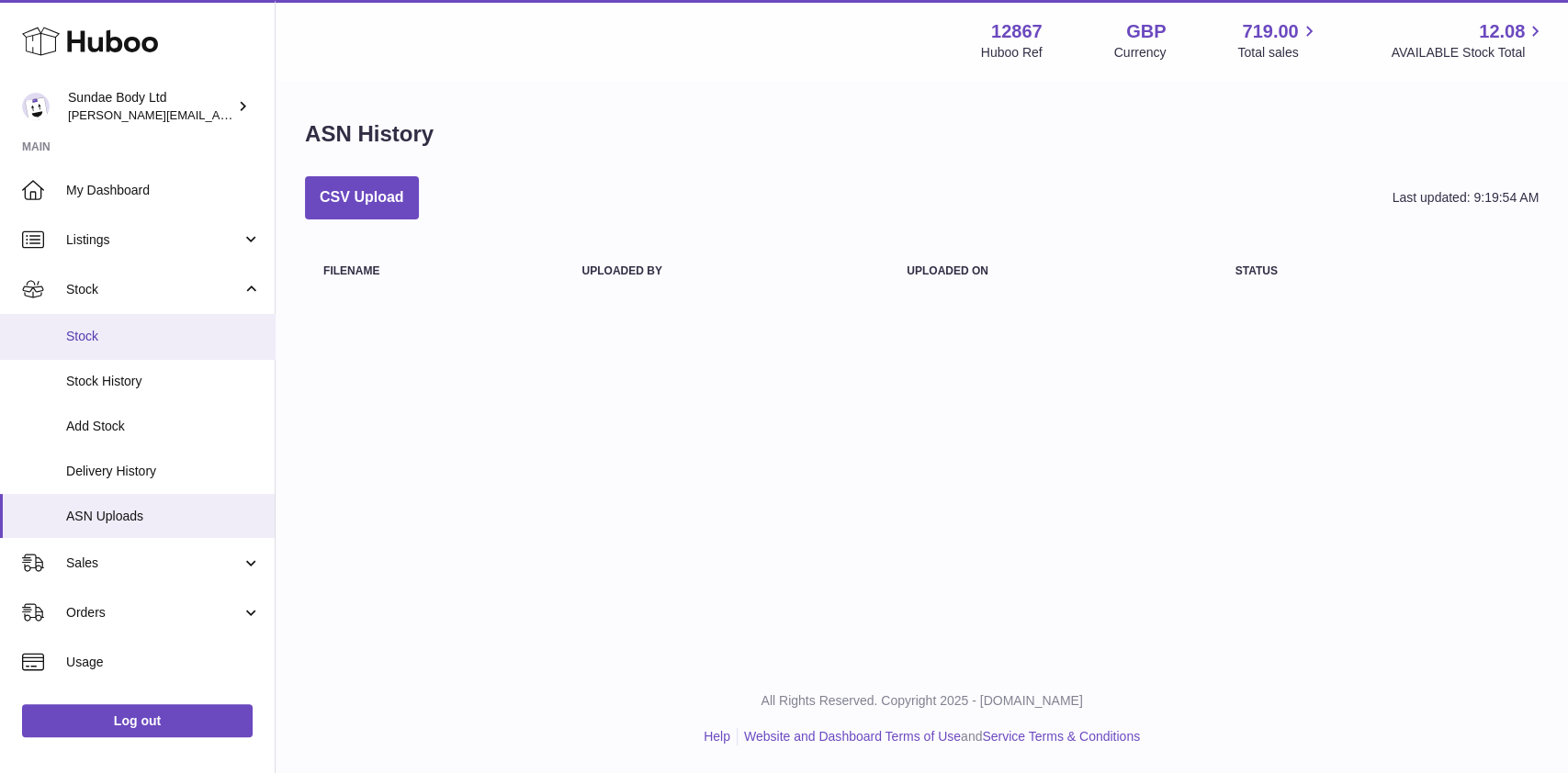
click at [93, 339] on span "Stock" at bounding box center [163, 336] width 194 height 18
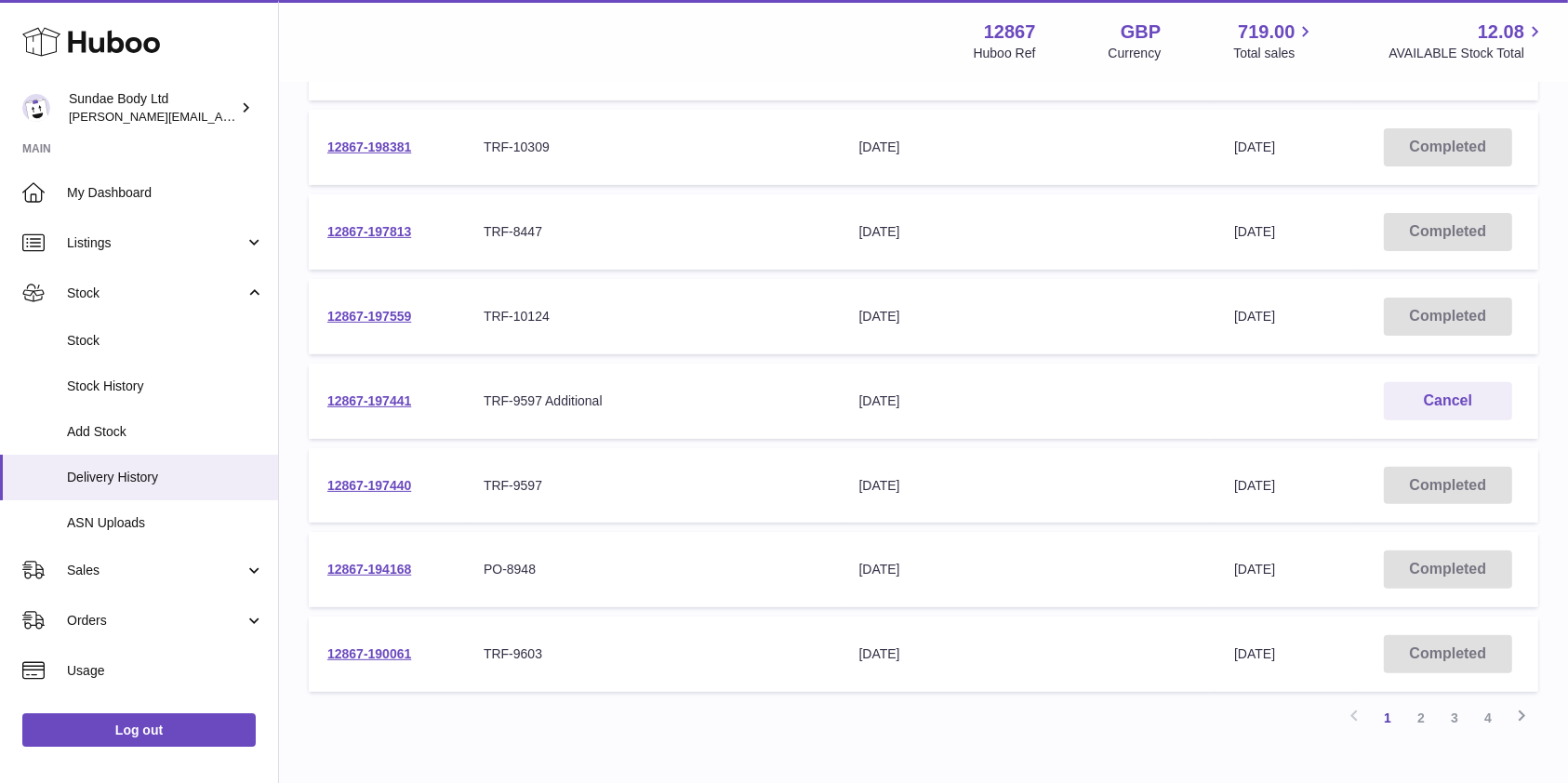
scroll to position [623, 0]
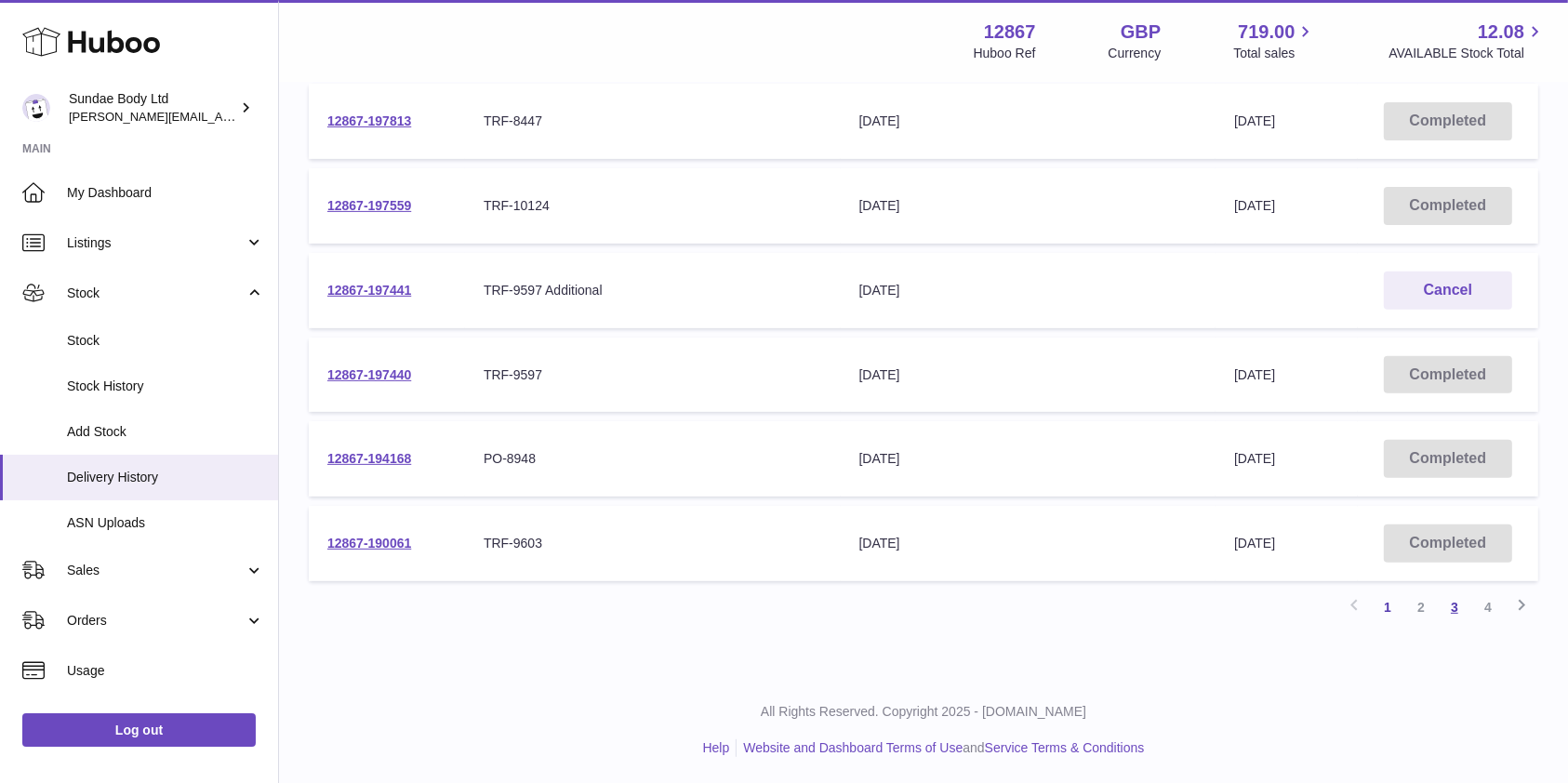
click at [1453, 605] on link "3" at bounding box center [1455, 608] width 34 height 34
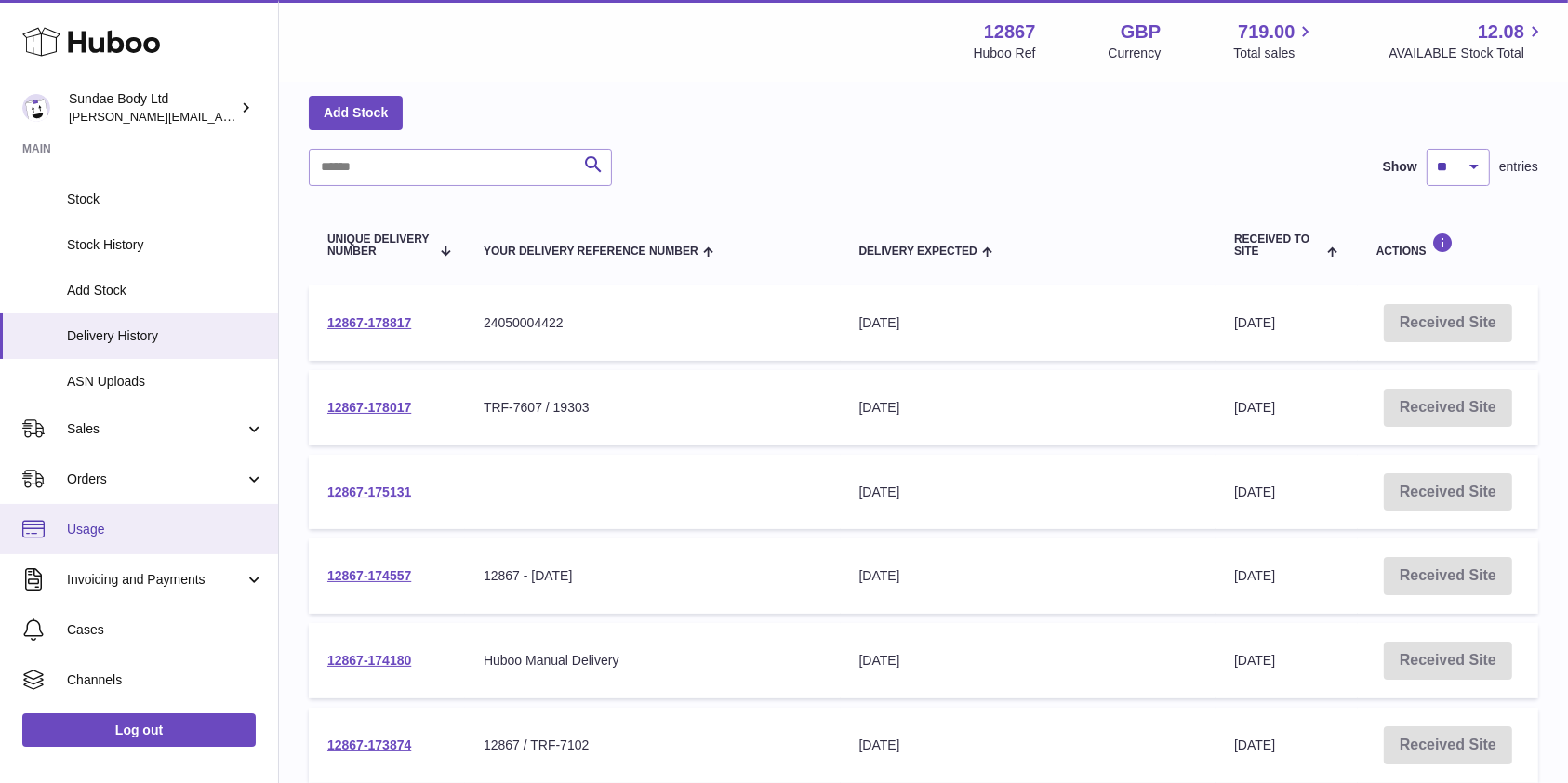
scroll to position [238, 0]
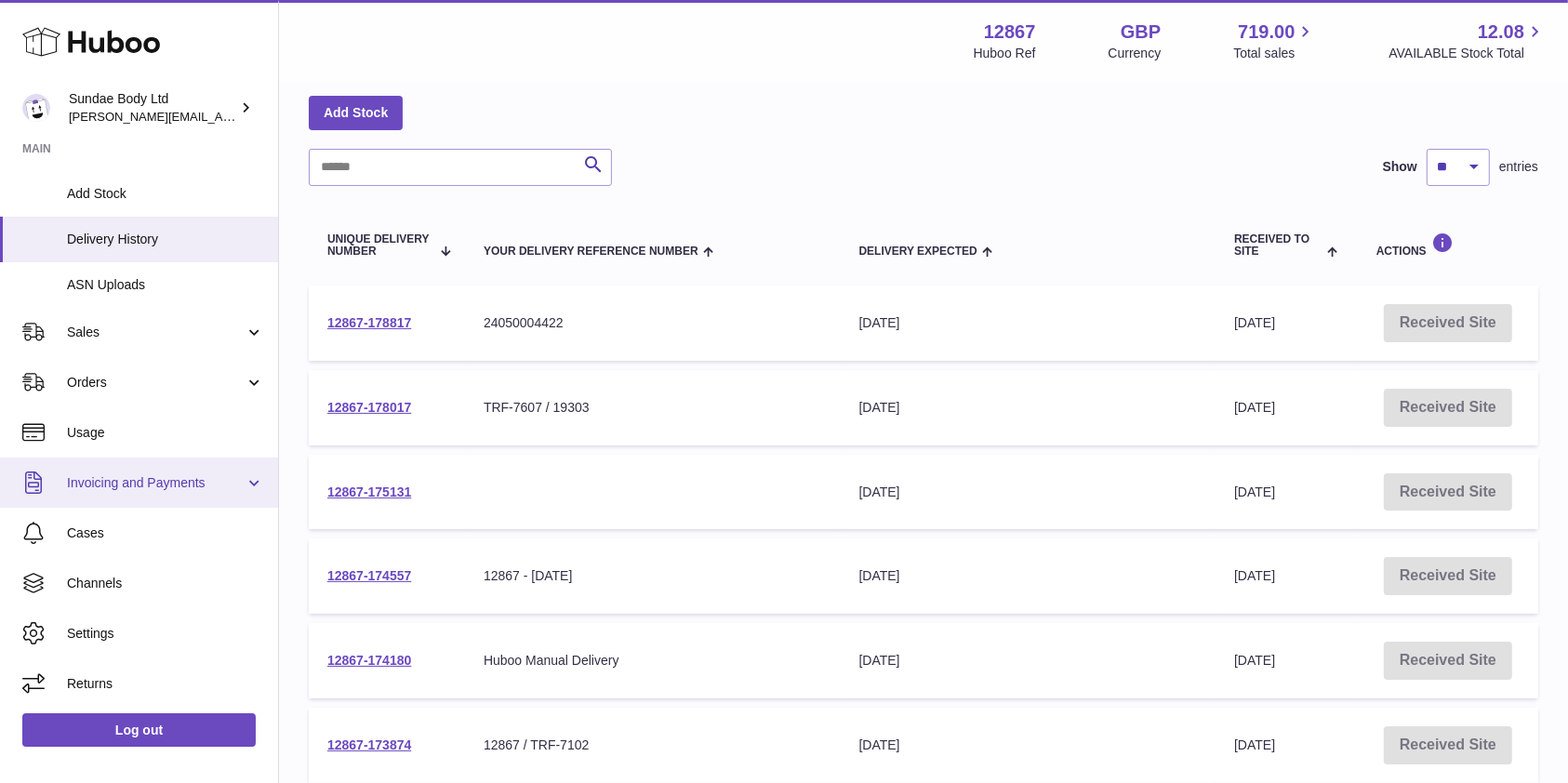
click at [108, 480] on span "Invoicing and Payments" at bounding box center [156, 483] width 178 height 18
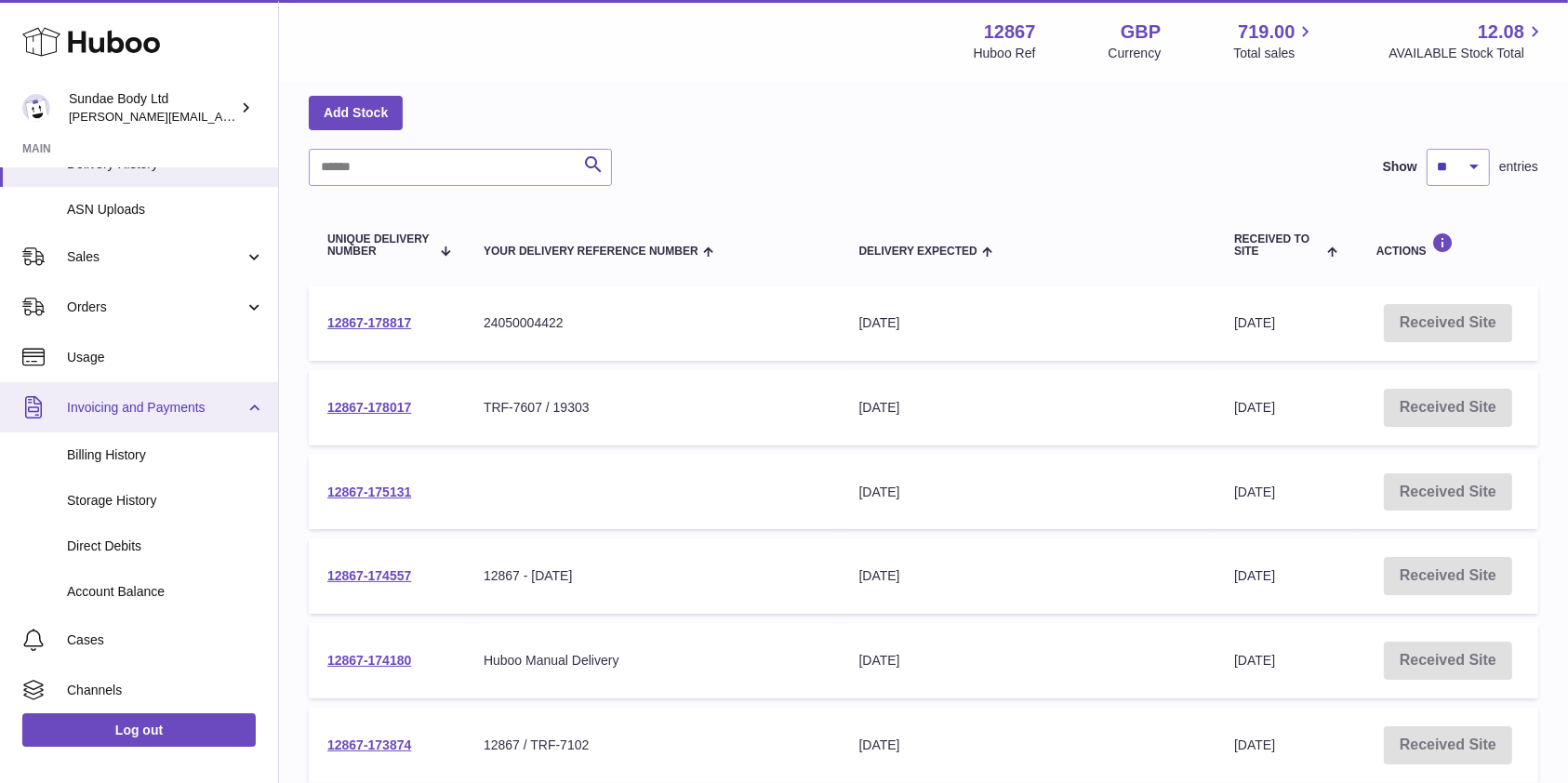
scroll to position [419, 0]
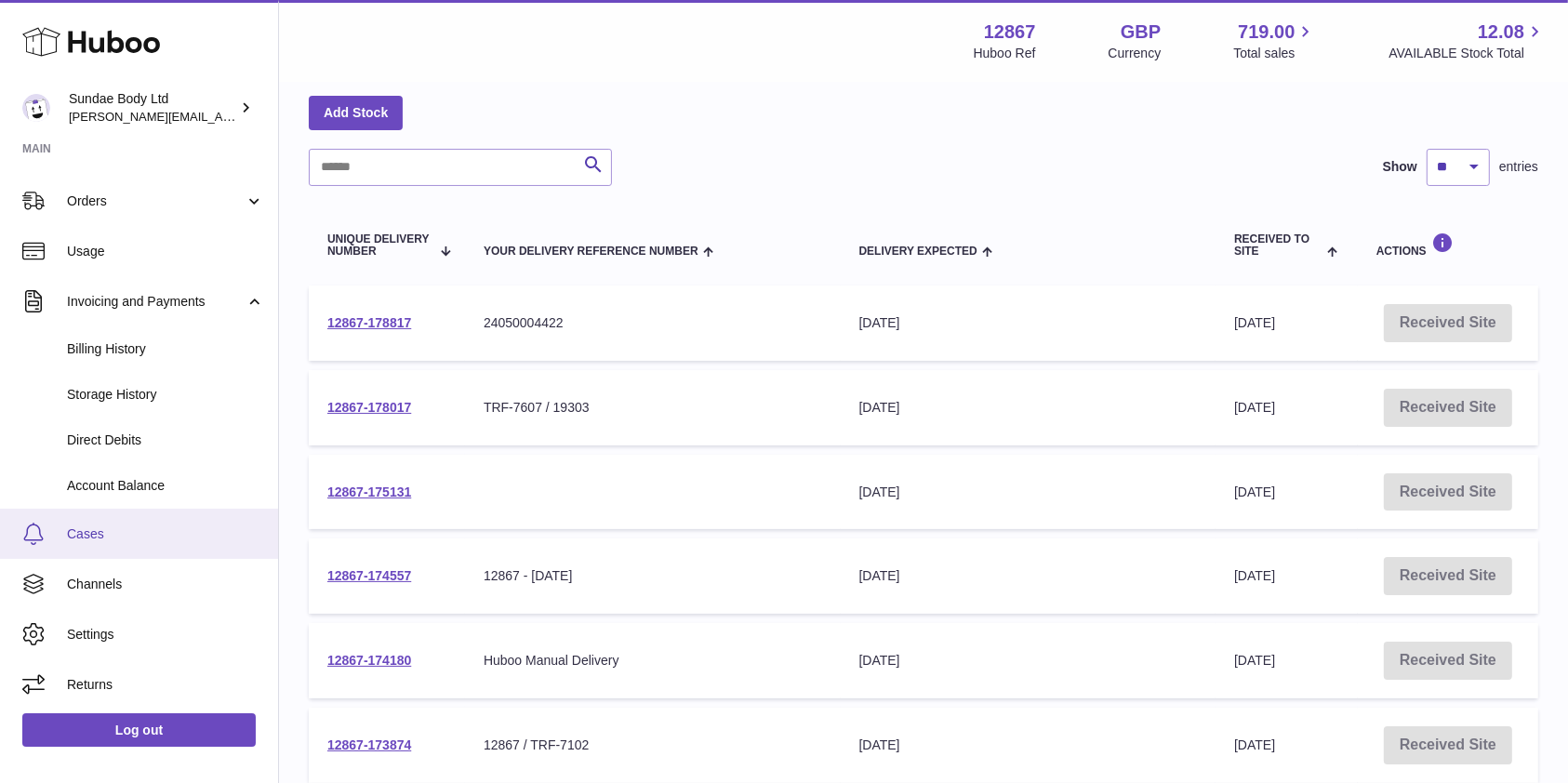
click at [80, 533] on span "Cases" at bounding box center [165, 535] width 197 height 18
click at [90, 533] on span "Cases" at bounding box center [165, 535] width 197 height 18
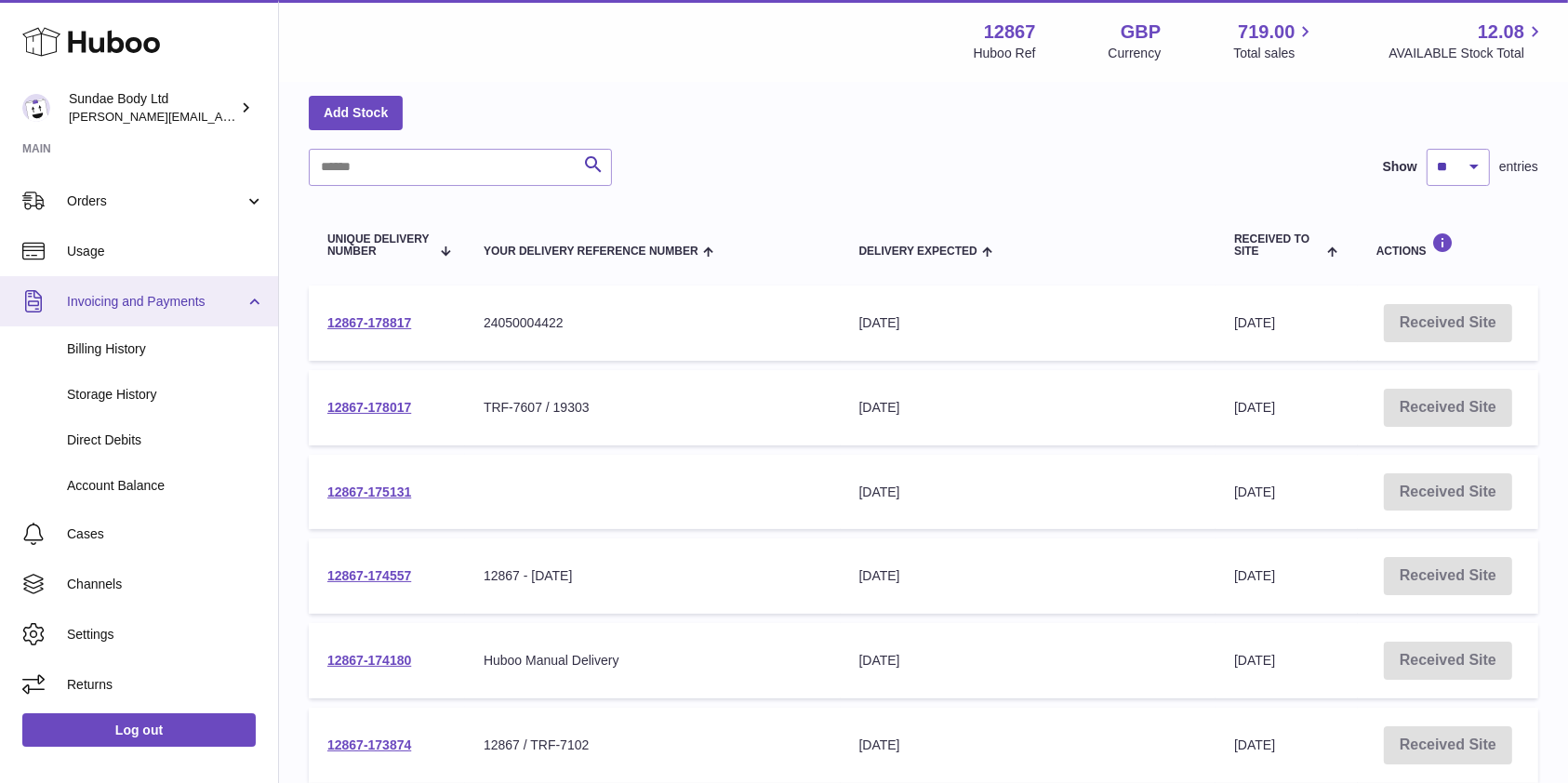
click at [252, 305] on link "Invoicing and Payments" at bounding box center [139, 302] width 278 height 51
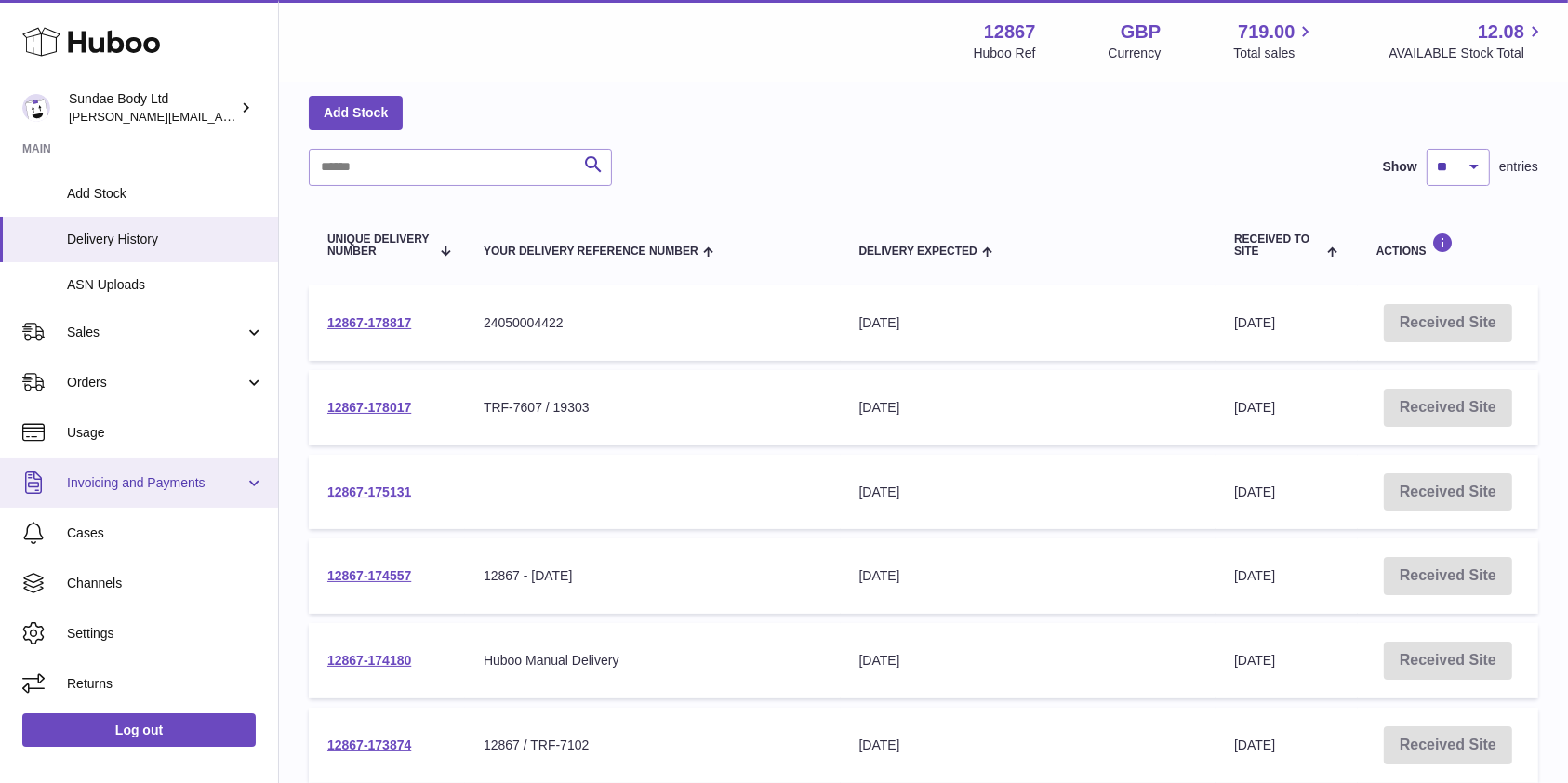
scroll to position [238, 0]
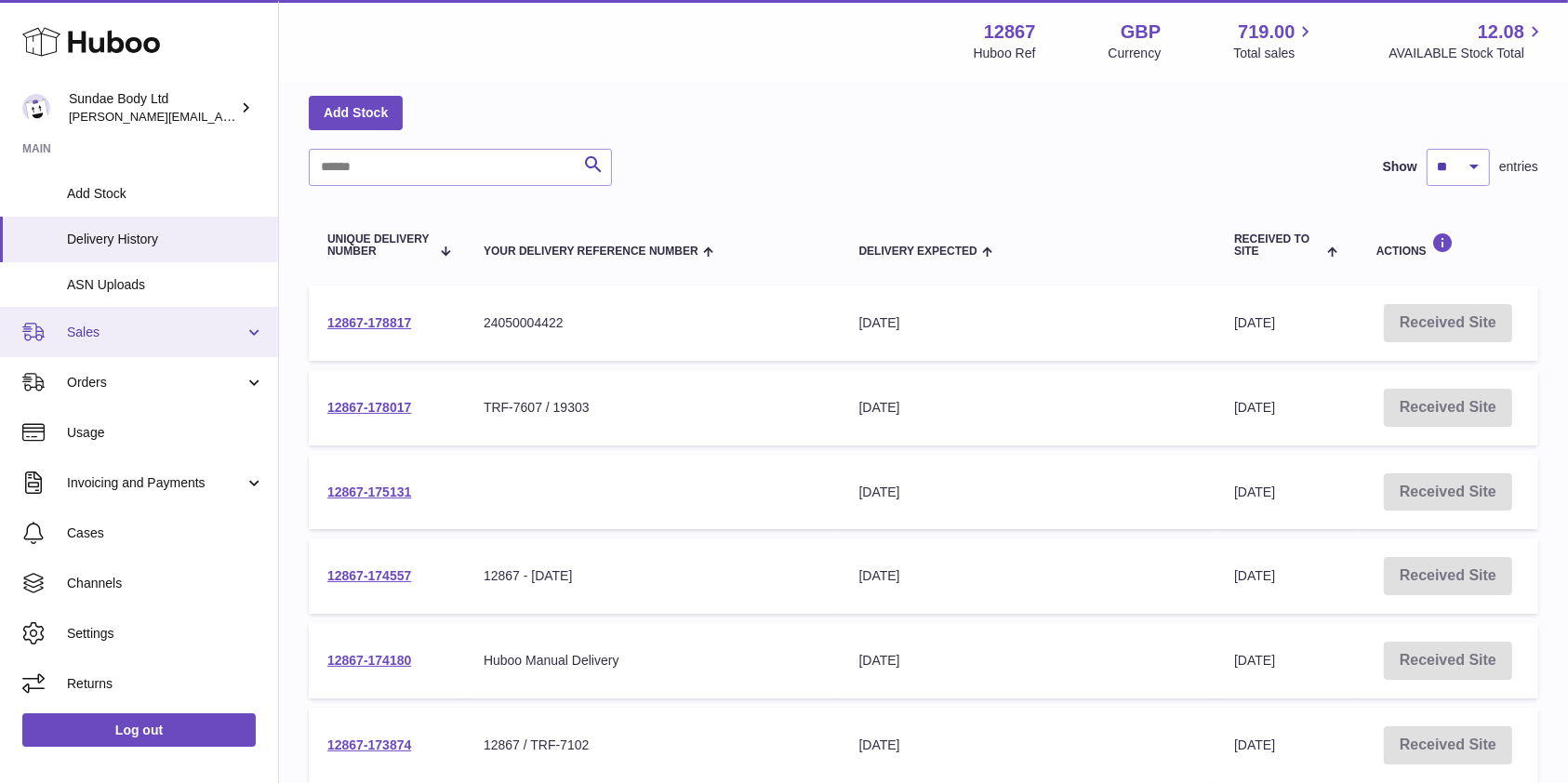
click at [91, 331] on span "Sales" at bounding box center [156, 332] width 178 height 18
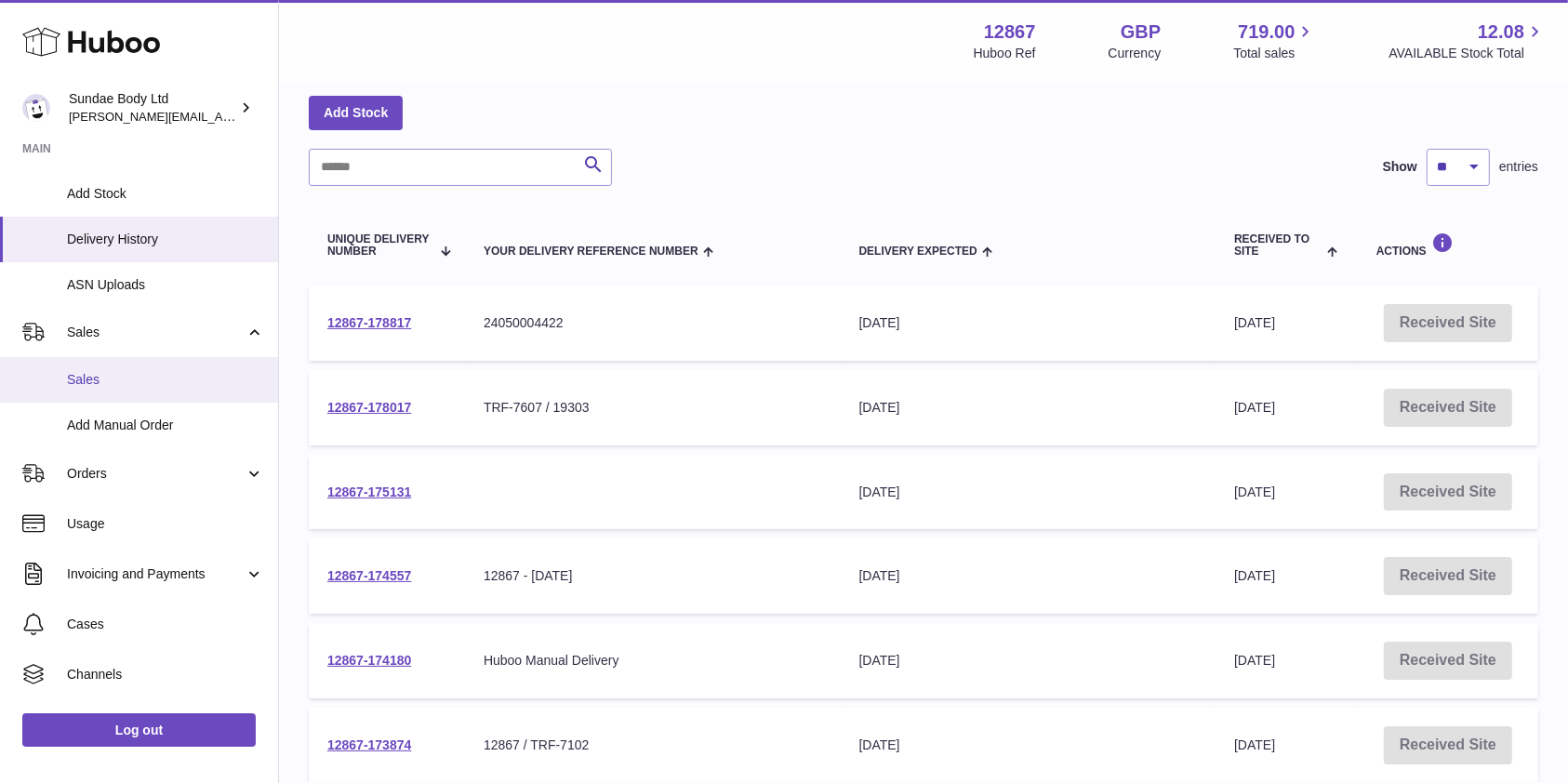
click at [91, 378] on span "Sales" at bounding box center [165, 380] width 197 height 18
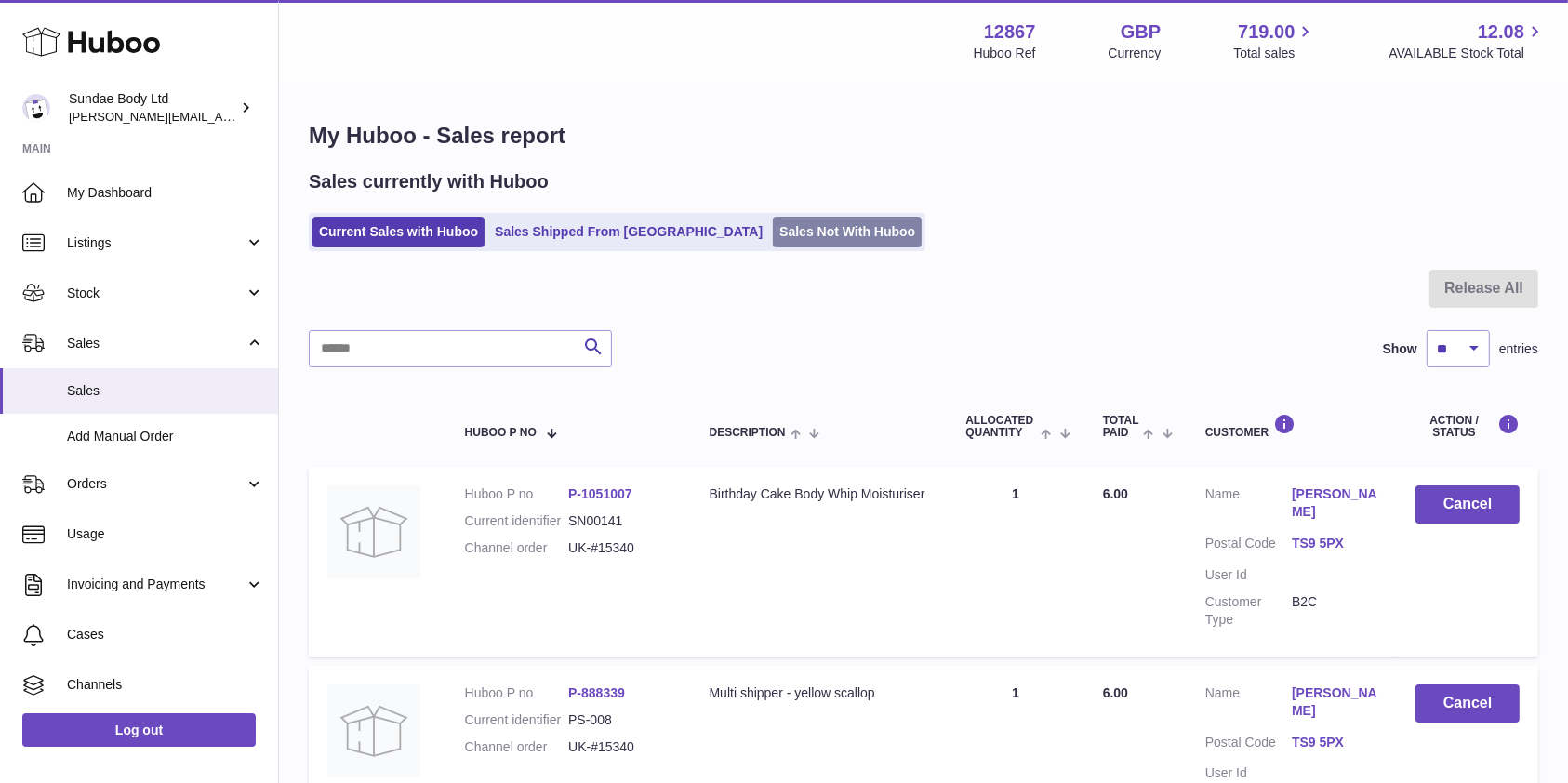
click at [773, 230] on link "Sales Not With Huboo" at bounding box center [847, 232] width 149 height 31
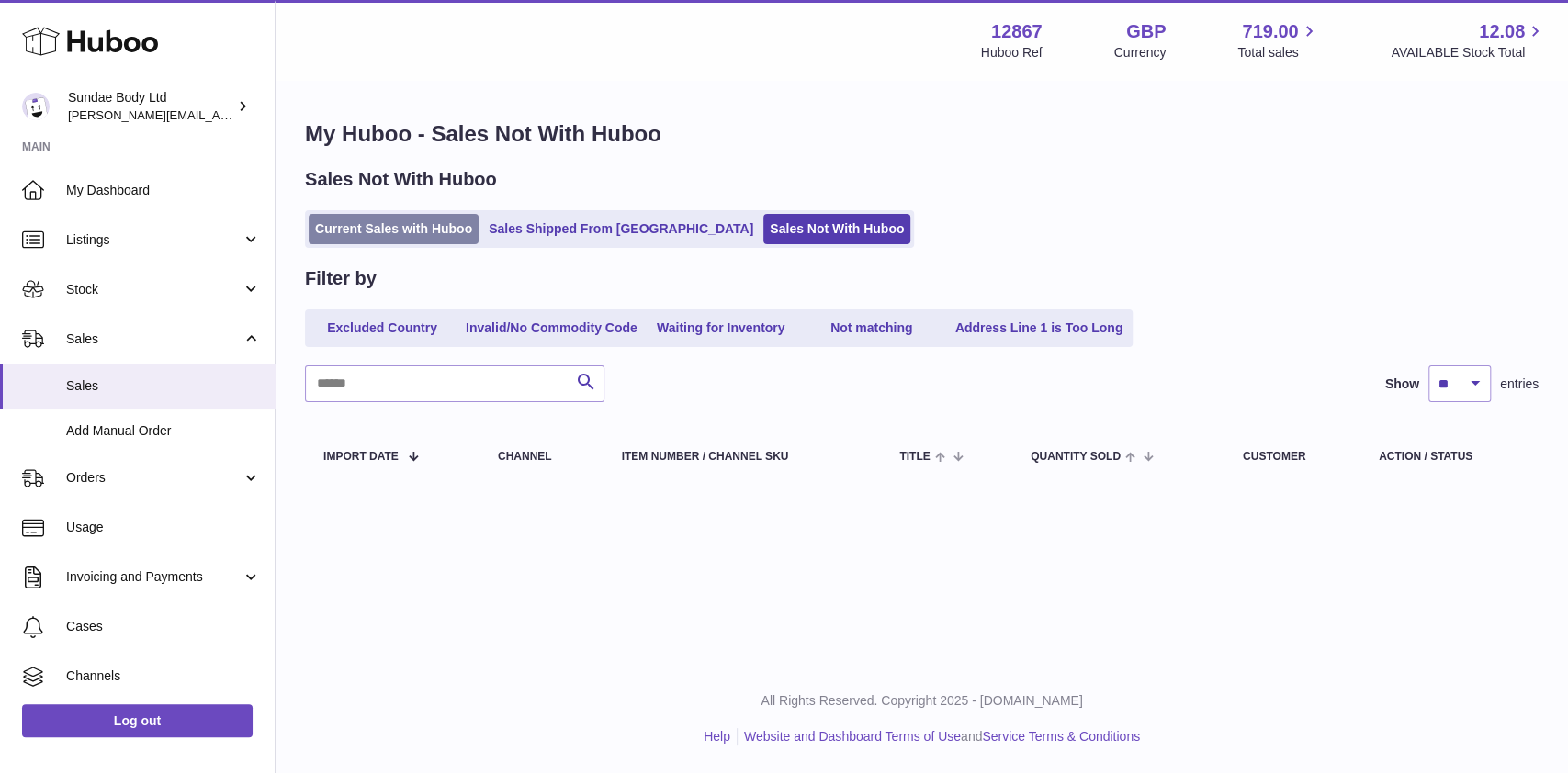
click at [367, 232] on link "Current Sales with Huboo" at bounding box center [393, 229] width 170 height 31
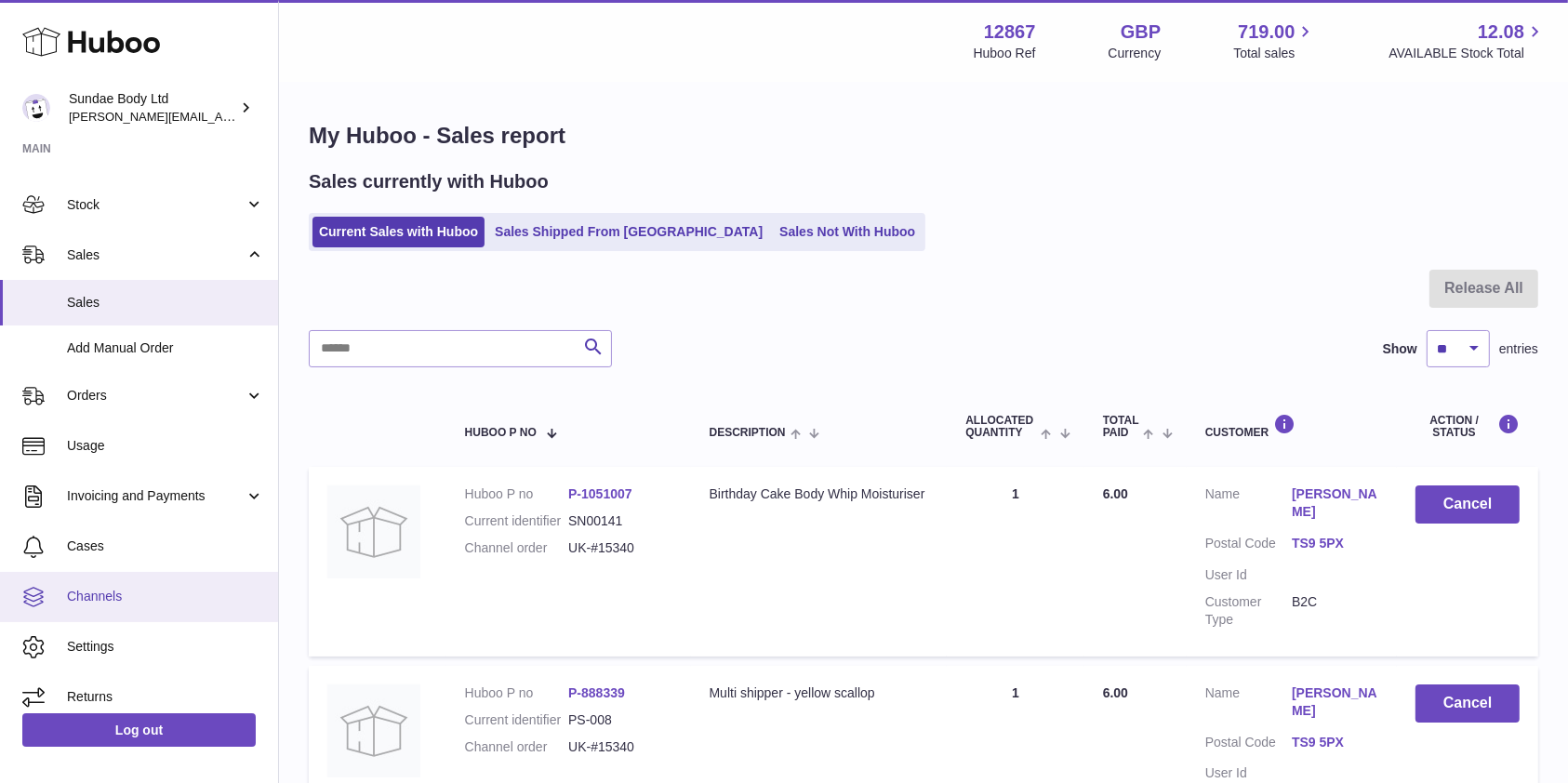
scroll to position [101, 0]
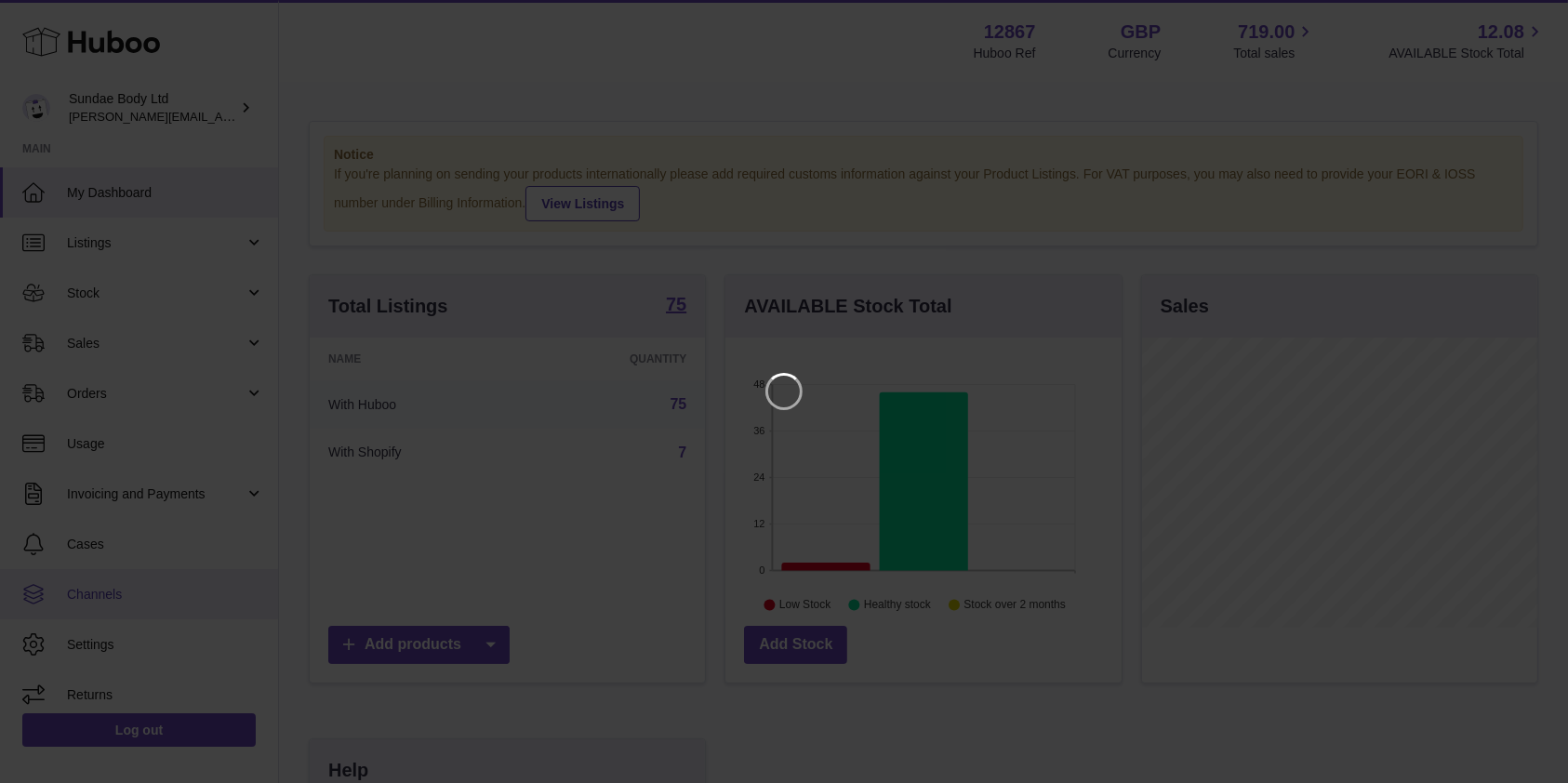
scroll to position [291, 402]
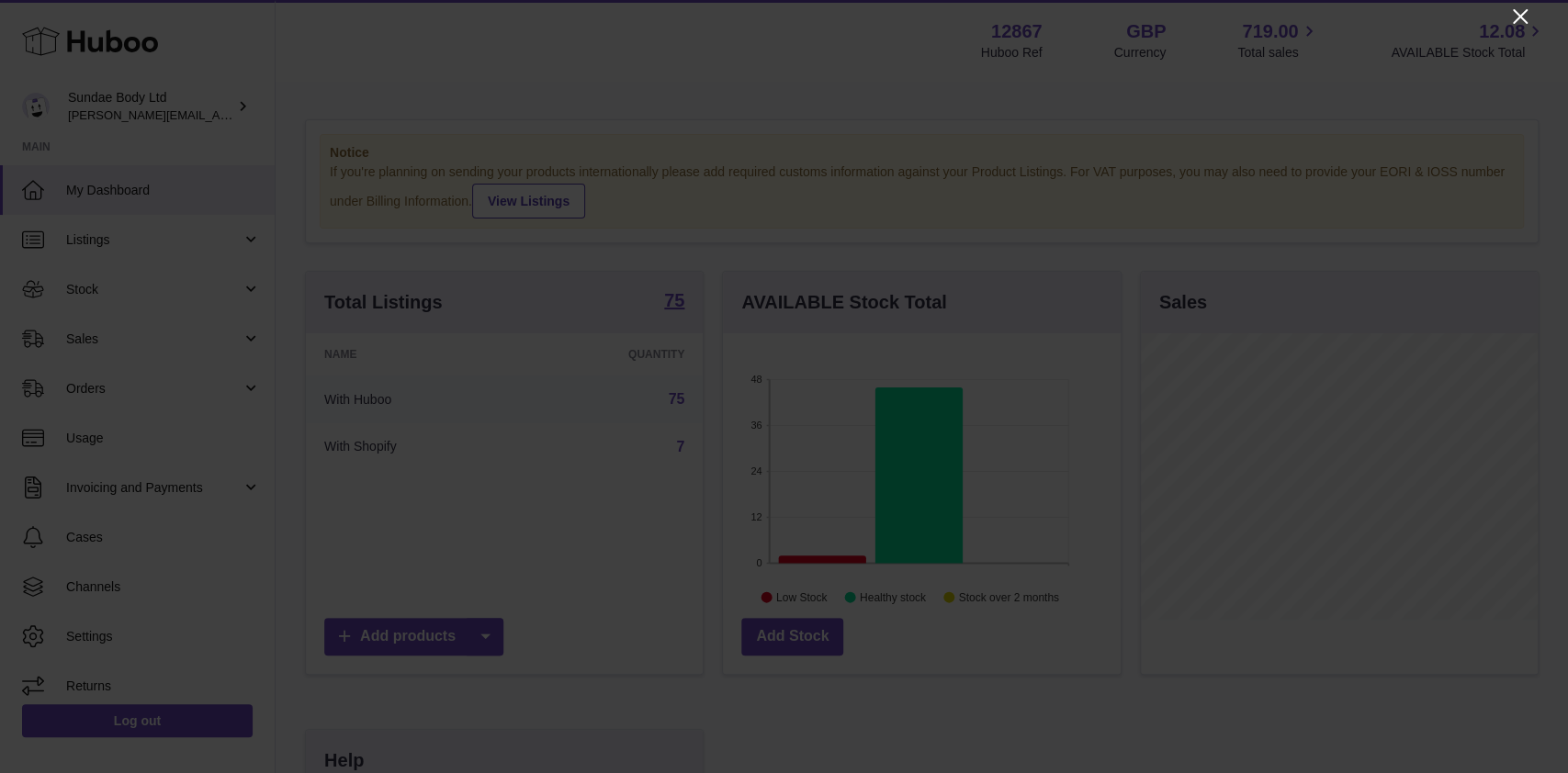
click at [1514, 7] on icon "Close" at bounding box center [1520, 17] width 22 height 22
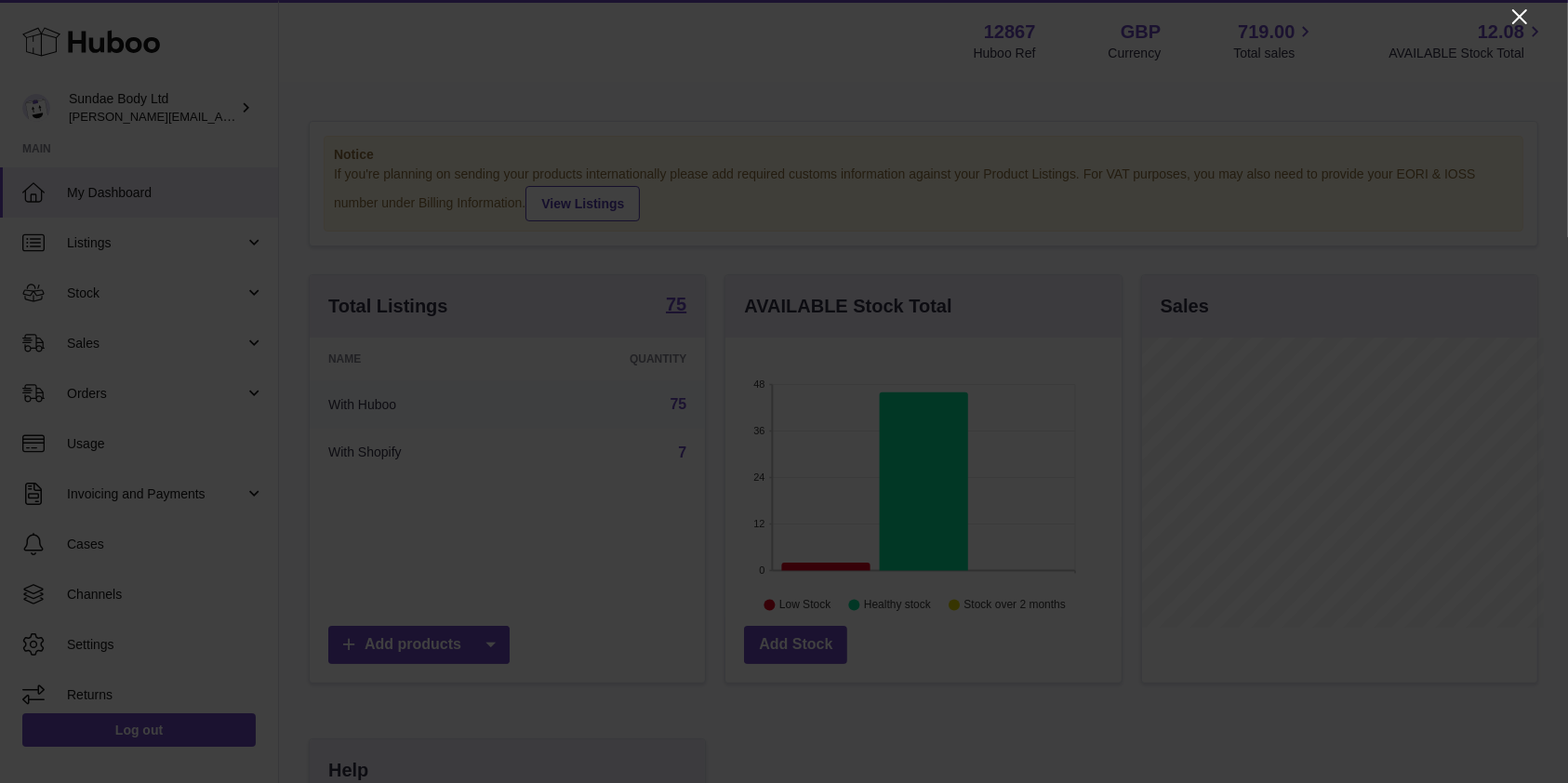
scroll to position [930130, 929542]
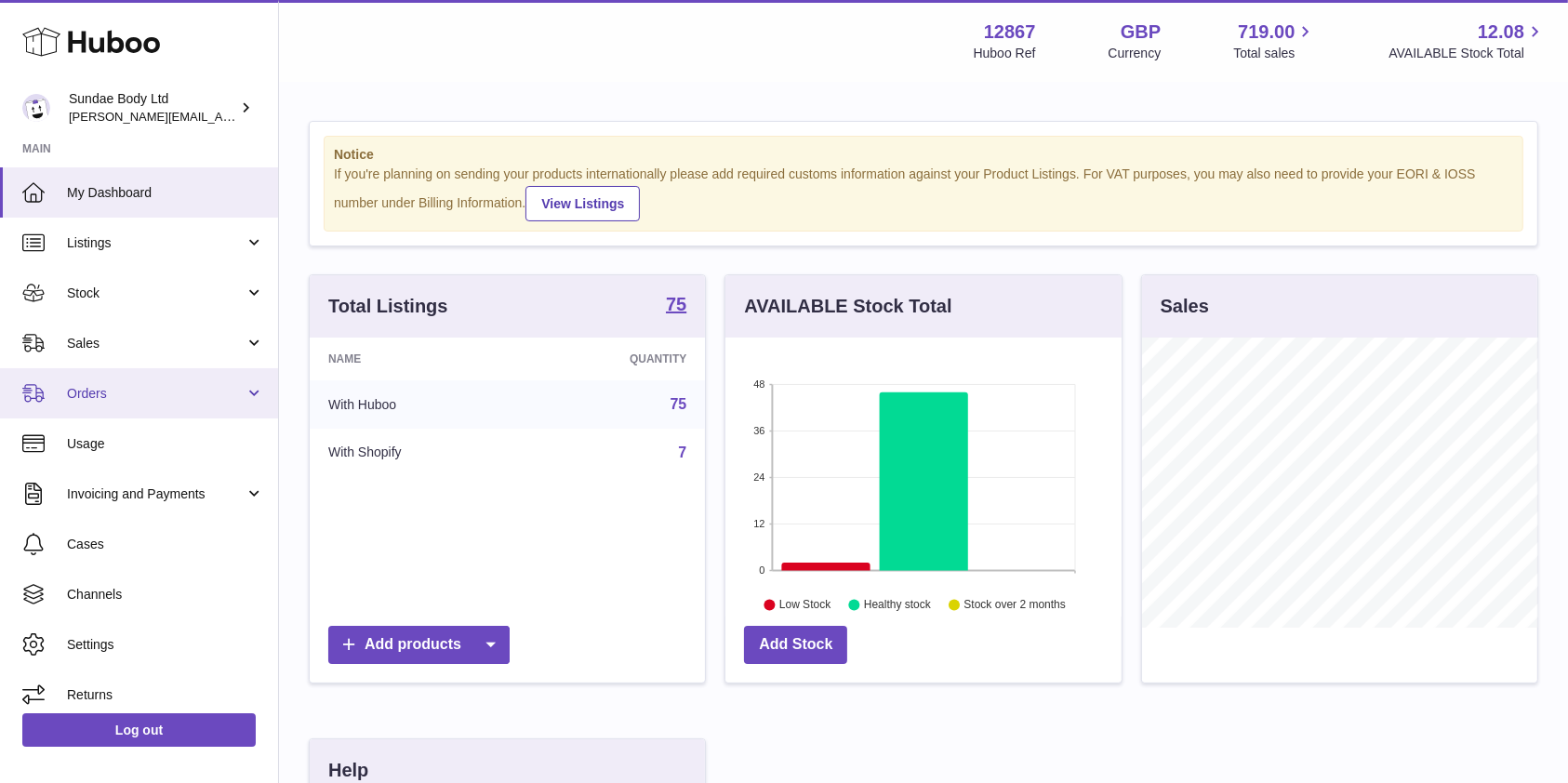
click at [256, 386] on link "Orders" at bounding box center [139, 394] width 278 height 51
